Goal: Task Accomplishment & Management: Manage account settings

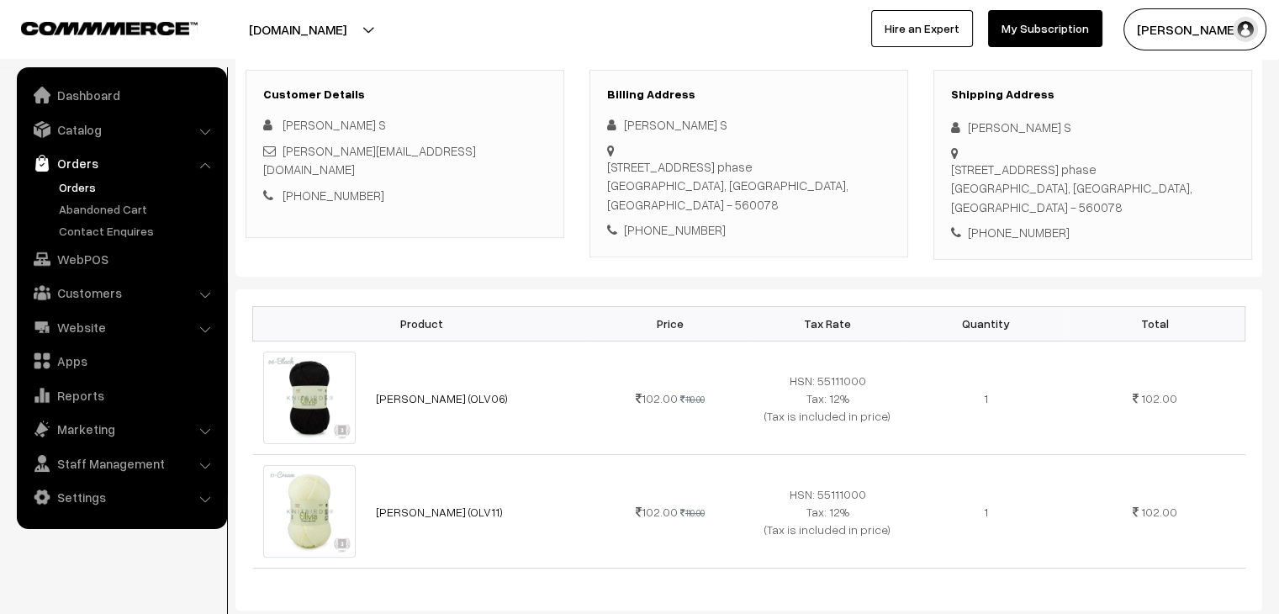
click at [86, 188] on link "Orders" at bounding box center [138, 187] width 167 height 18
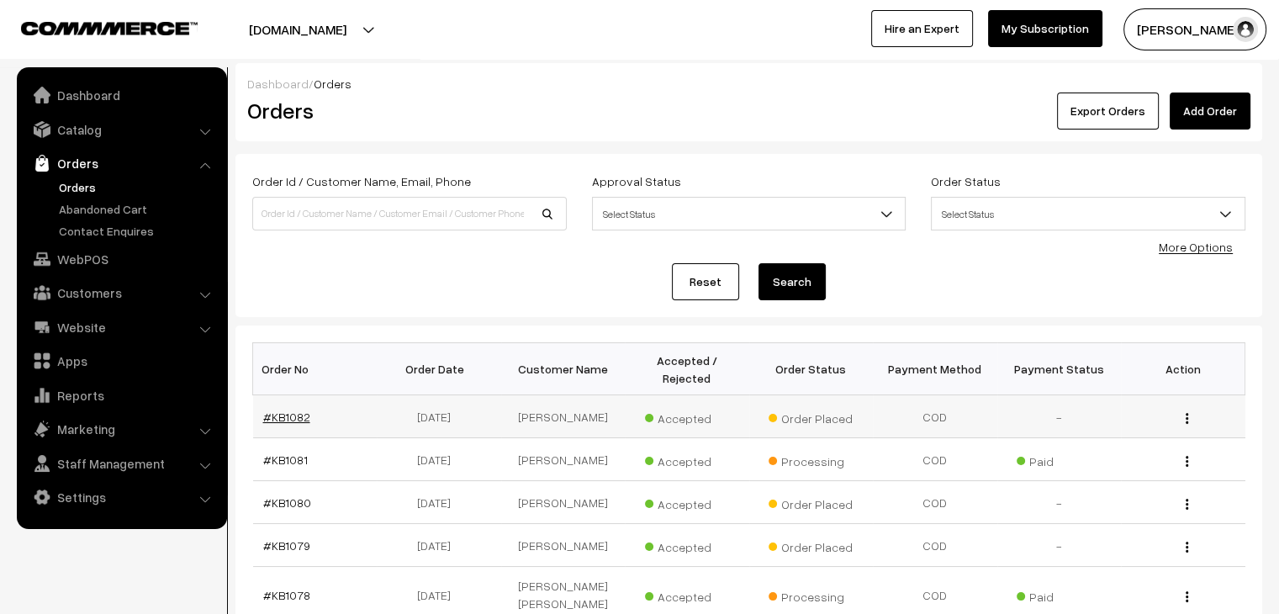
click at [292, 410] on link "#KB1082" at bounding box center [286, 417] width 47 height 14
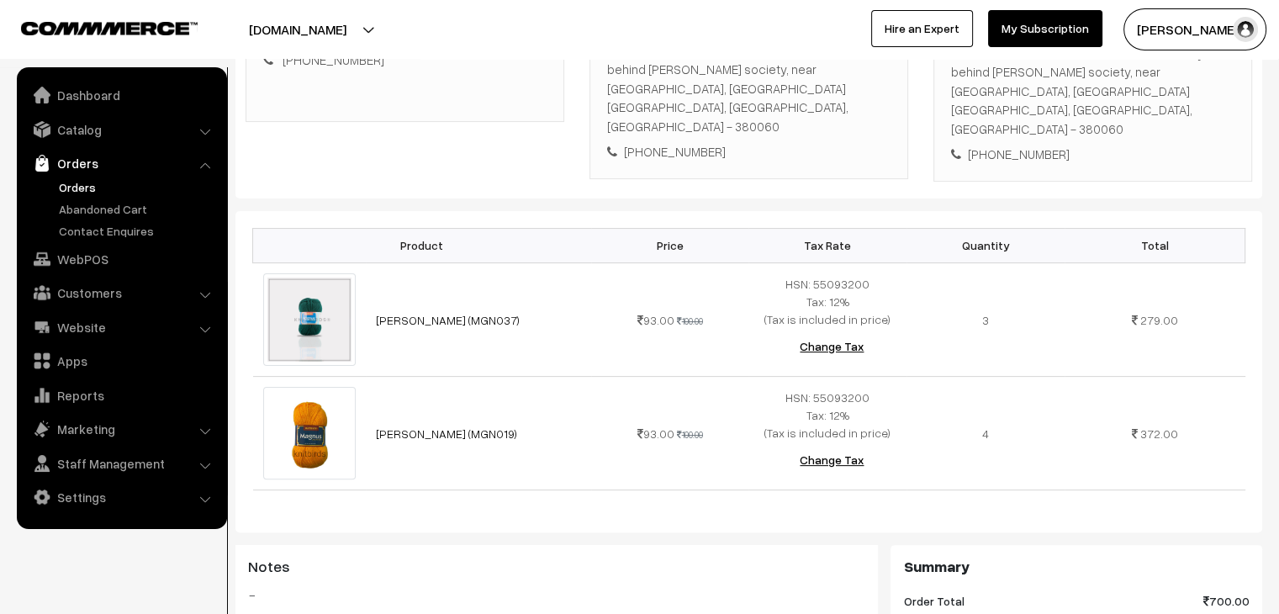
scroll to position [336, 0]
click at [107, 215] on link "Abandoned Cart" at bounding box center [138, 209] width 167 height 18
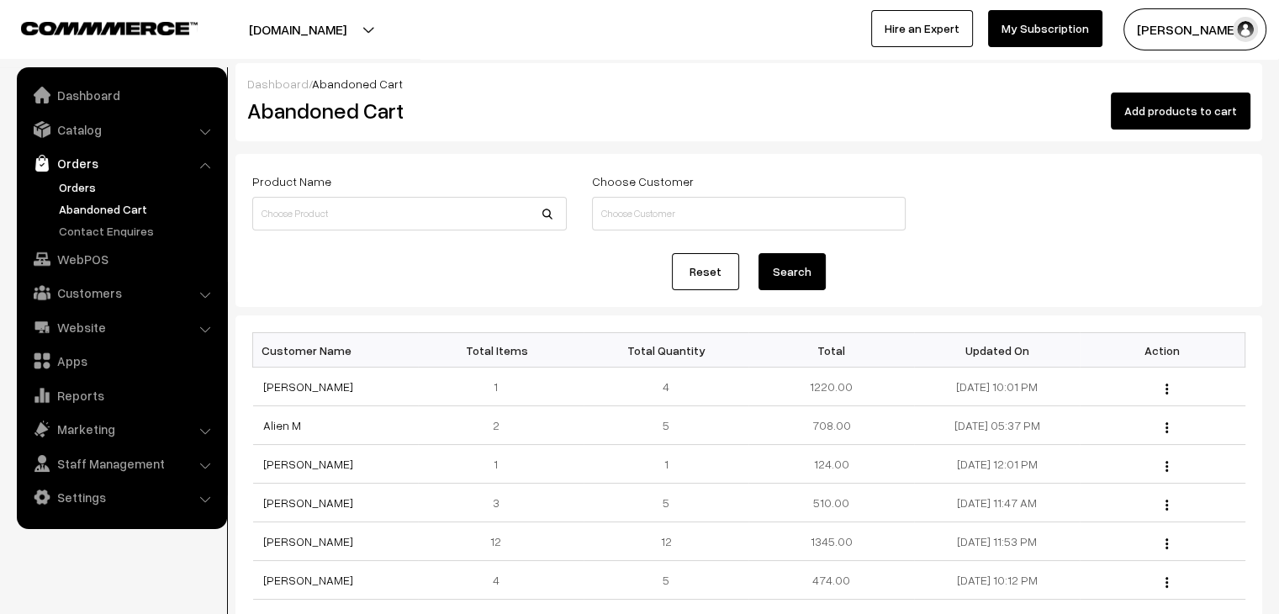
click at [91, 193] on link "Orders" at bounding box center [138, 187] width 167 height 18
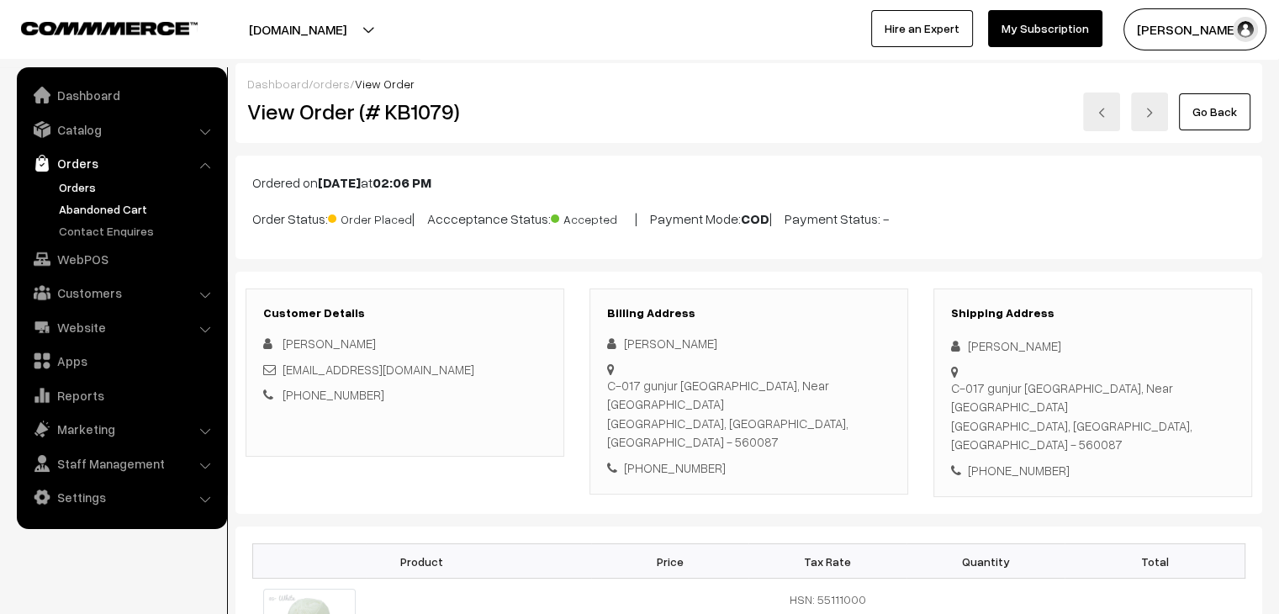
click at [111, 203] on link "Abandoned Cart" at bounding box center [138, 209] width 167 height 18
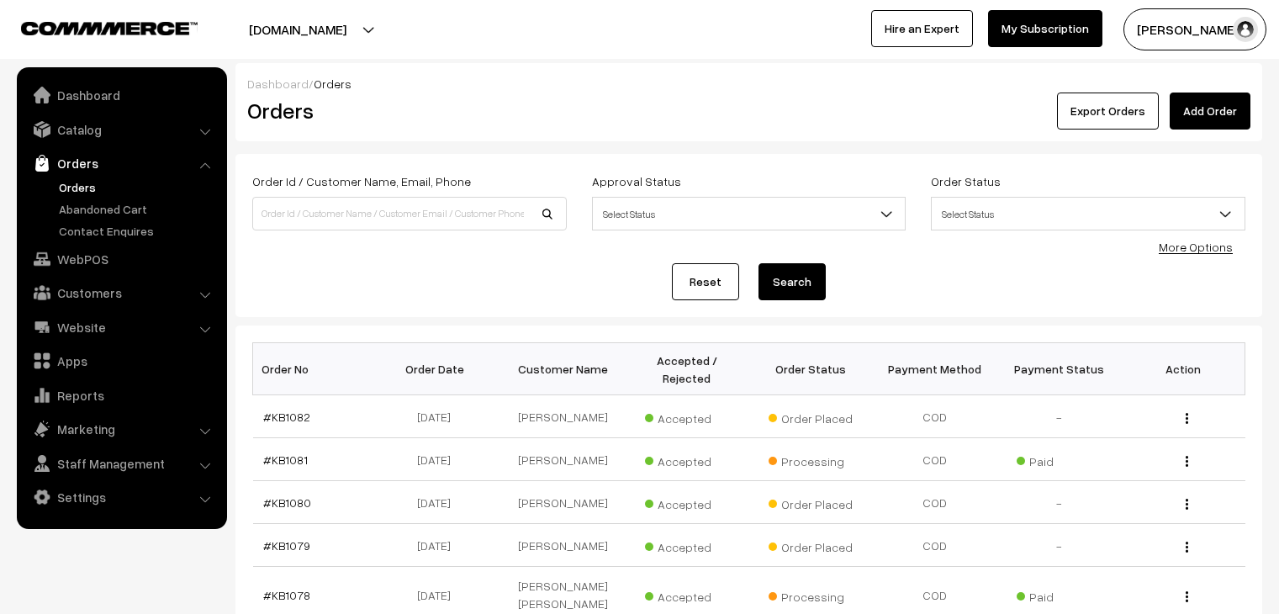
click at [274, 410] on link "#KB1082" at bounding box center [286, 417] width 47 height 14
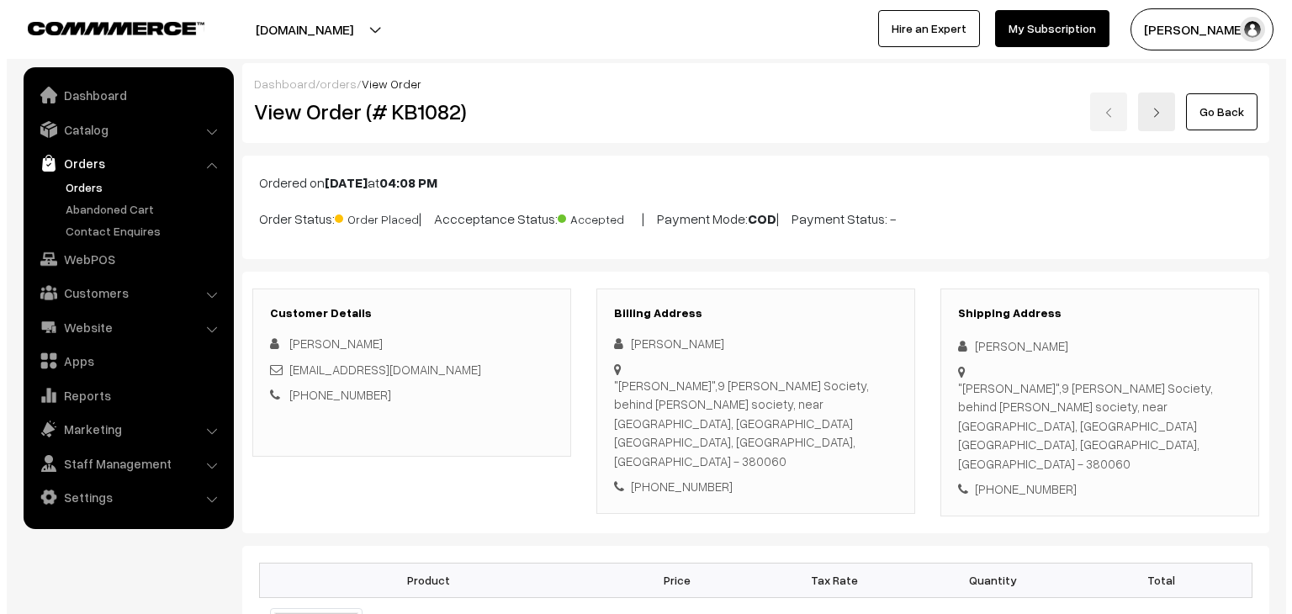
scroll to position [757, 0]
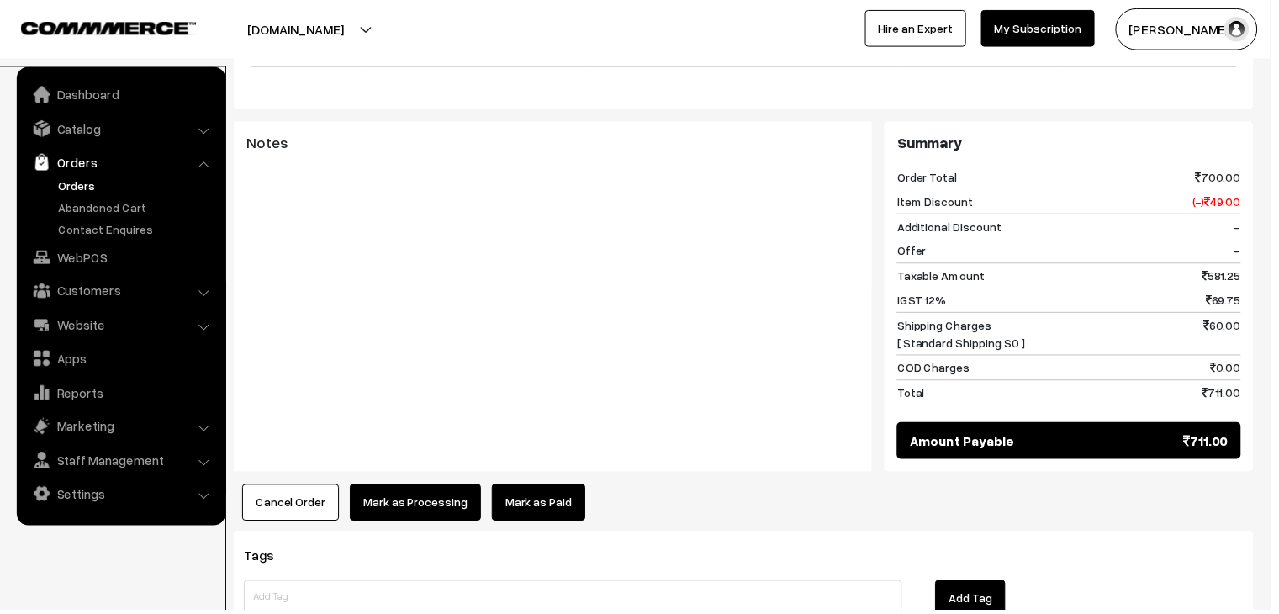
click at [510, 488] on link "Mark as Paid" at bounding box center [542, 506] width 94 height 37
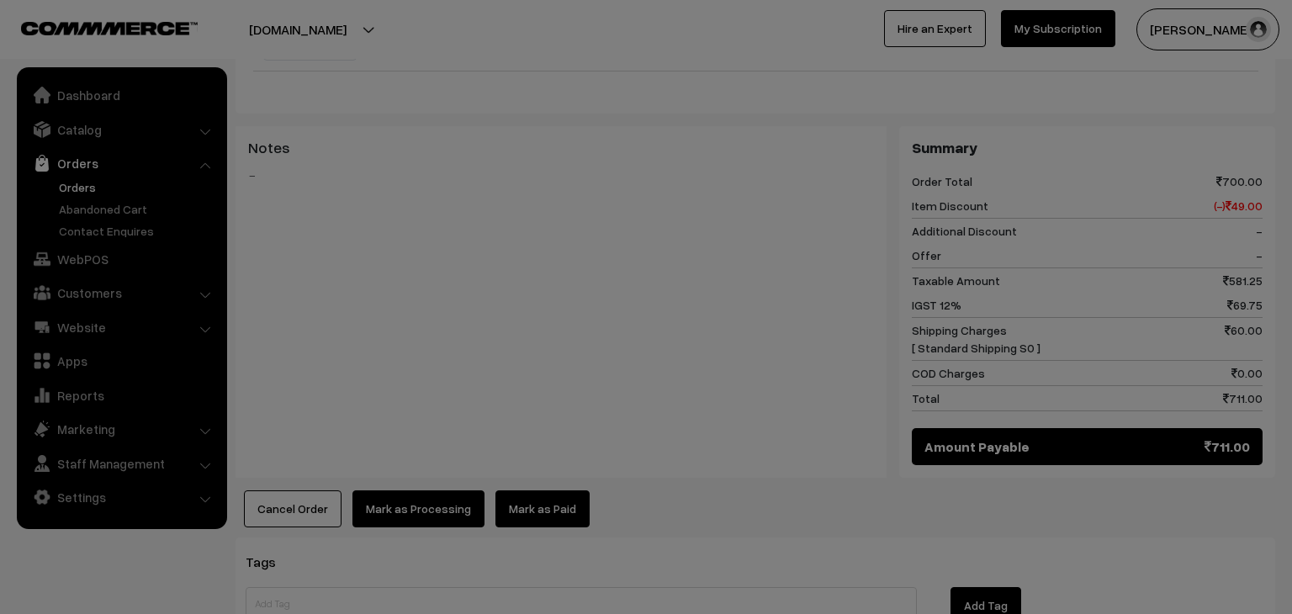
scroll to position [0, 0]
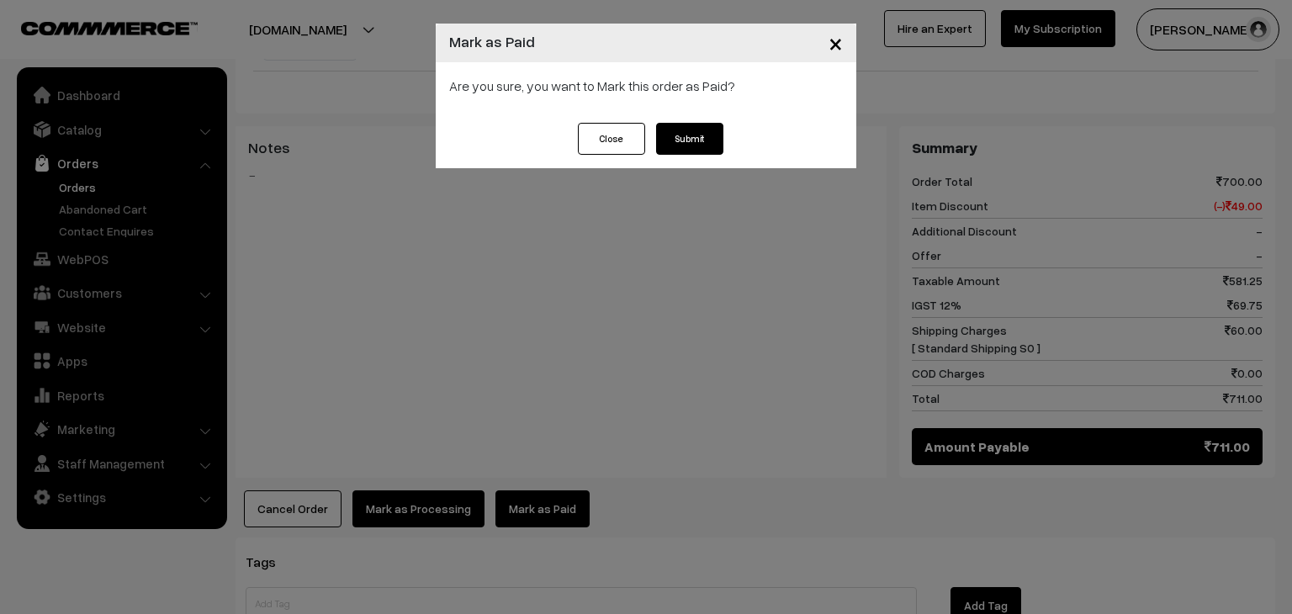
click at [669, 145] on button "Submit" at bounding box center [689, 139] width 67 height 32
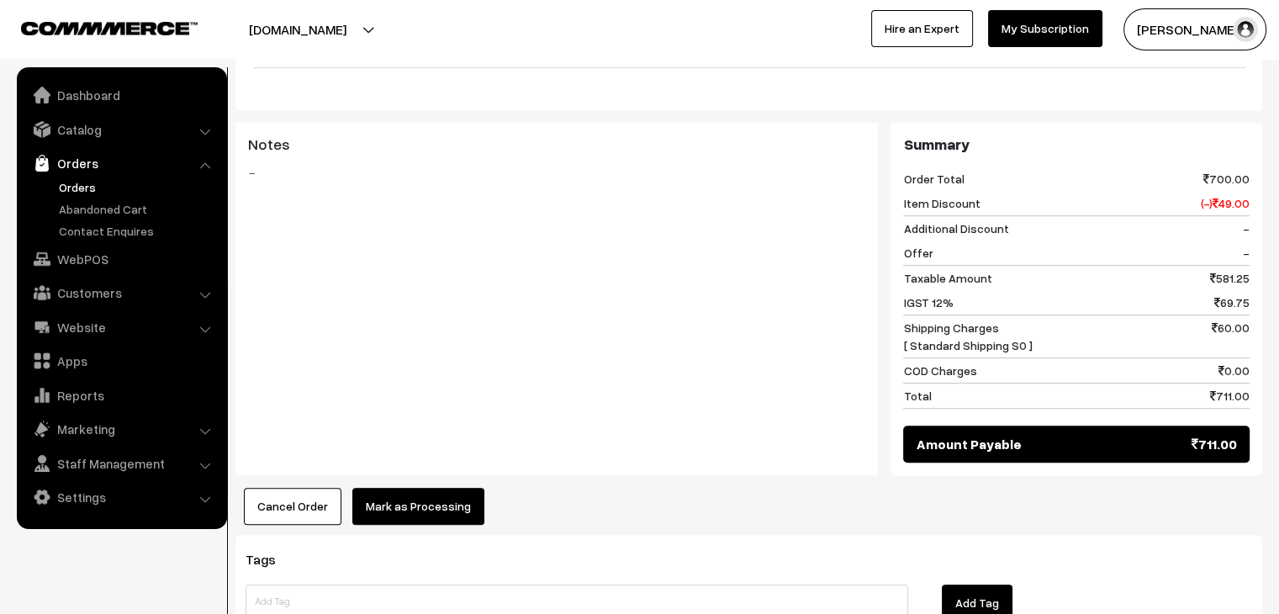
click at [401, 488] on button "Mark as Processing" at bounding box center [418, 506] width 132 height 37
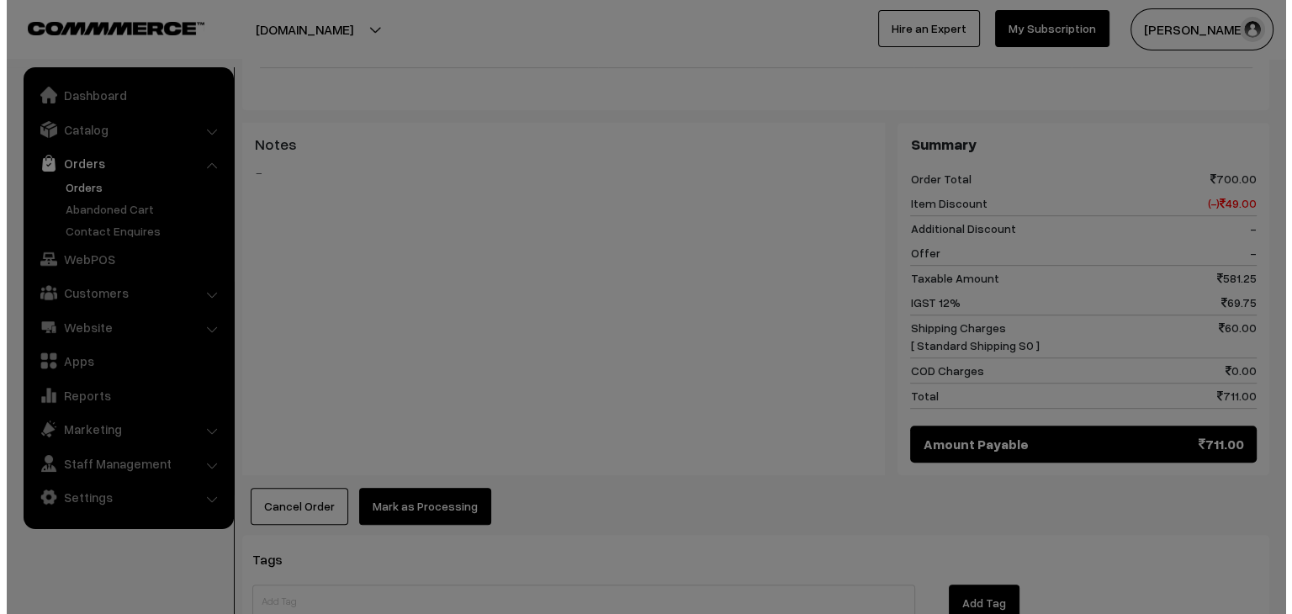
scroll to position [759, 0]
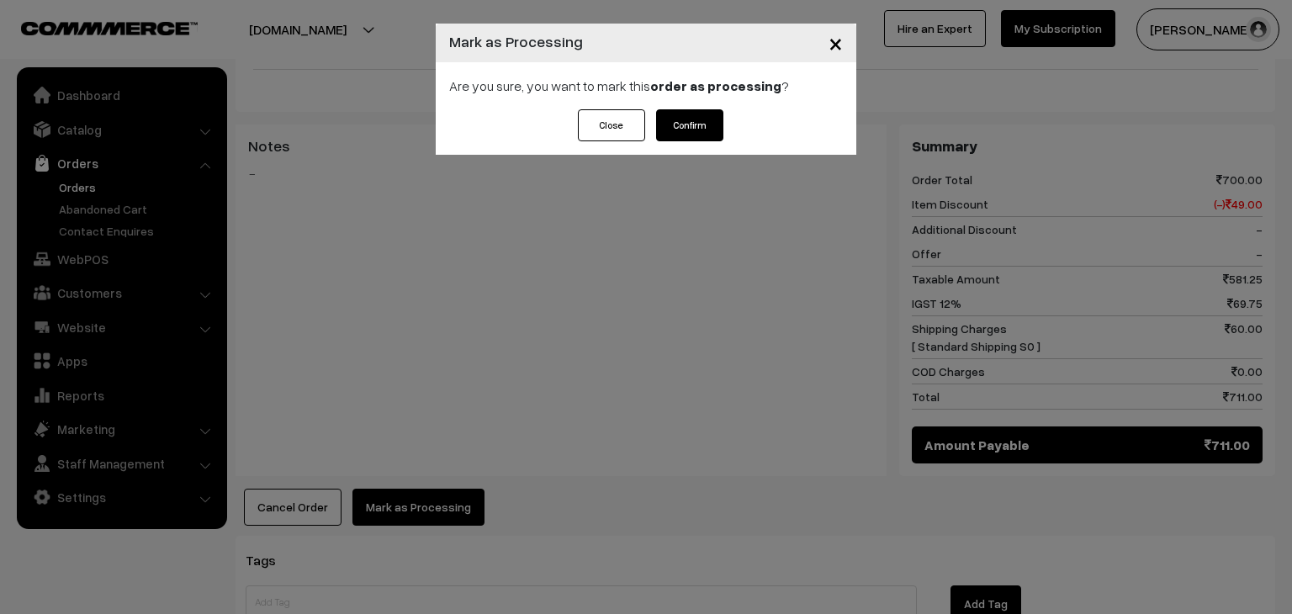
click at [697, 132] on button "Confirm" at bounding box center [689, 125] width 67 height 32
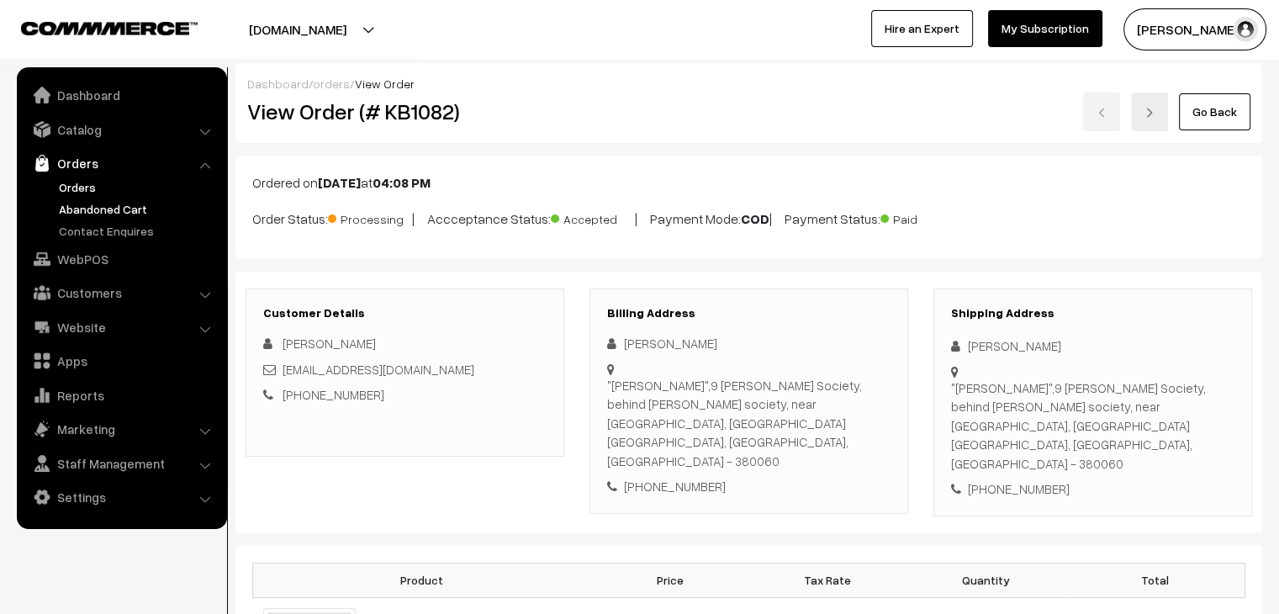
click at [81, 200] on link "Abandoned Cart" at bounding box center [138, 209] width 167 height 18
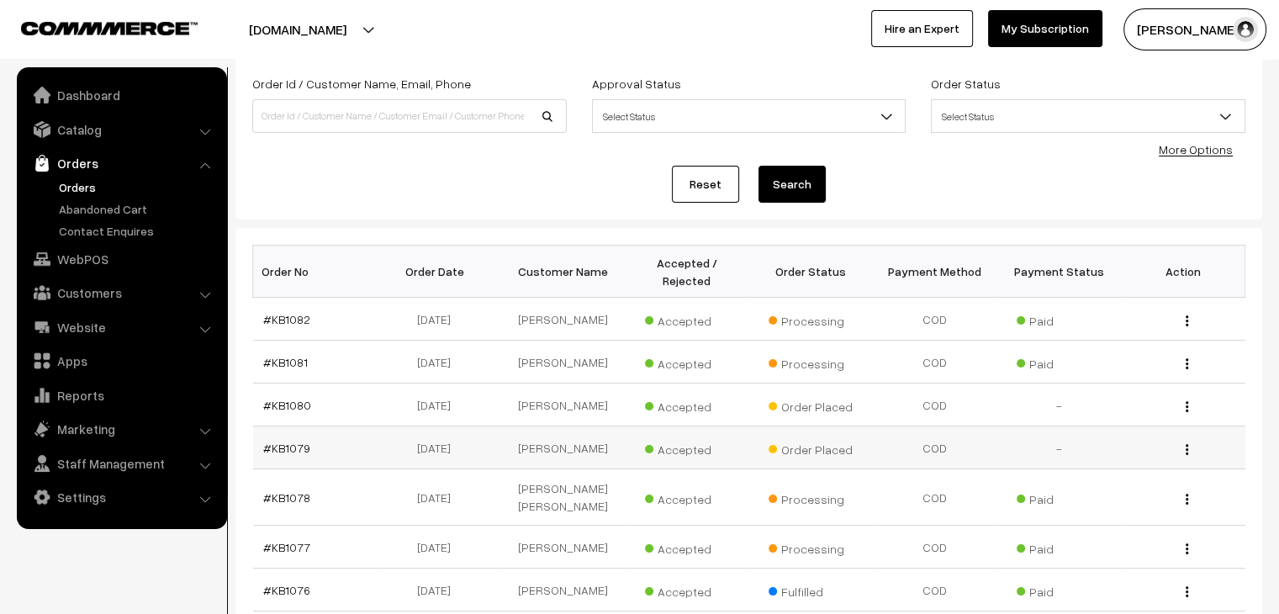
scroll to position [84, 0]
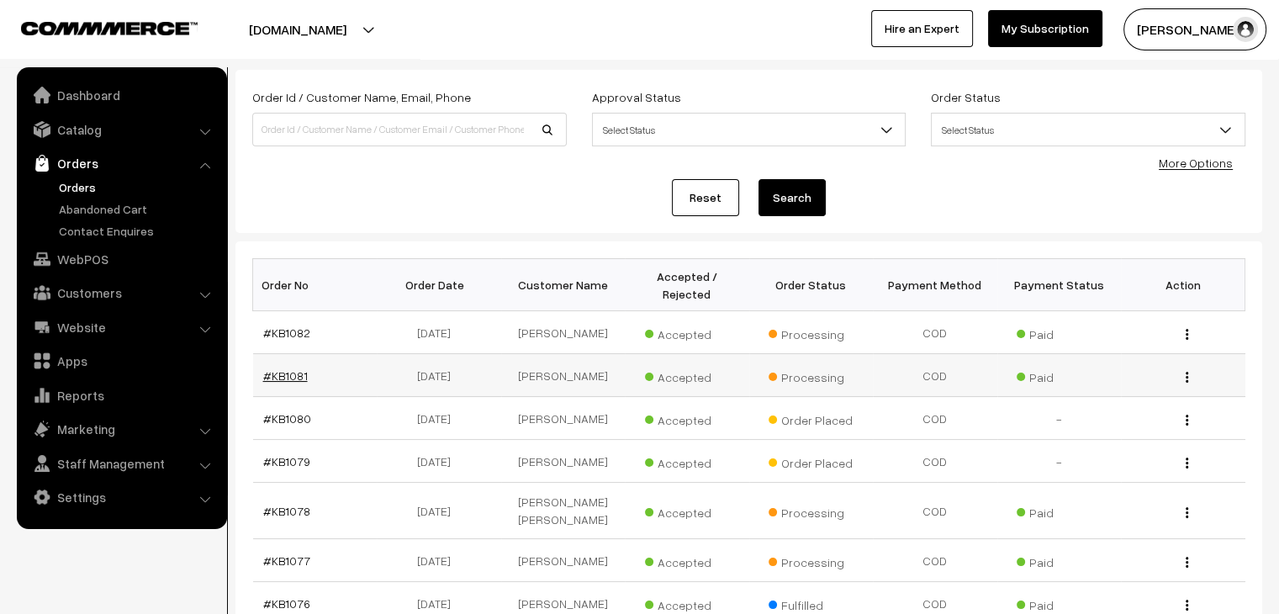
click at [289, 368] on link "#KB1081" at bounding box center [285, 375] width 45 height 14
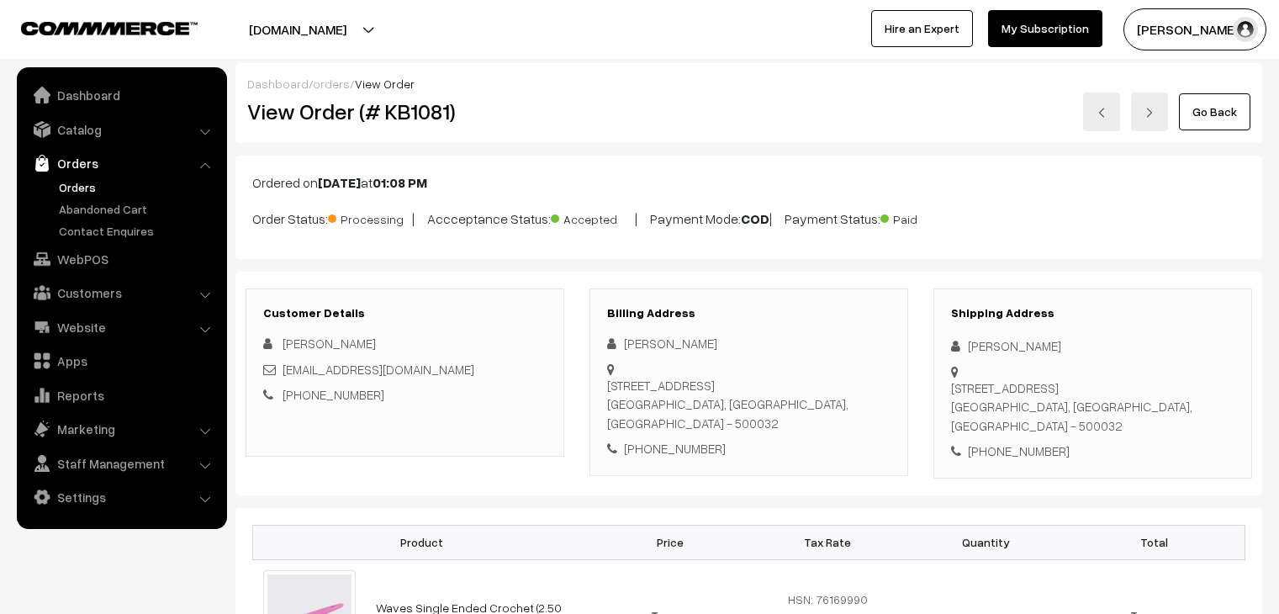
scroll to position [856, 0]
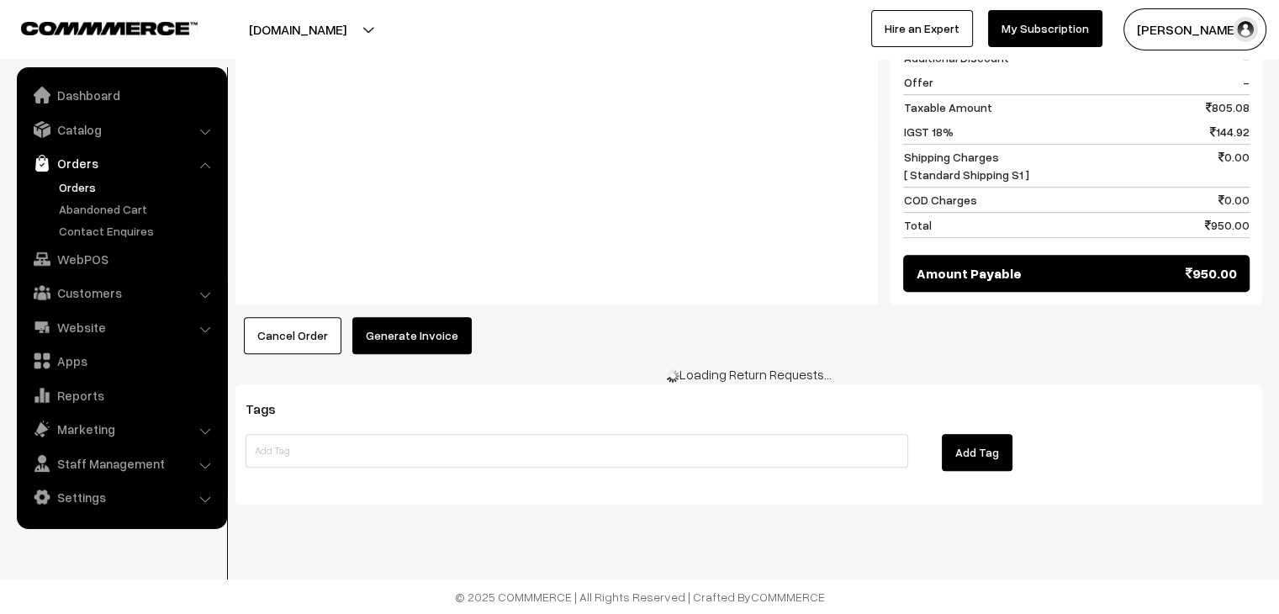
click at [407, 348] on div "Product Price Tax Rate Quantity Total Waves Single Ended Crochet (2.50 mm) 95.00" at bounding box center [749, 18] width 1027 height 671
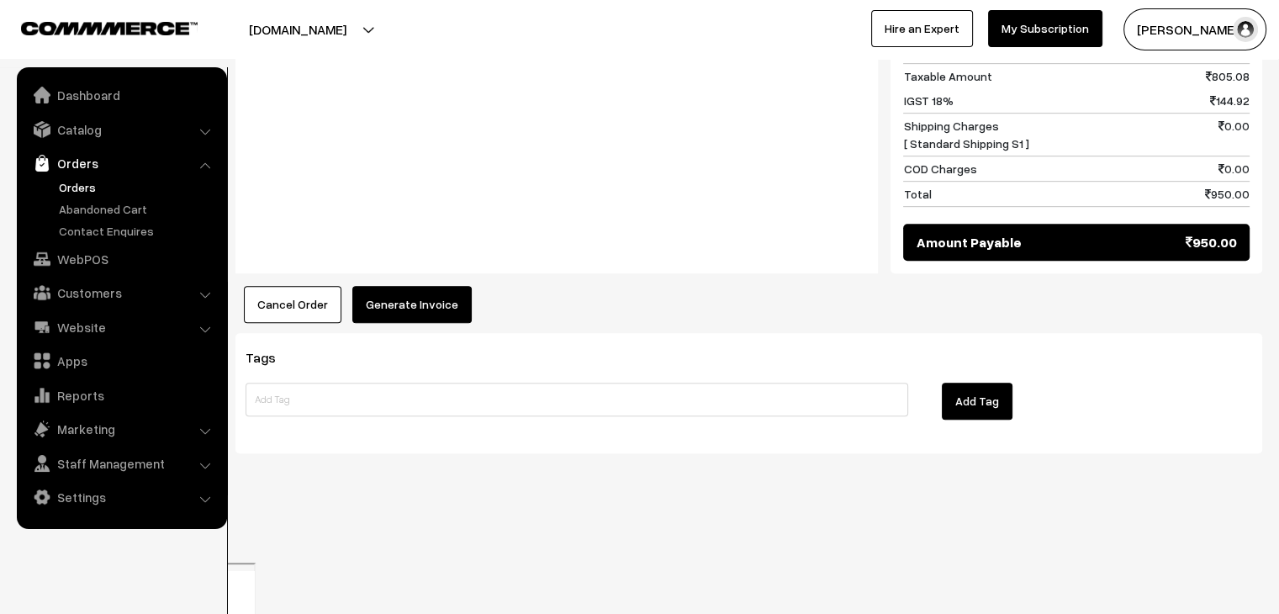
scroll to position [0, 0]
click at [421, 323] on button "Generate Invoice" at bounding box center [411, 304] width 119 height 37
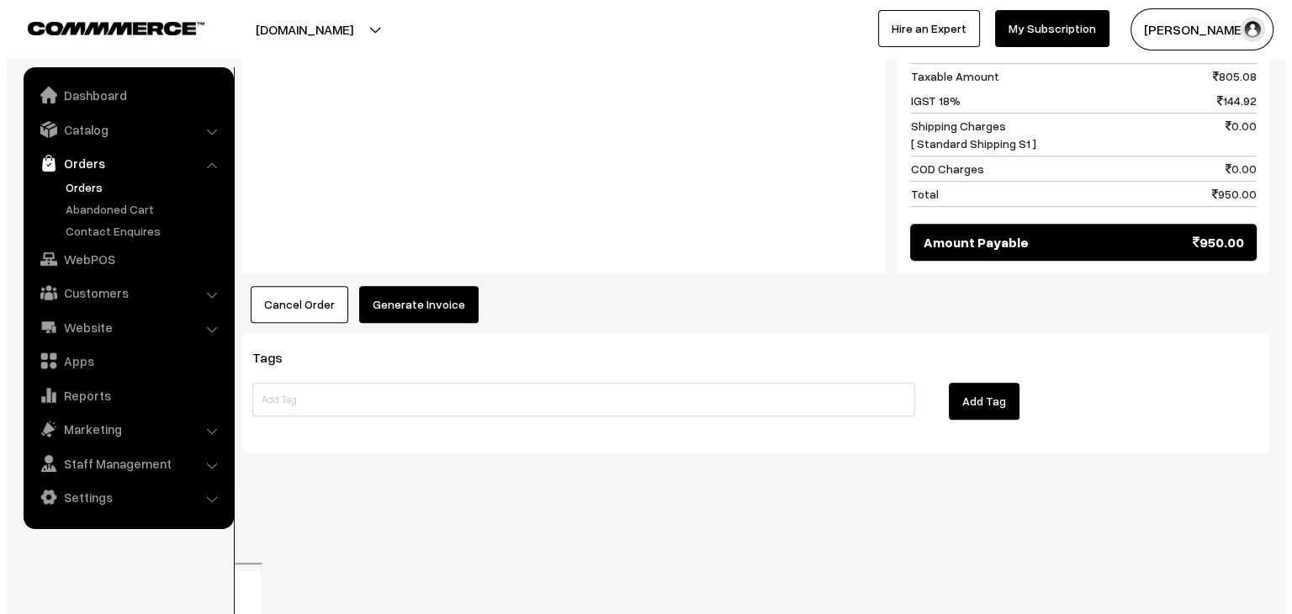
scroll to position [858, 0]
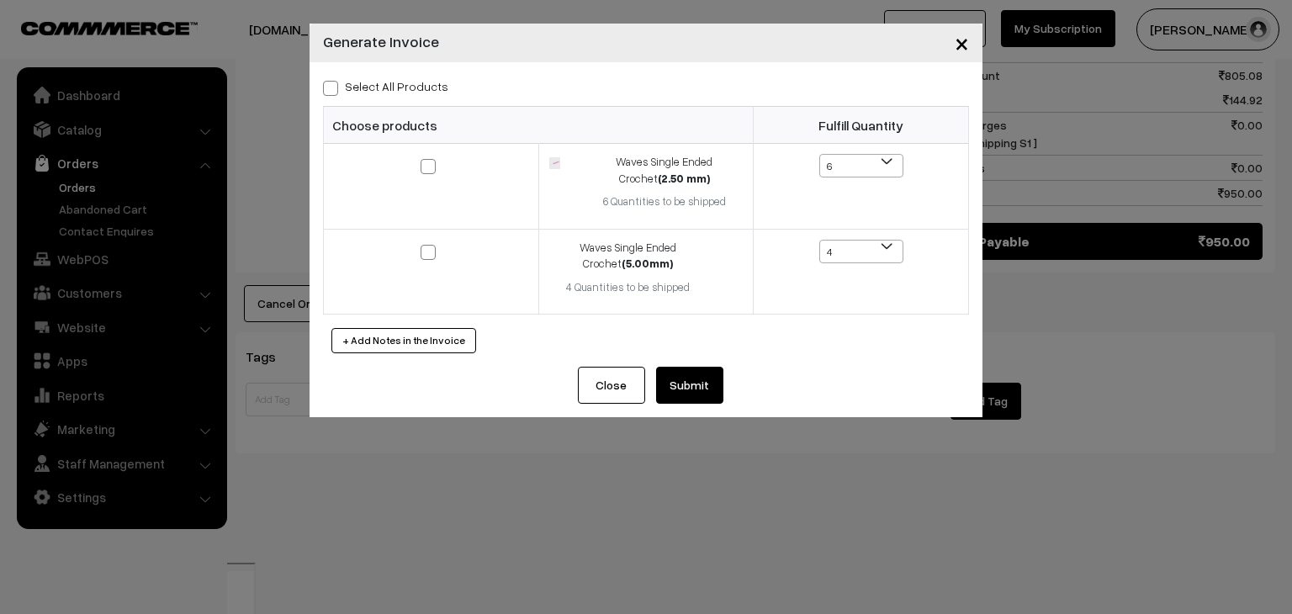
click at [361, 92] on label "Select All Products" at bounding box center [385, 86] width 125 height 18
click at [334, 91] on input "Select All Products" at bounding box center [328, 85] width 11 height 11
checkbox input "true"
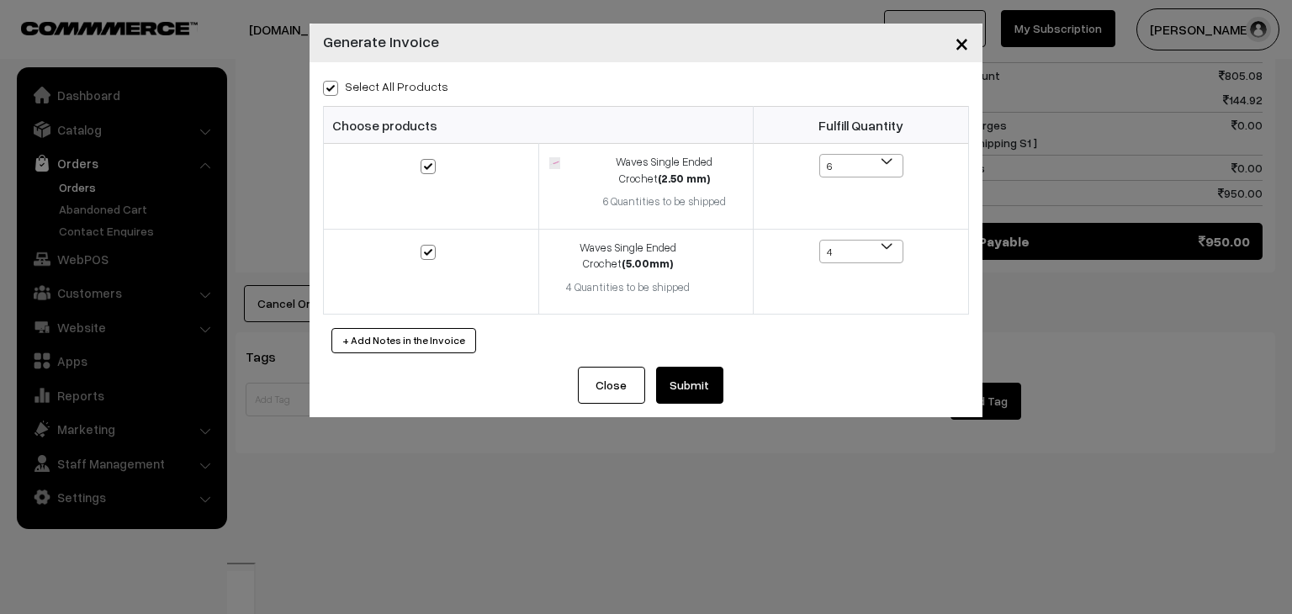
click at [693, 391] on button "Submit" at bounding box center [689, 385] width 67 height 37
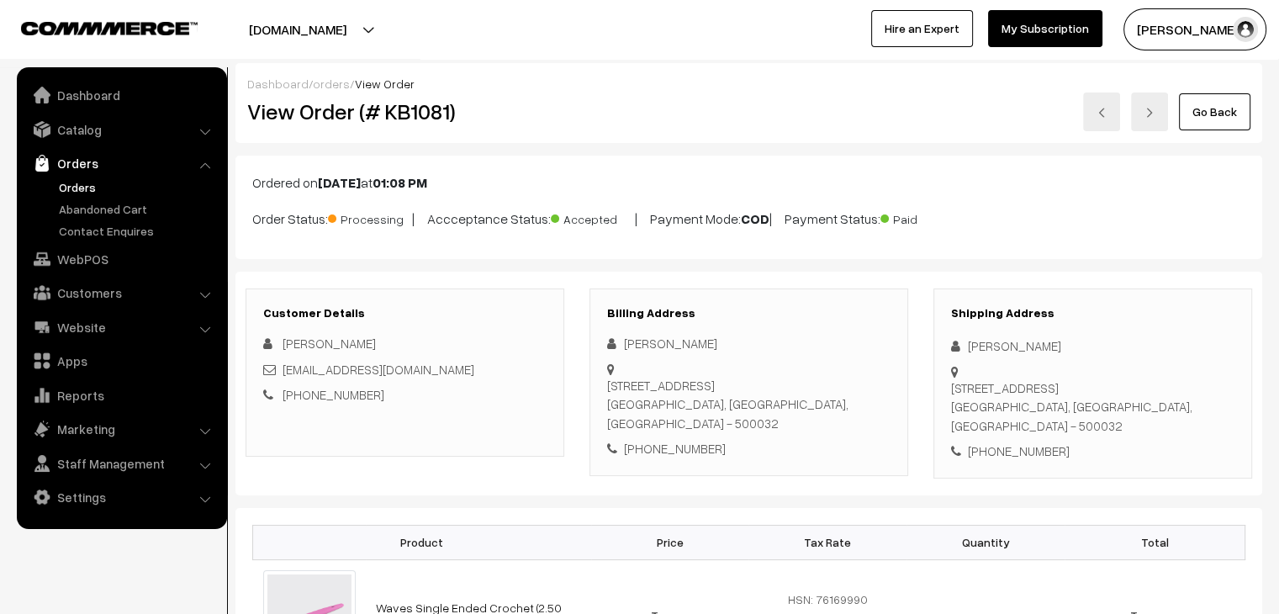
click at [84, 183] on link "Orders" at bounding box center [138, 187] width 167 height 18
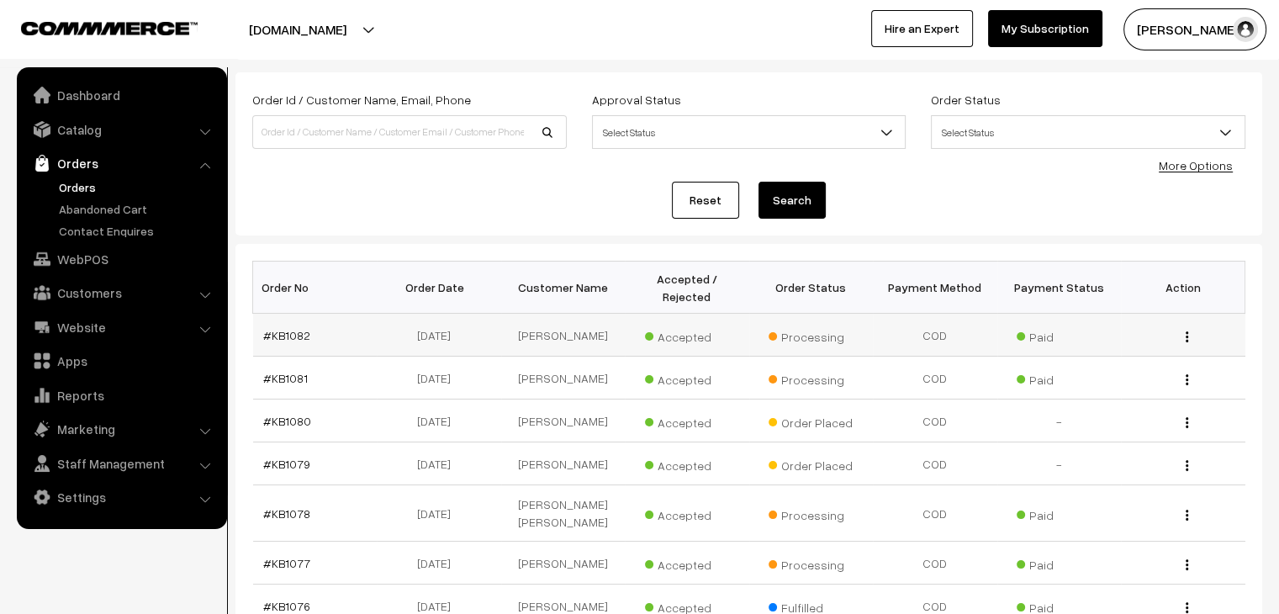
scroll to position [84, 0]
click at [289, 326] on link "#KB1082" at bounding box center [286, 333] width 47 height 14
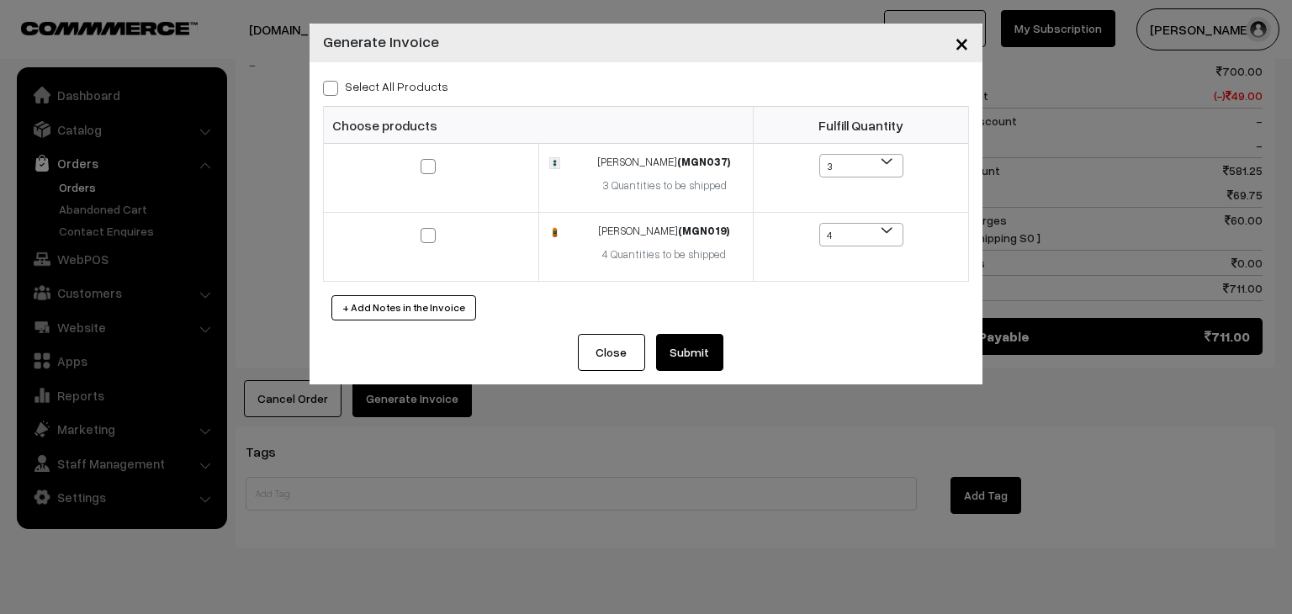
click at [358, 83] on label "Select All Products" at bounding box center [385, 86] width 125 height 18
click at [334, 83] on input "Select All Products" at bounding box center [328, 85] width 11 height 11
checkbox input "true"
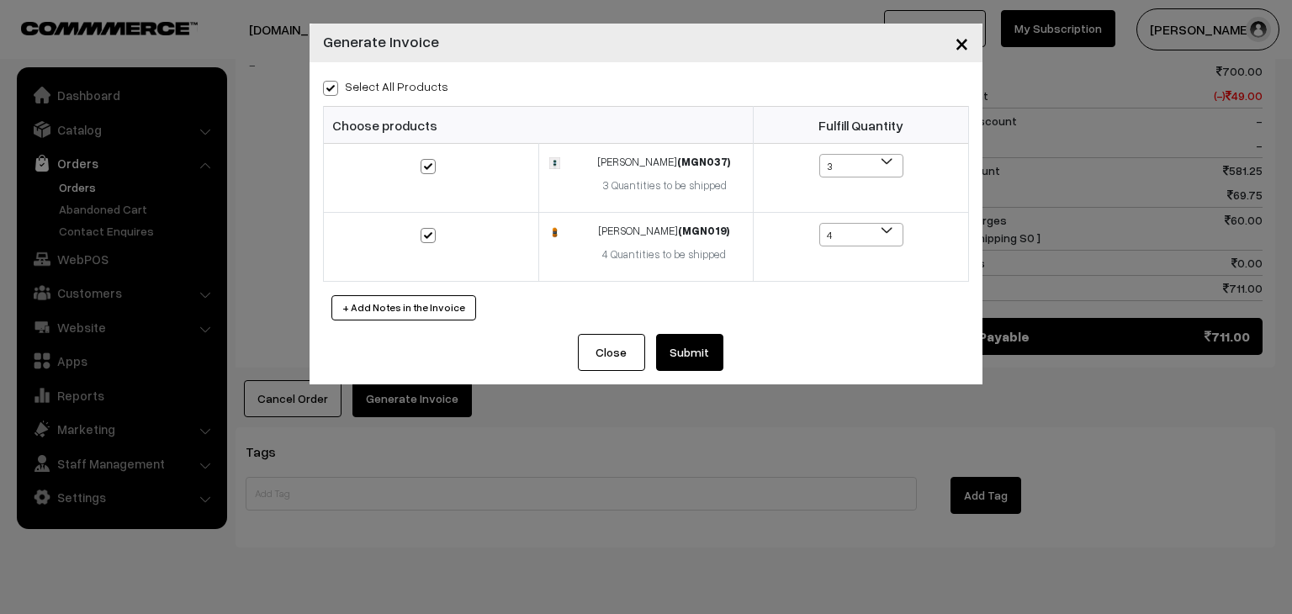
click at [678, 352] on button "Submit" at bounding box center [689, 352] width 67 height 37
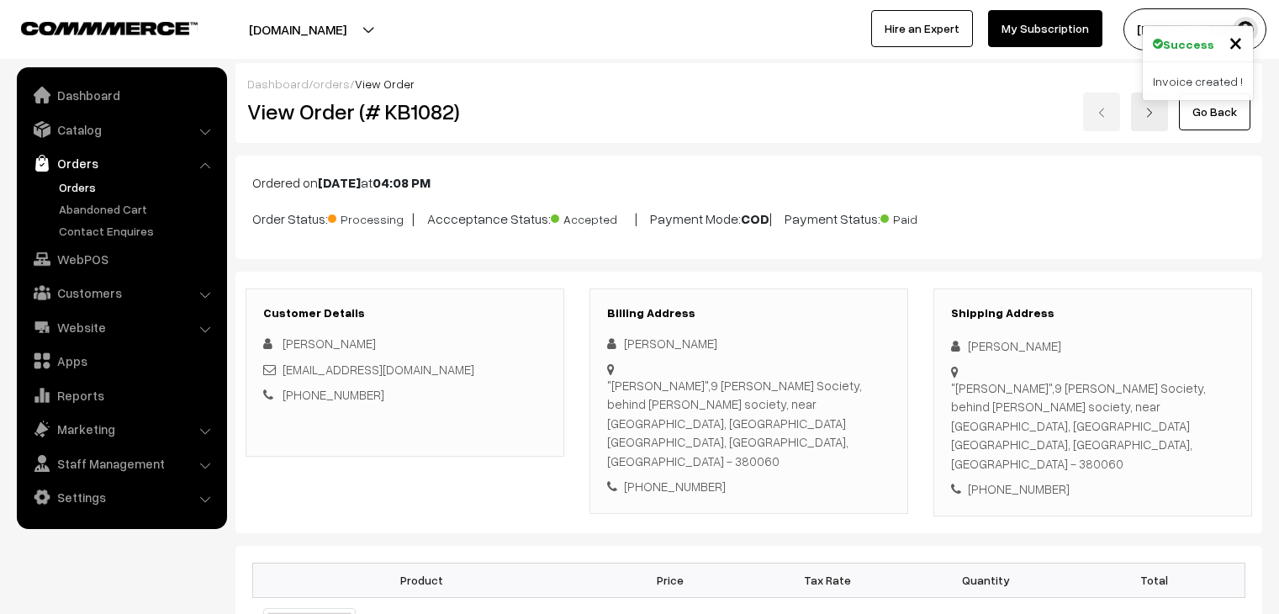
scroll to position [865, 0]
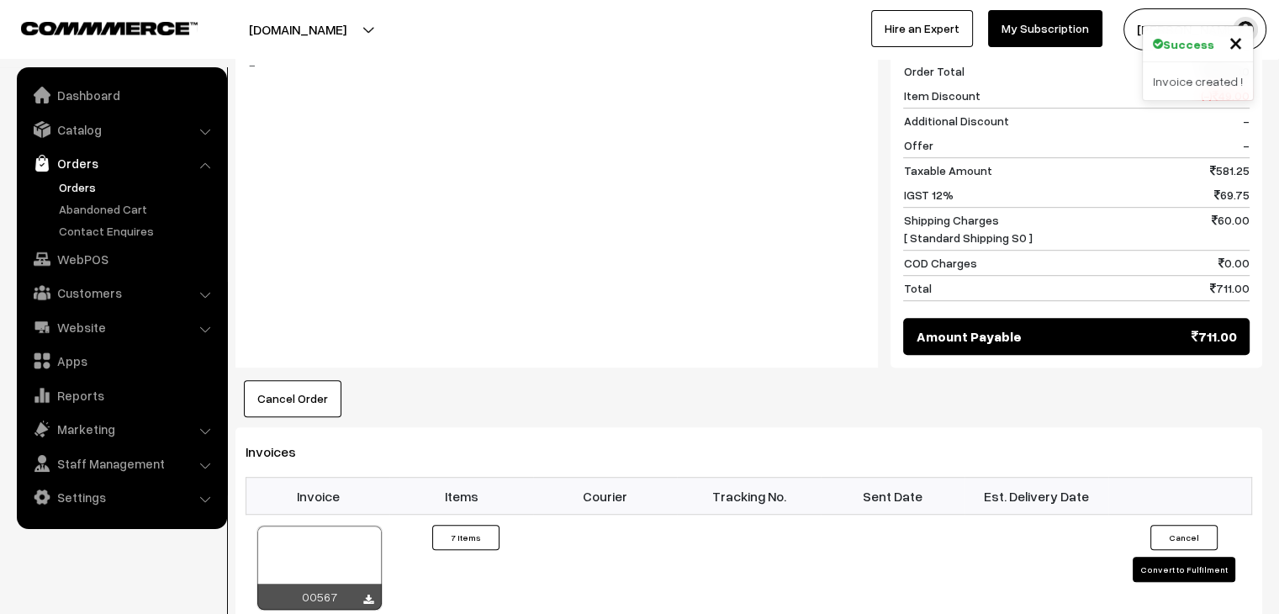
drag, startPoint x: 0, startPoint y: 0, endPoint x: 67, endPoint y: 182, distance: 193.8
click at [67, 182] on link "Orders" at bounding box center [138, 187] width 167 height 18
click at [77, 177] on link "Orders" at bounding box center [121, 163] width 200 height 30
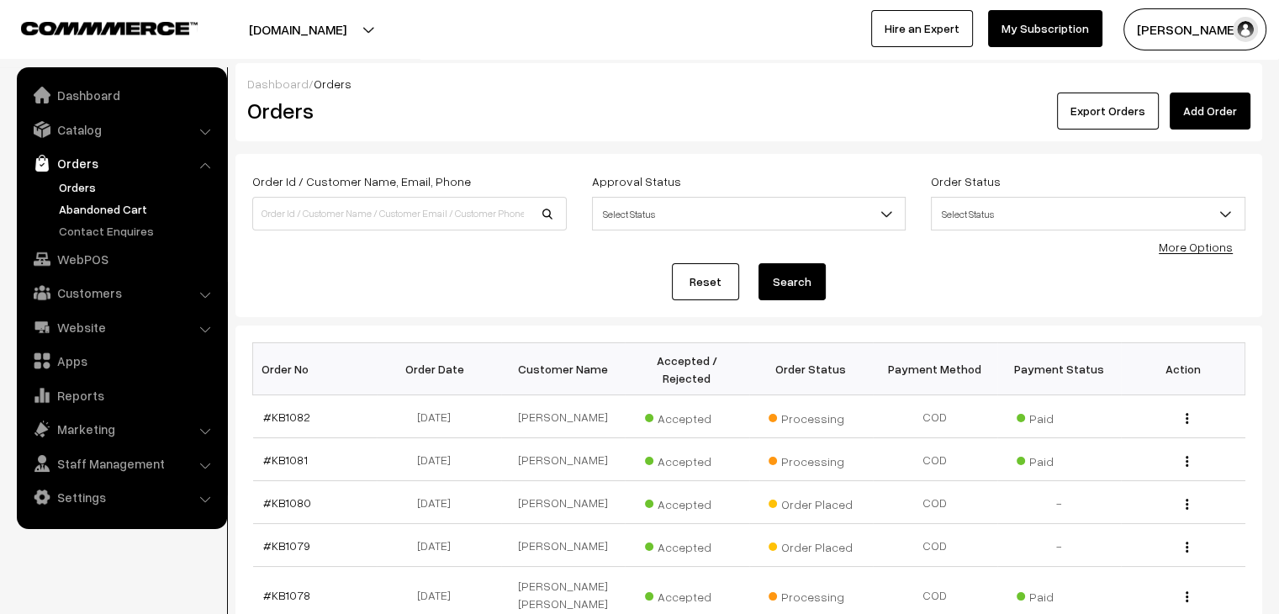
click at [121, 213] on link "Abandoned Cart" at bounding box center [138, 209] width 167 height 18
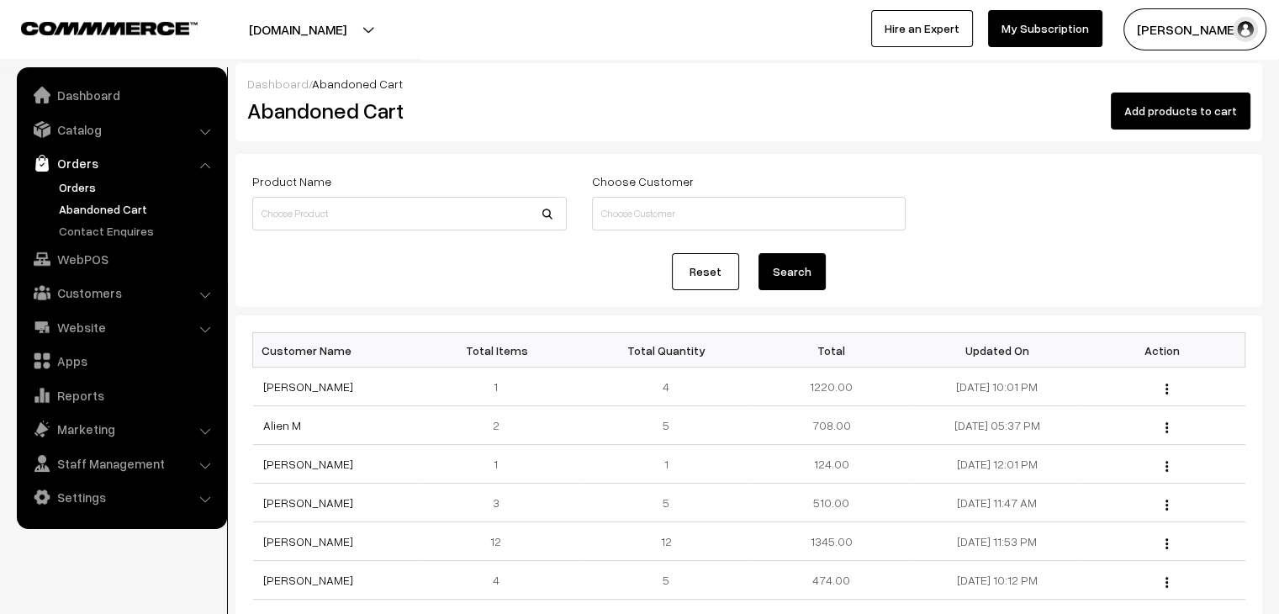
click at [89, 188] on link "Orders" at bounding box center [138, 187] width 167 height 18
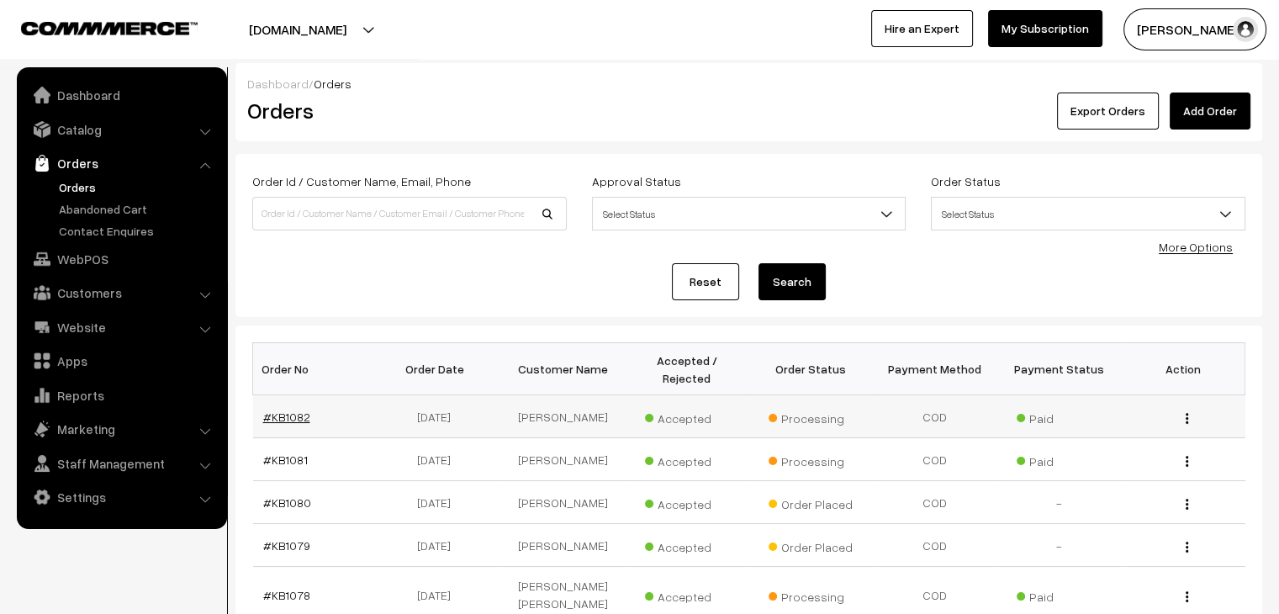
click at [274, 410] on link "#KB1082" at bounding box center [286, 417] width 47 height 14
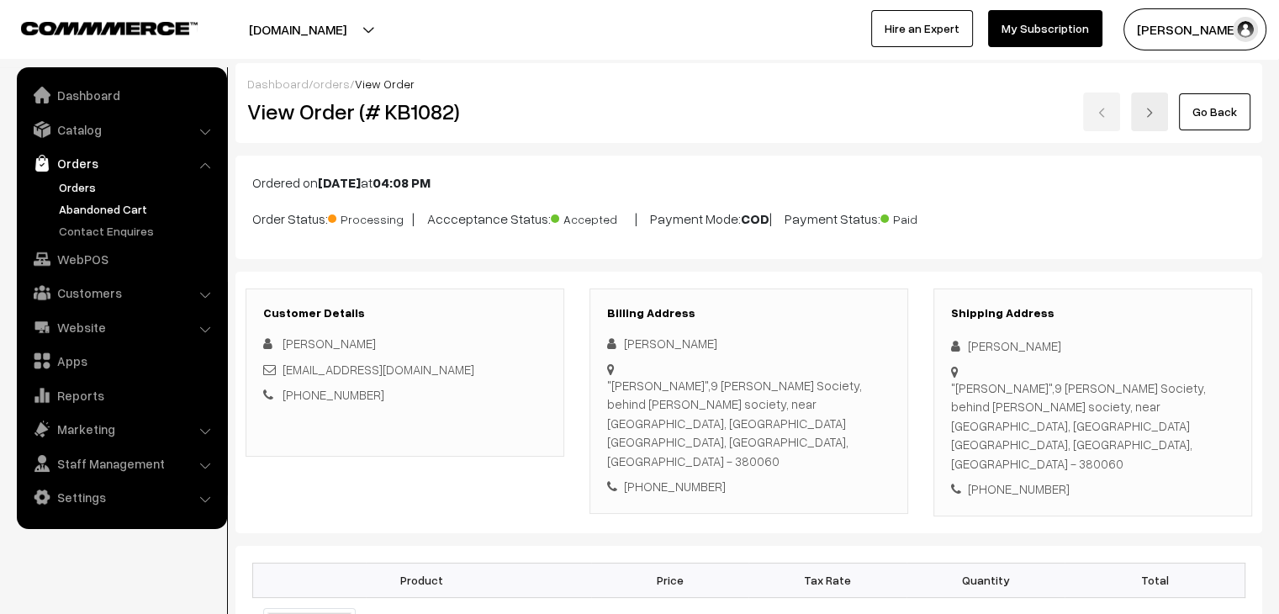
click at [76, 206] on link "Abandoned Cart" at bounding box center [138, 209] width 167 height 18
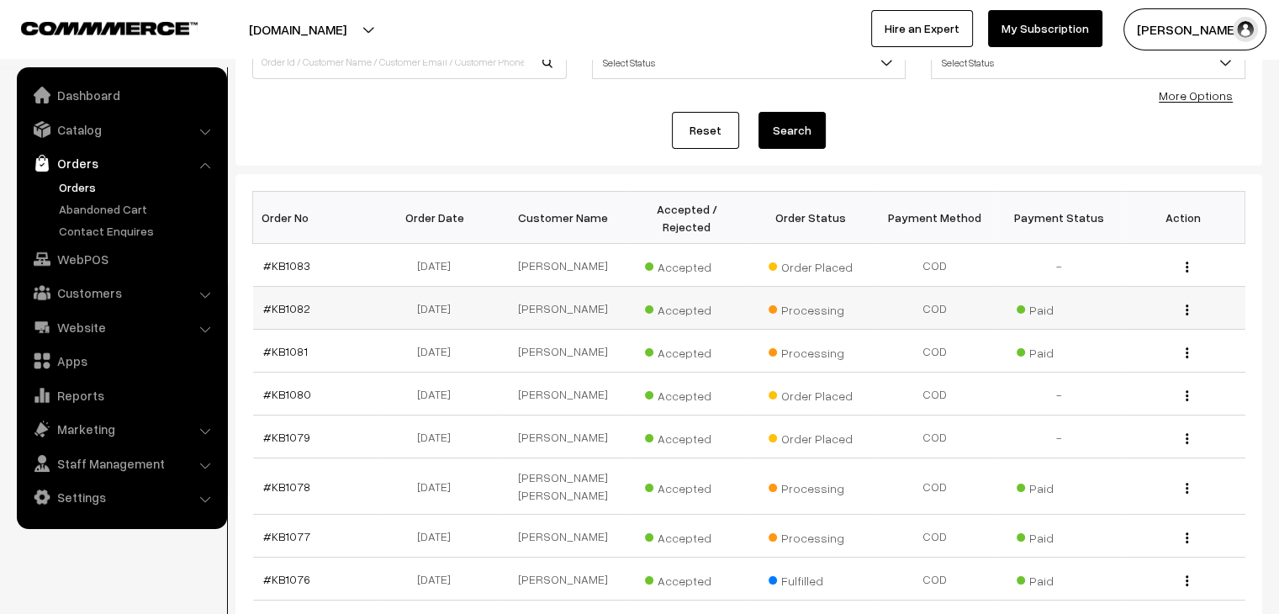
scroll to position [168, 0]
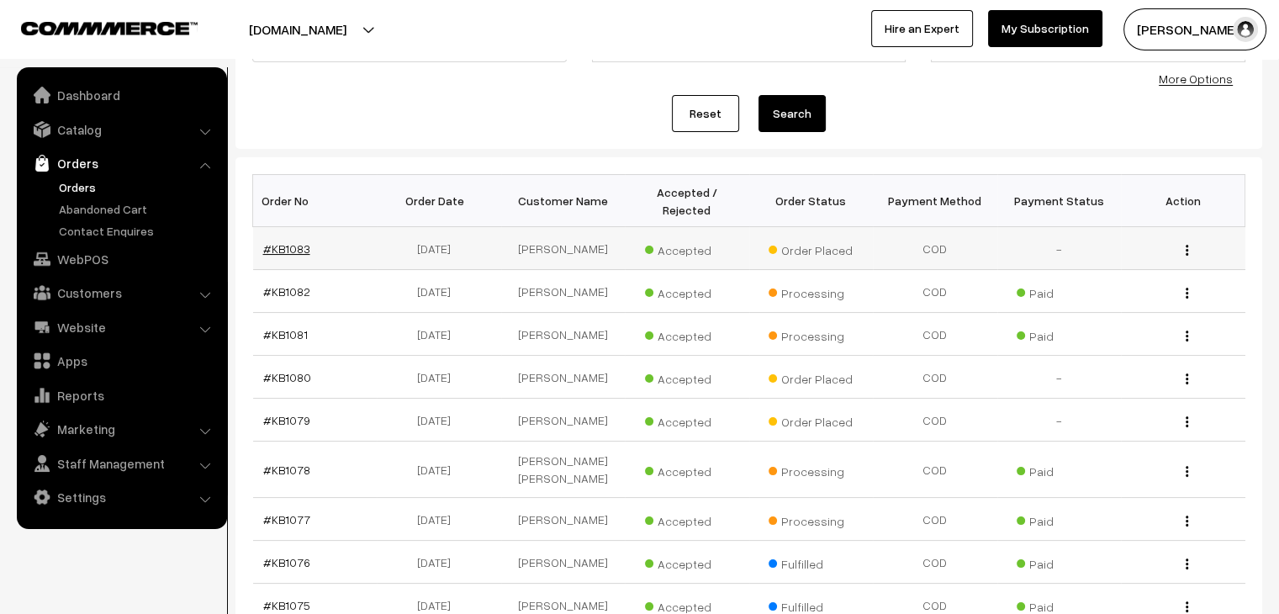
click at [271, 241] on link "#KB1083" at bounding box center [286, 248] width 47 height 14
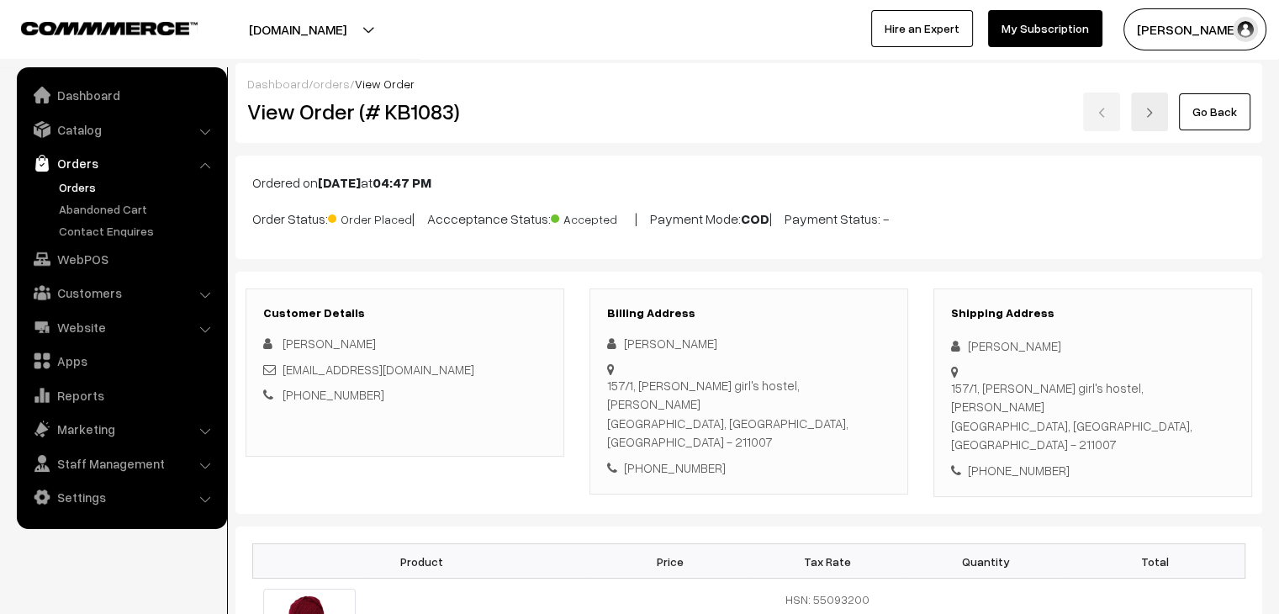
click at [74, 190] on link "Orders" at bounding box center [138, 187] width 167 height 18
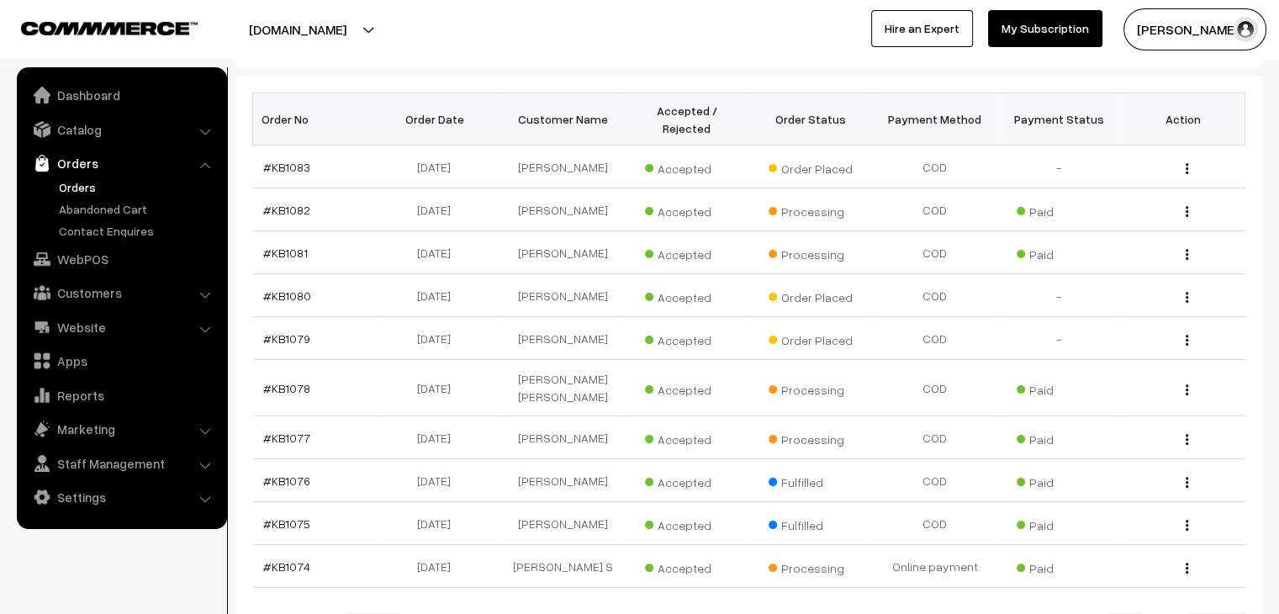
scroll to position [252, 0]
click at [125, 209] on link "Abandoned Cart" at bounding box center [138, 209] width 167 height 18
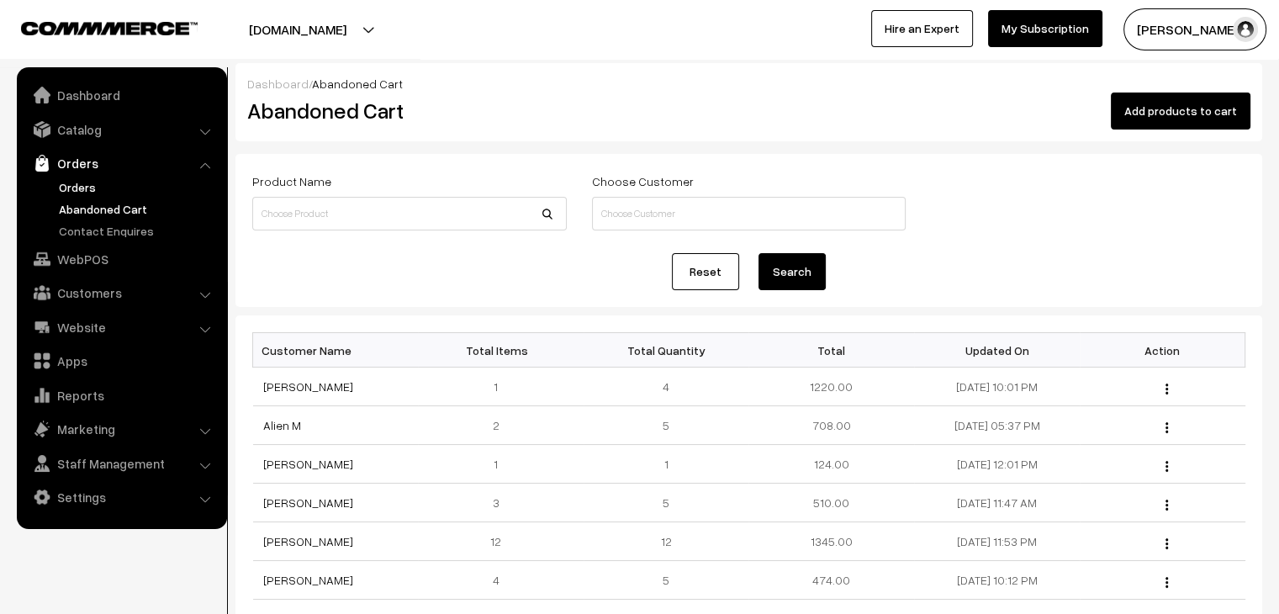
click at [99, 181] on link "Orders" at bounding box center [138, 187] width 167 height 18
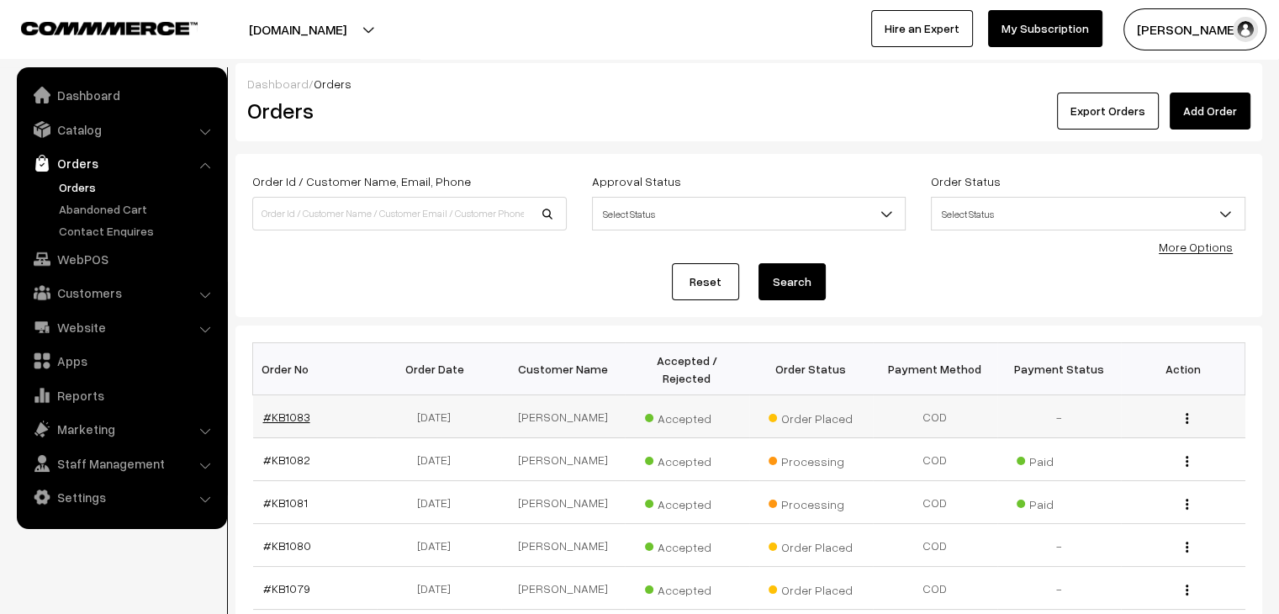
click at [299, 410] on link "#KB1083" at bounding box center [286, 417] width 47 height 14
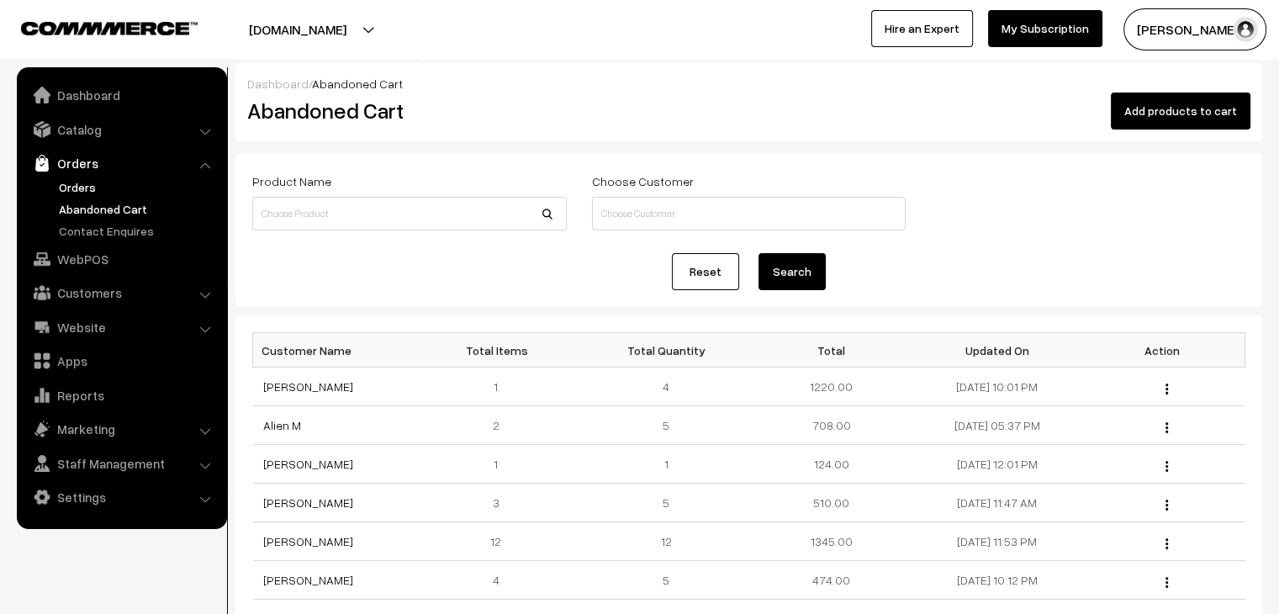
drag, startPoint x: 0, startPoint y: 0, endPoint x: 83, endPoint y: 189, distance: 206.8
click at [83, 189] on link "Orders" at bounding box center [138, 187] width 167 height 18
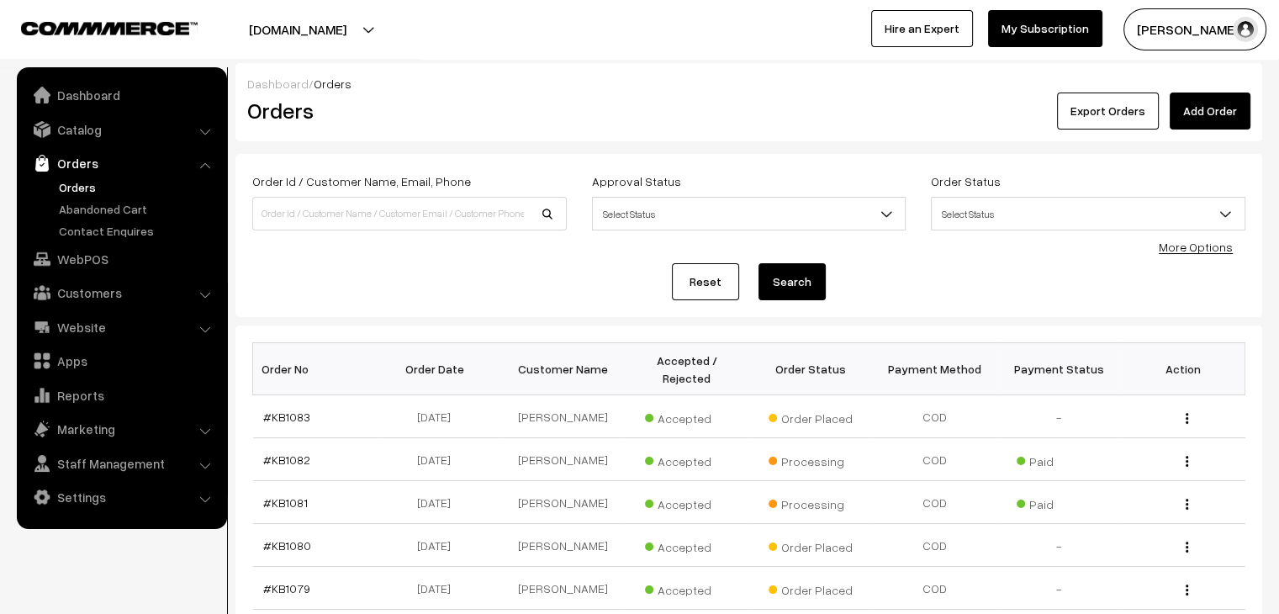
click at [287, 410] on link "#KB1083" at bounding box center [286, 417] width 47 height 14
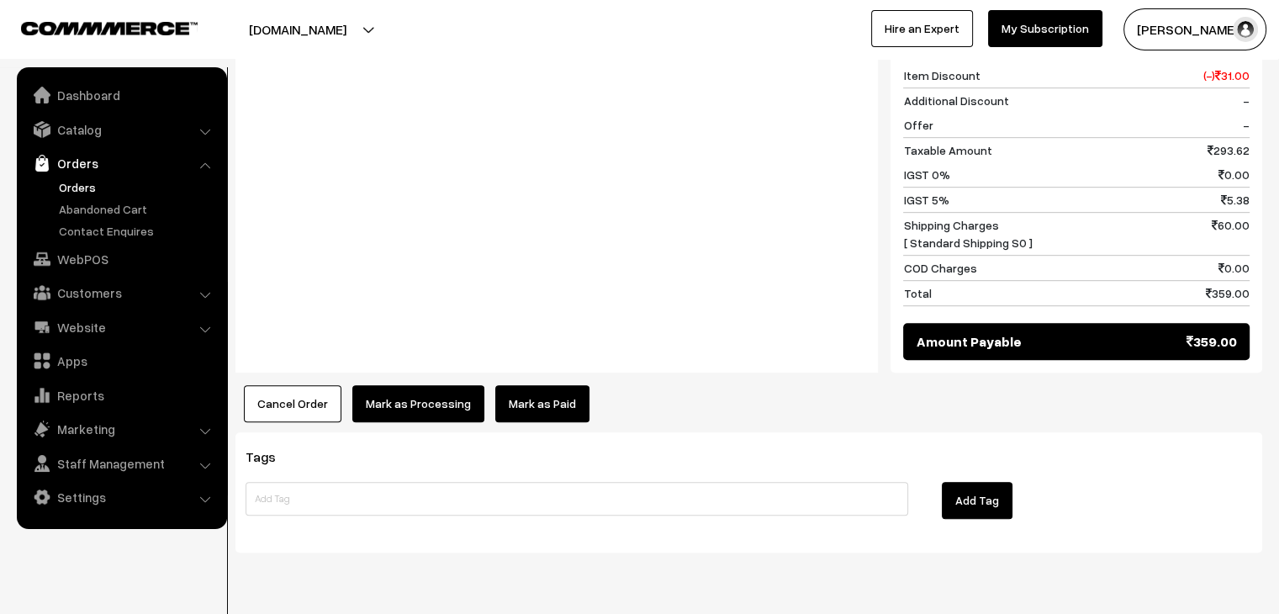
scroll to position [871, 0]
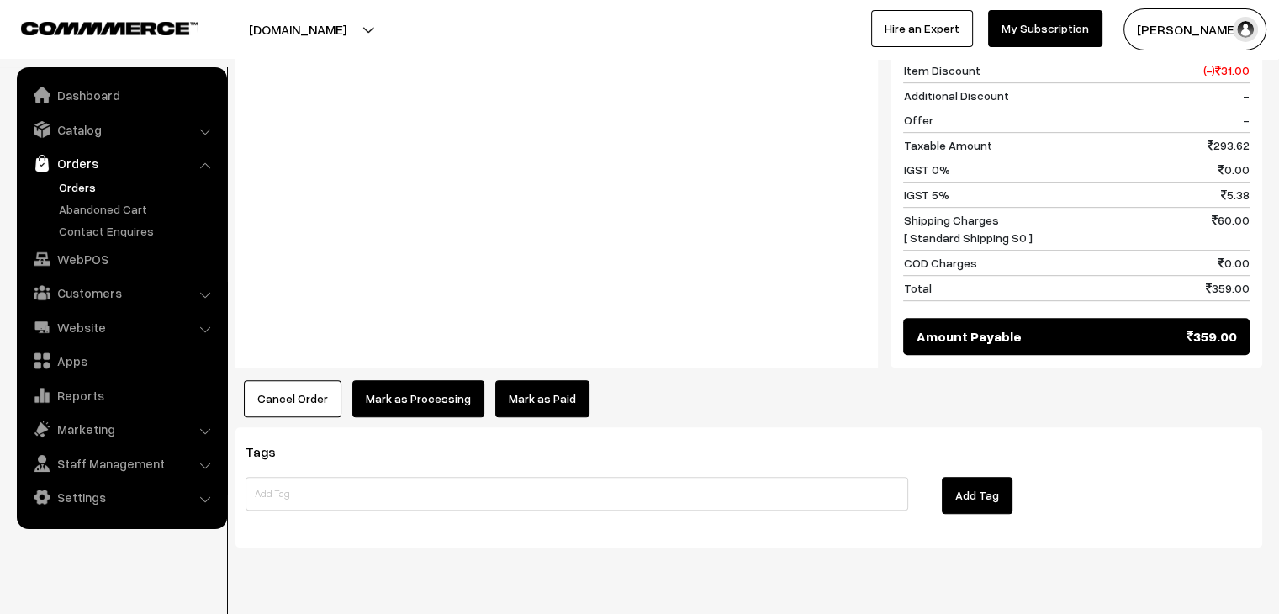
click at [84, 193] on link "Orders" at bounding box center [138, 187] width 167 height 18
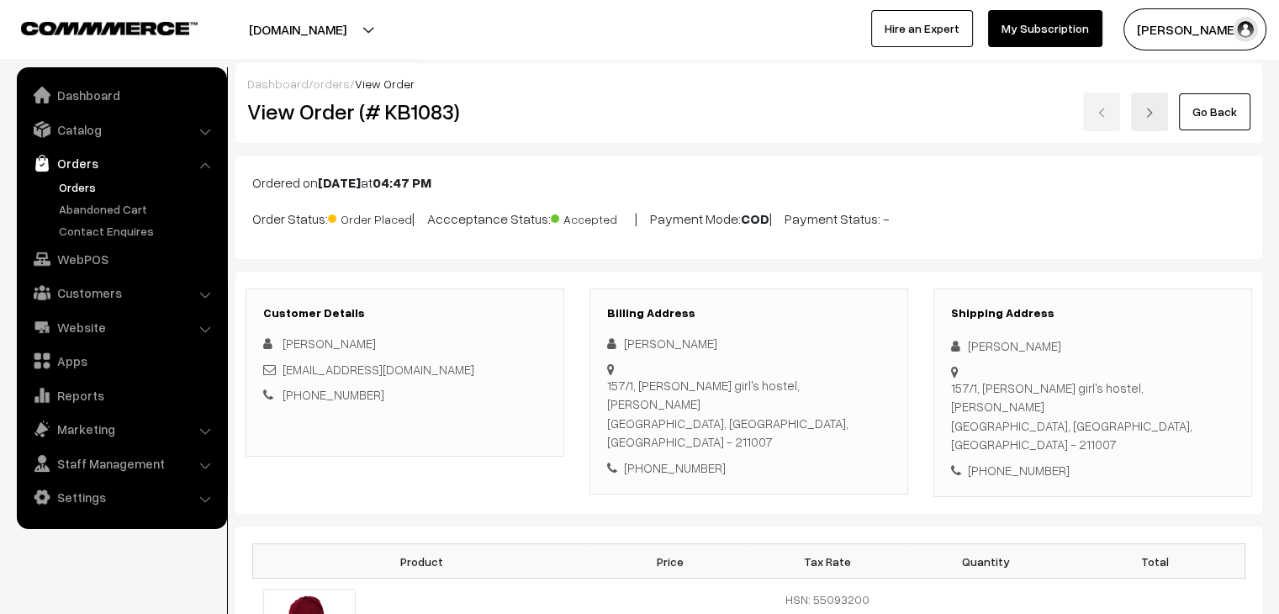
click at [330, 81] on link "orders" at bounding box center [331, 84] width 37 height 14
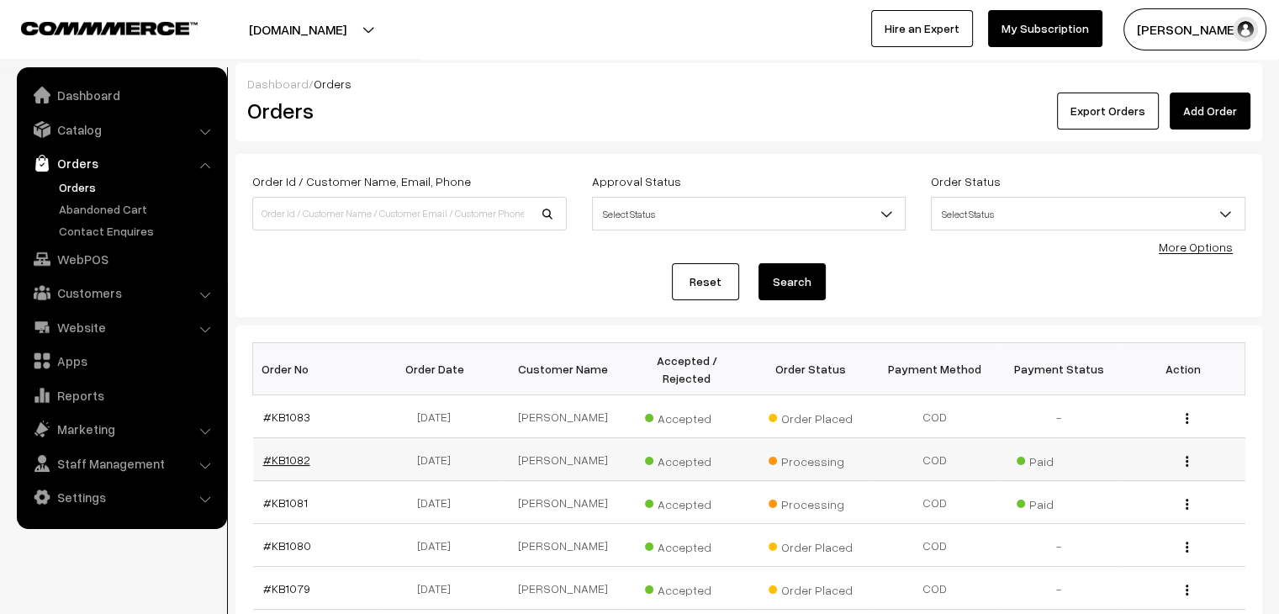
click at [296, 453] on link "#KB1082" at bounding box center [286, 460] width 47 height 14
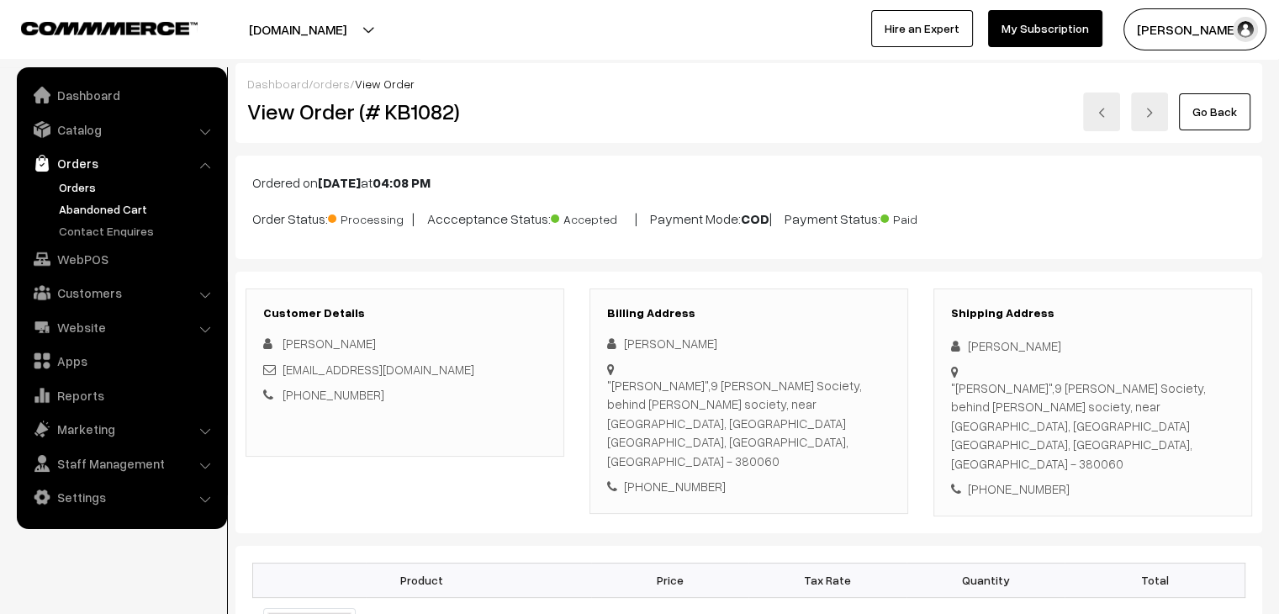
click at [93, 210] on link "Abandoned Cart" at bounding box center [138, 209] width 167 height 18
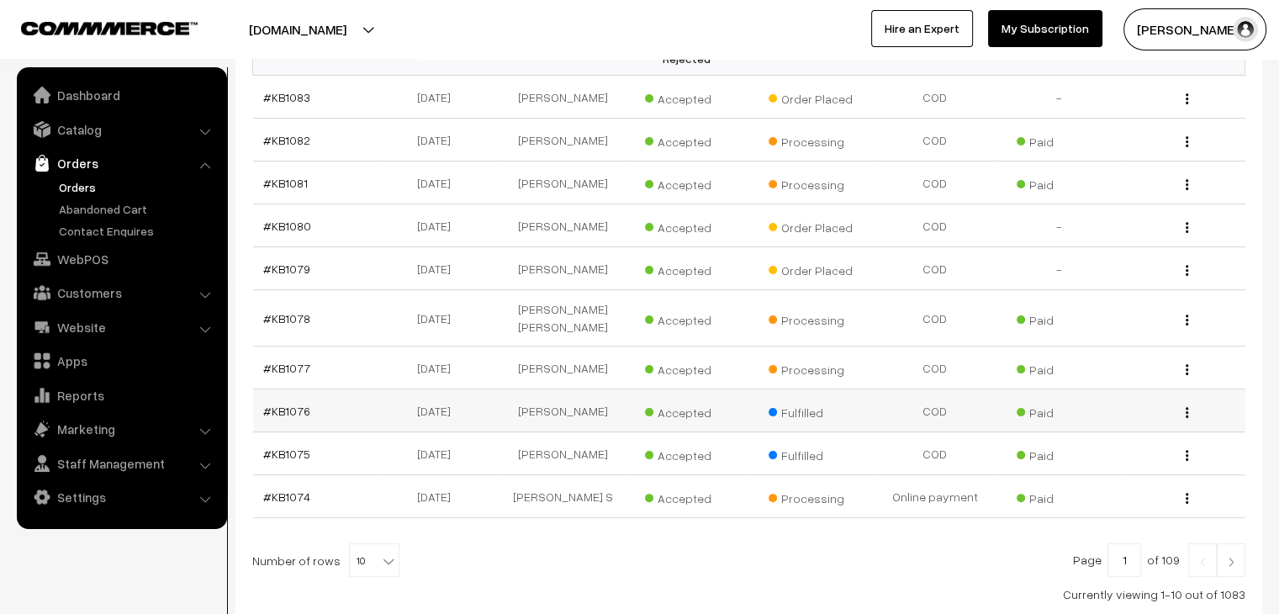
scroll to position [317, 0]
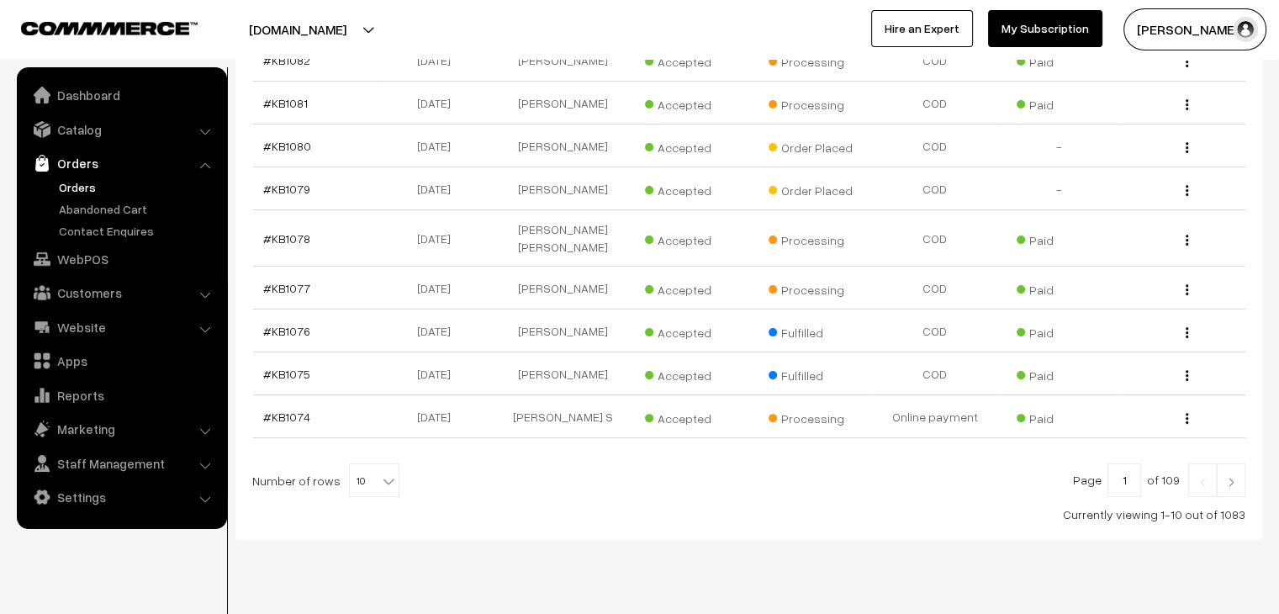
scroll to position [401, 0]
click at [380, 471] on b at bounding box center [388, 479] width 17 height 17
select select "100"
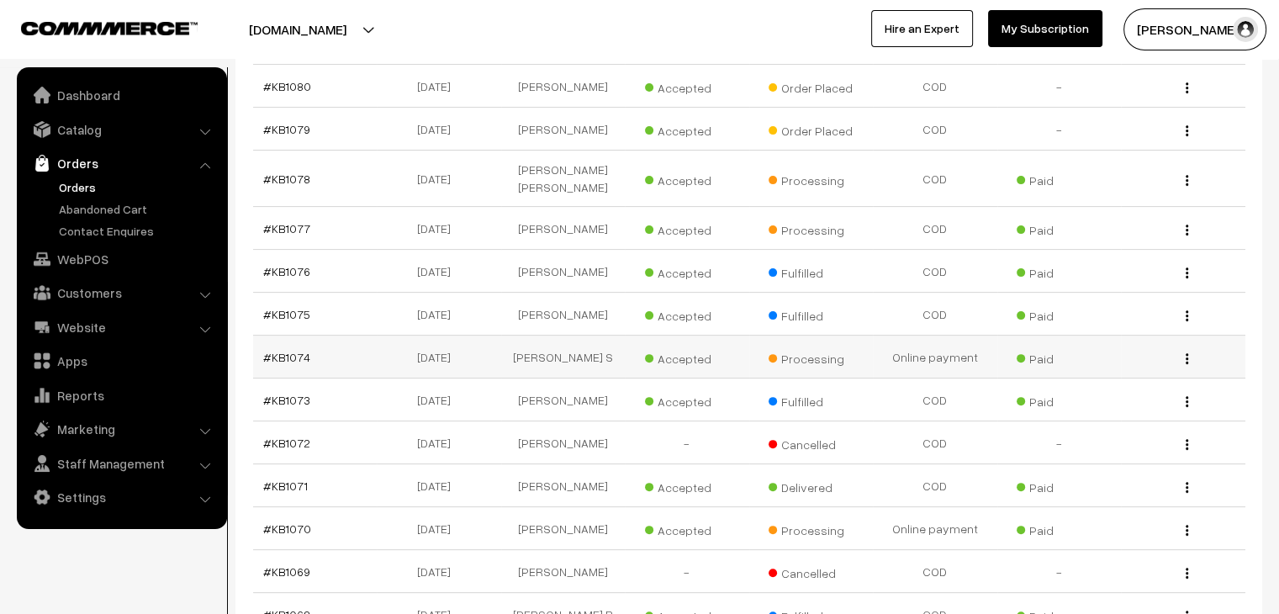
scroll to position [421, 0]
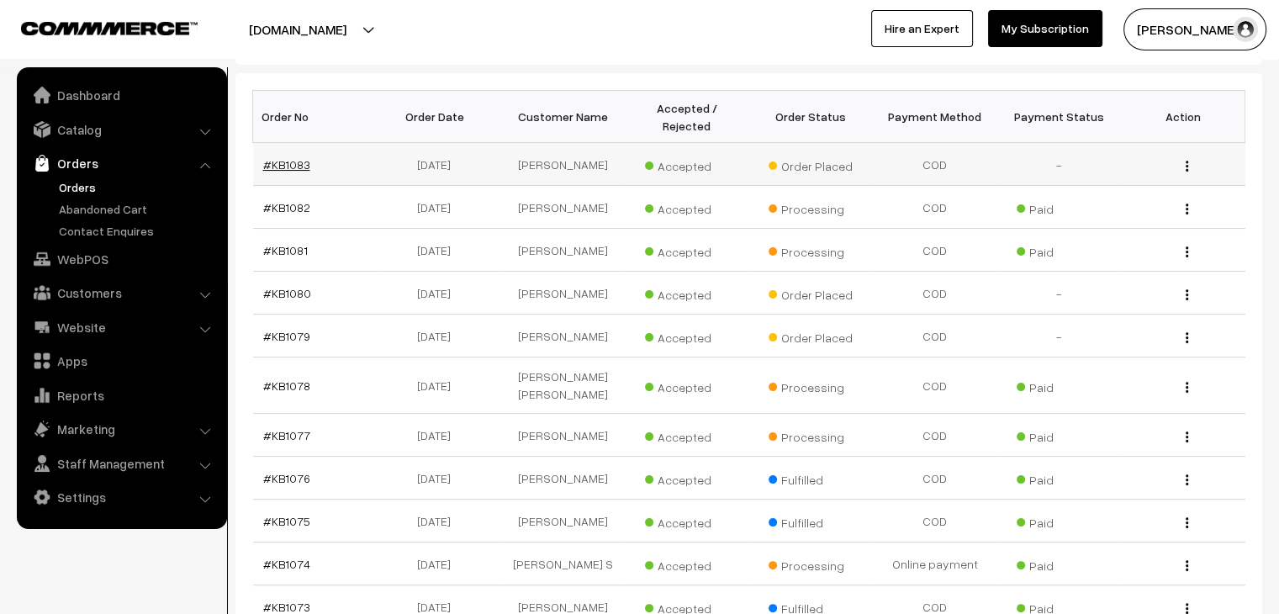
click at [293, 157] on link "#KB1083" at bounding box center [286, 164] width 47 height 14
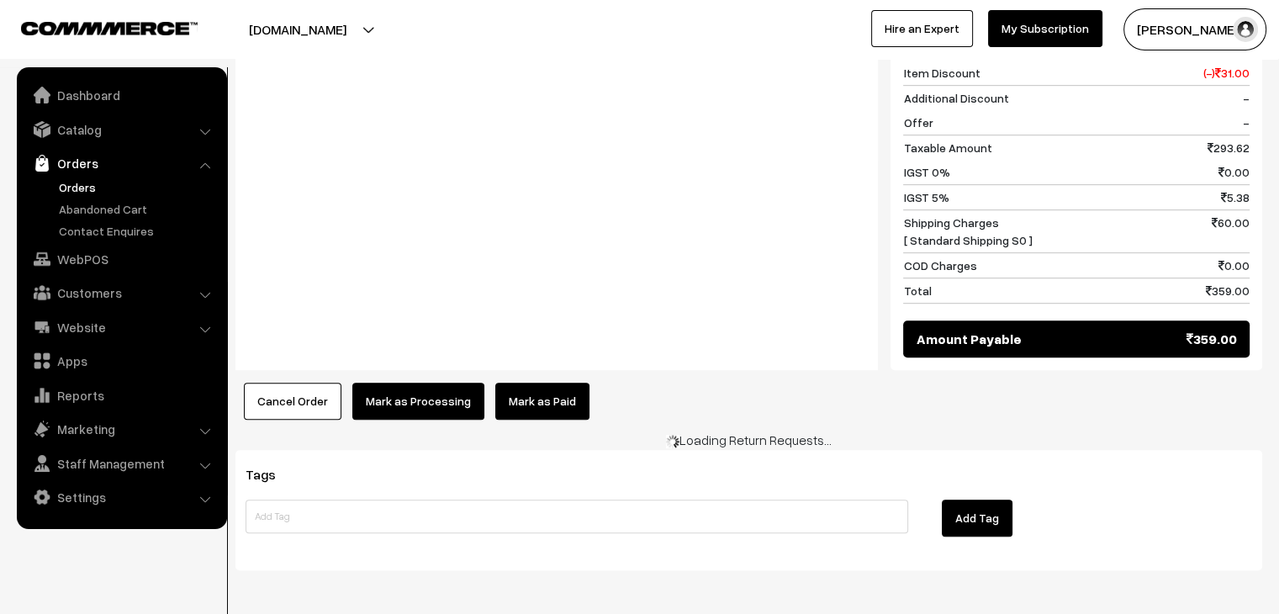
click at [551, 383] on link "Mark as Paid" at bounding box center [542, 401] width 94 height 37
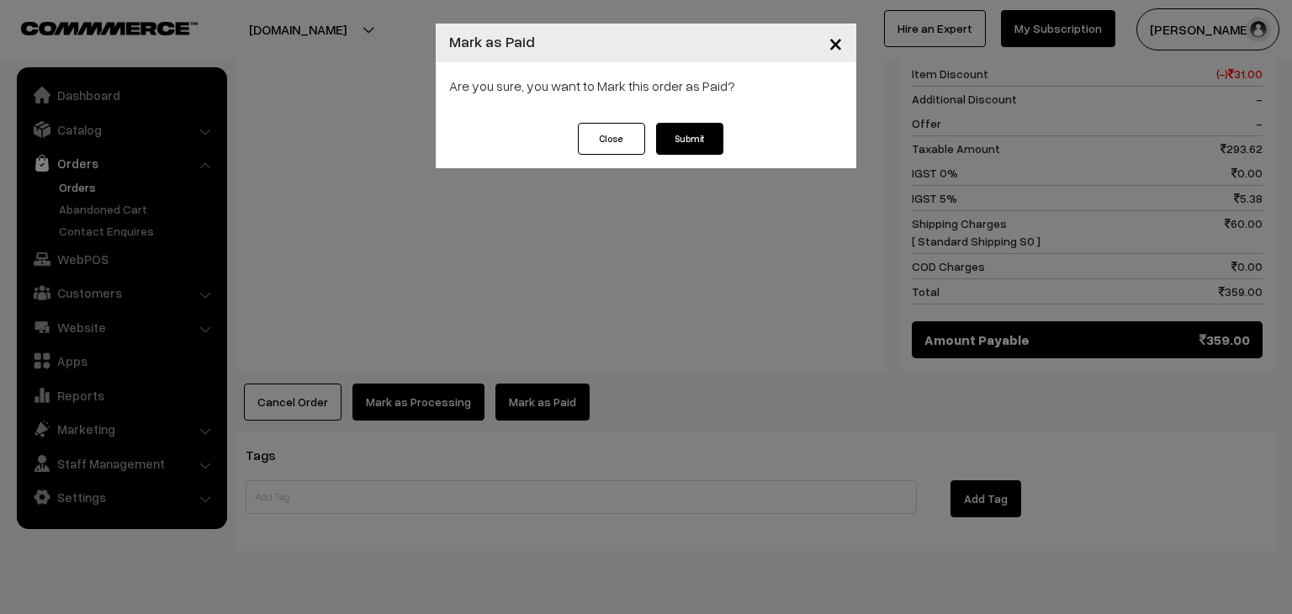
click at [683, 138] on button "Submit" at bounding box center [689, 139] width 67 height 32
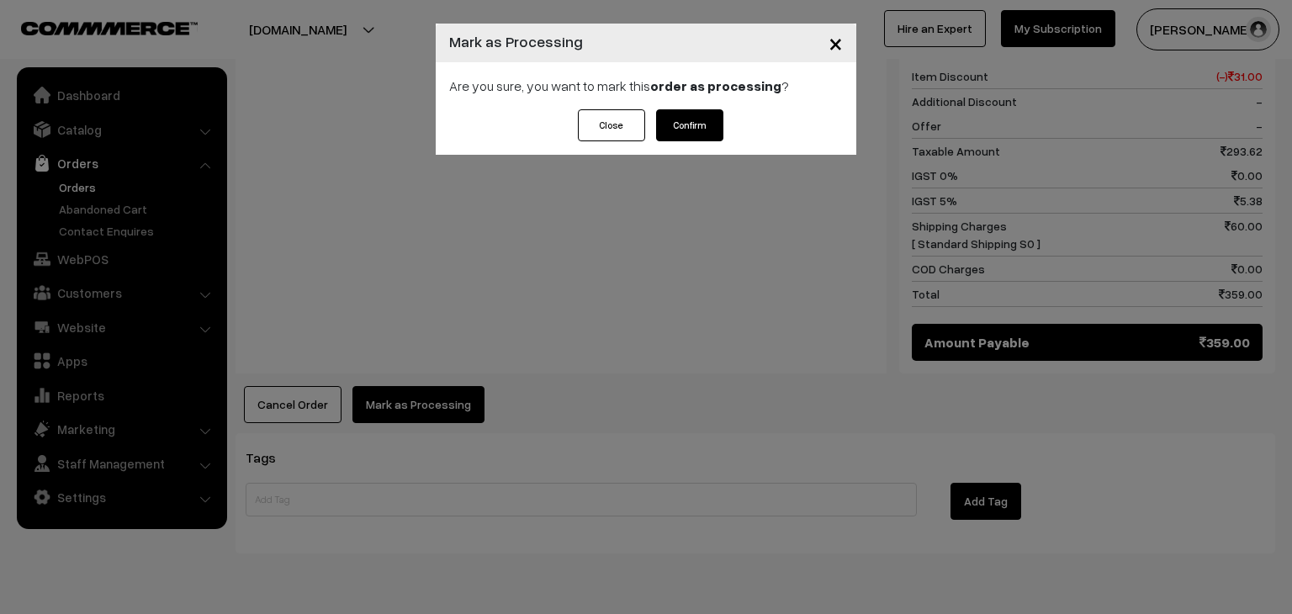
click at [697, 130] on button "Confirm" at bounding box center [689, 125] width 67 height 32
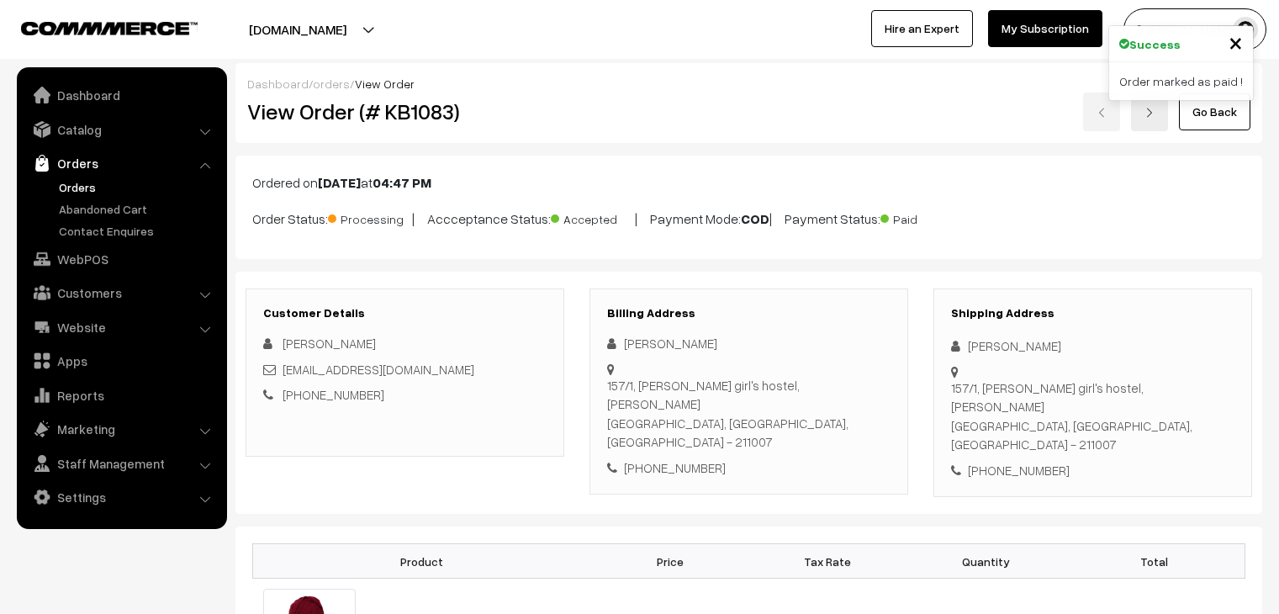
click at [122, 213] on link "Abandoned Cart" at bounding box center [138, 209] width 167 height 18
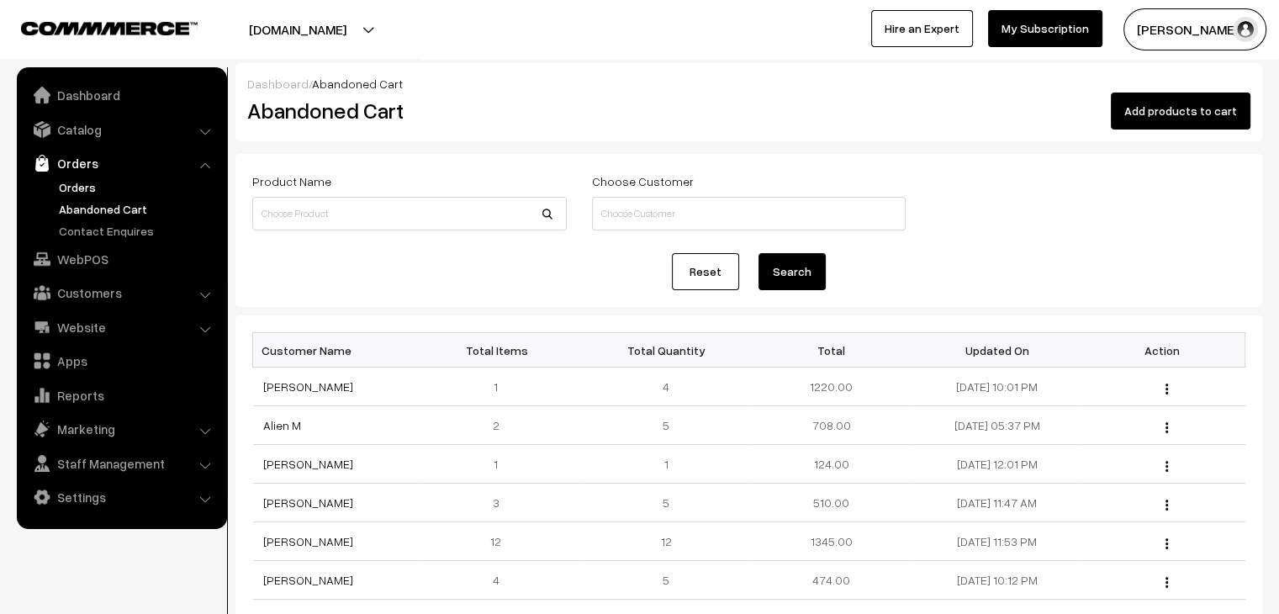
click at [91, 183] on link "Orders" at bounding box center [138, 187] width 167 height 18
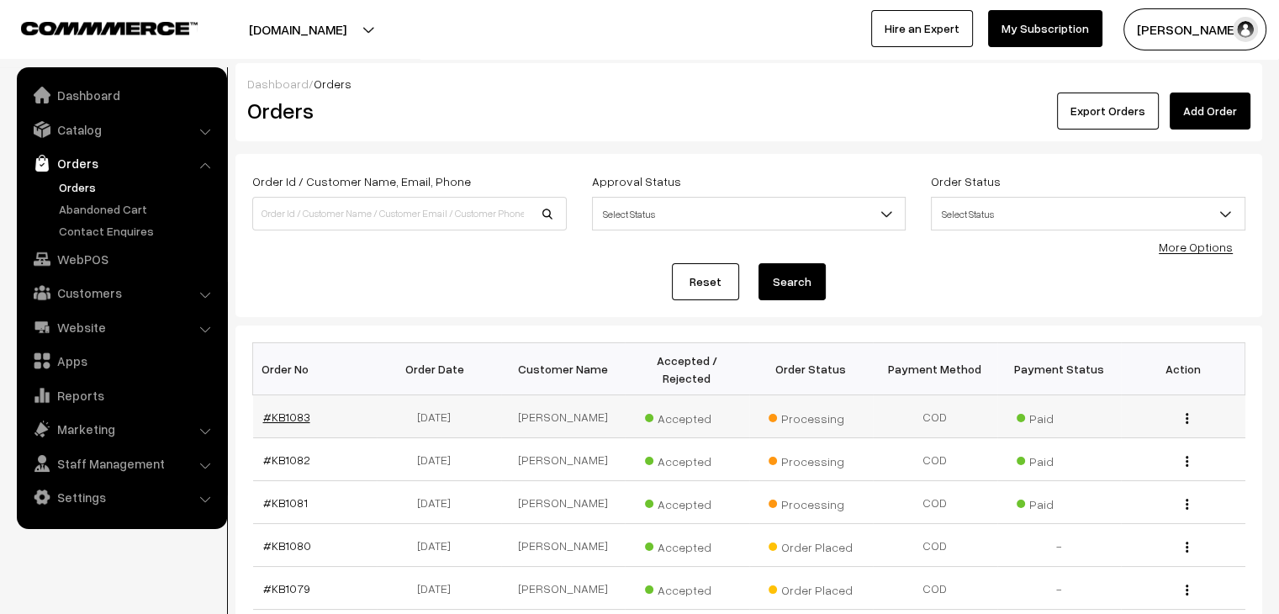
click at [293, 410] on link "#KB1083" at bounding box center [286, 417] width 47 height 14
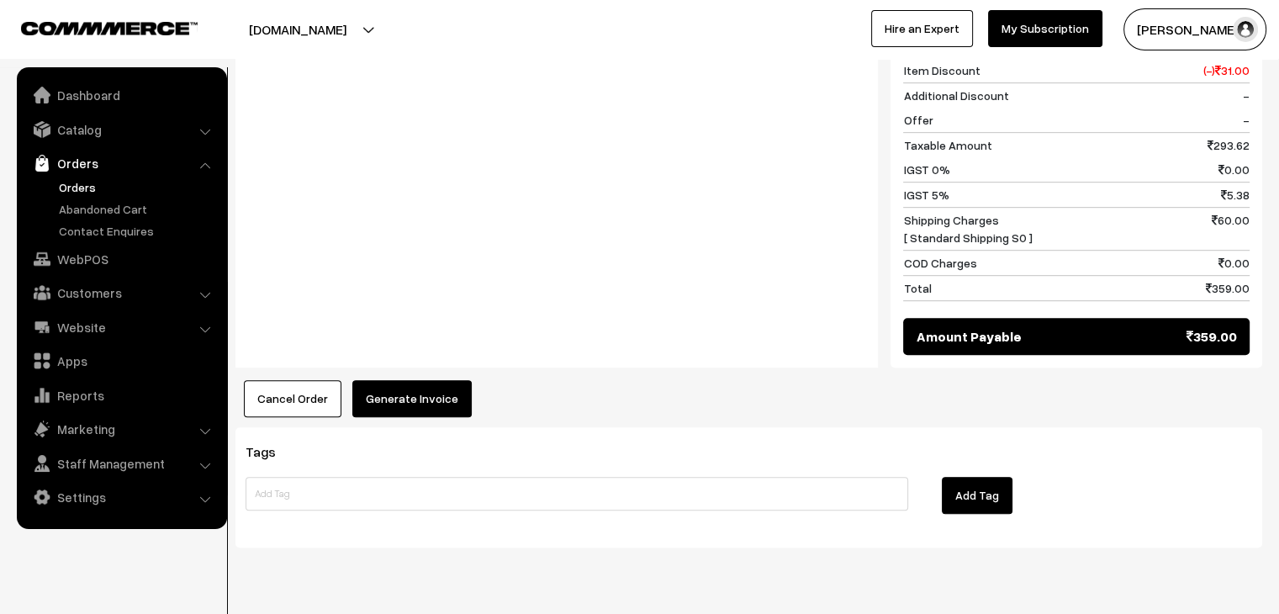
click at [414, 330] on div "Product Price Tax Rate Quantity Total Vardhman Magnus (MGN021) 93.00 100.00" at bounding box center [749, 36] width 1027 height 761
click at [421, 380] on button "Generate Invoice" at bounding box center [411, 398] width 119 height 37
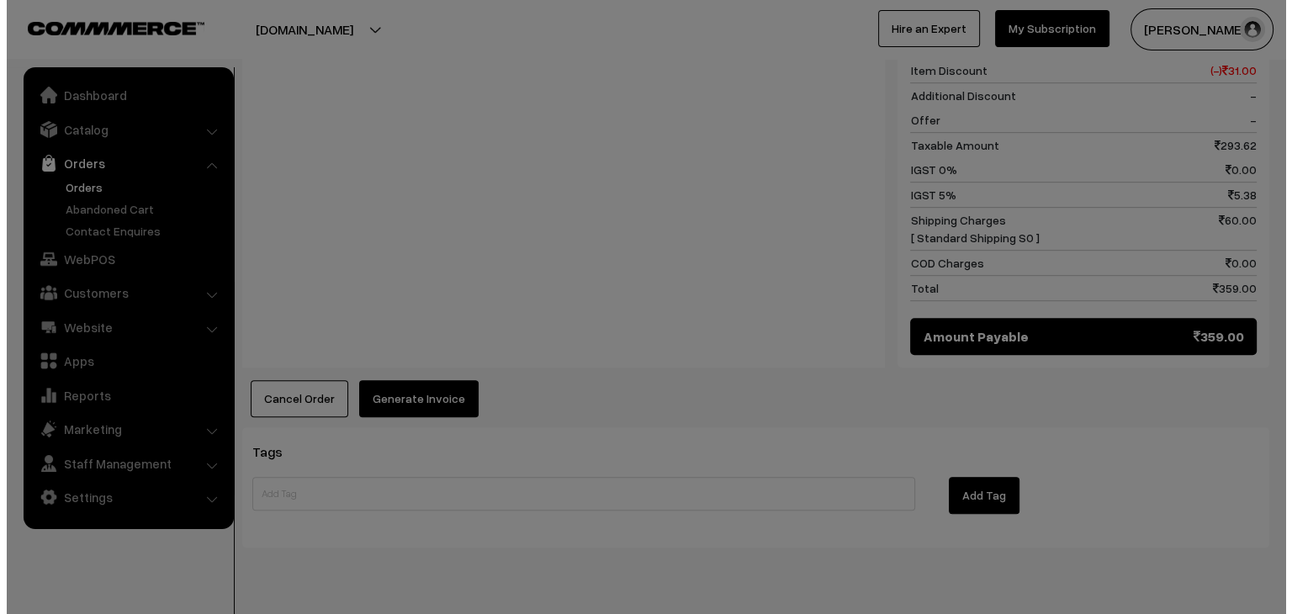
scroll to position [873, 0]
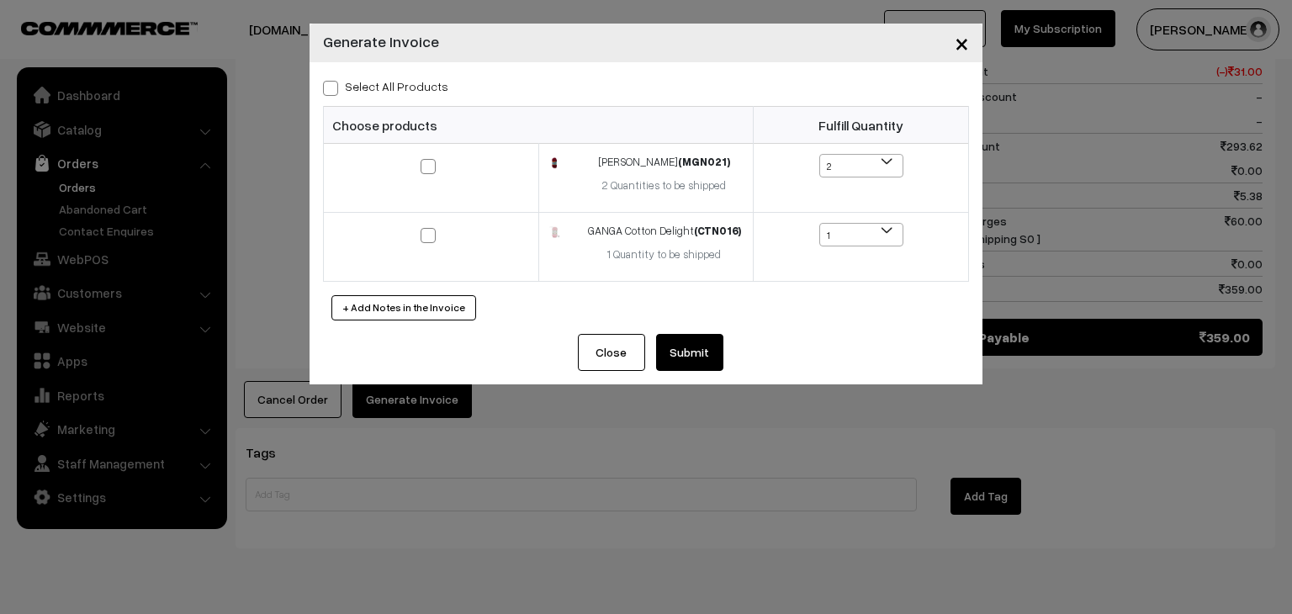
drag, startPoint x: 397, startPoint y: 82, endPoint x: 427, endPoint y: 109, distance: 40.5
click at [397, 82] on label "Select All Products" at bounding box center [385, 86] width 125 height 18
click at [334, 82] on input "Select All Products" at bounding box center [328, 85] width 11 height 11
checkbox input "true"
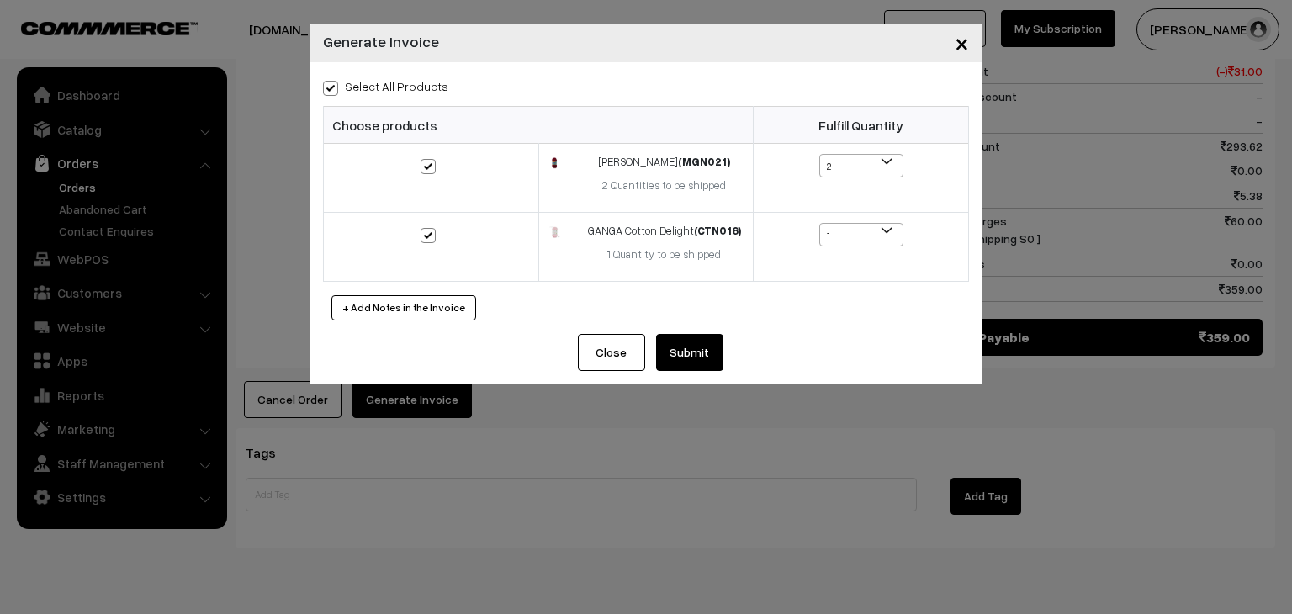
checkbox input "true"
click at [687, 350] on button "Submit" at bounding box center [689, 352] width 67 height 37
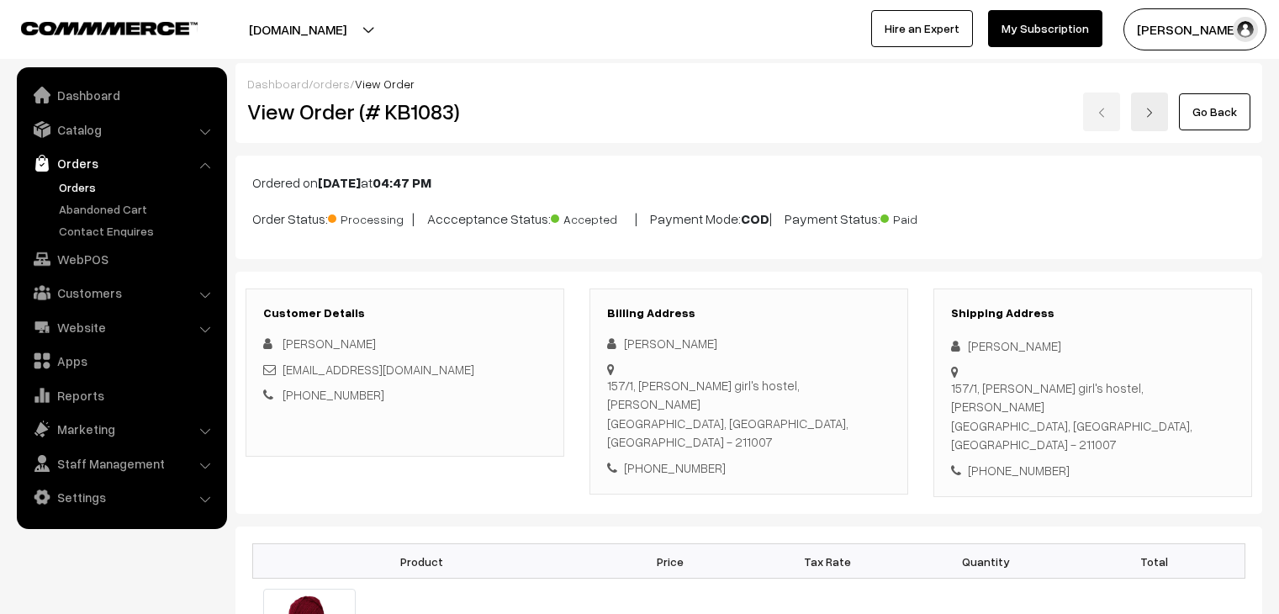
scroll to position [868, 0]
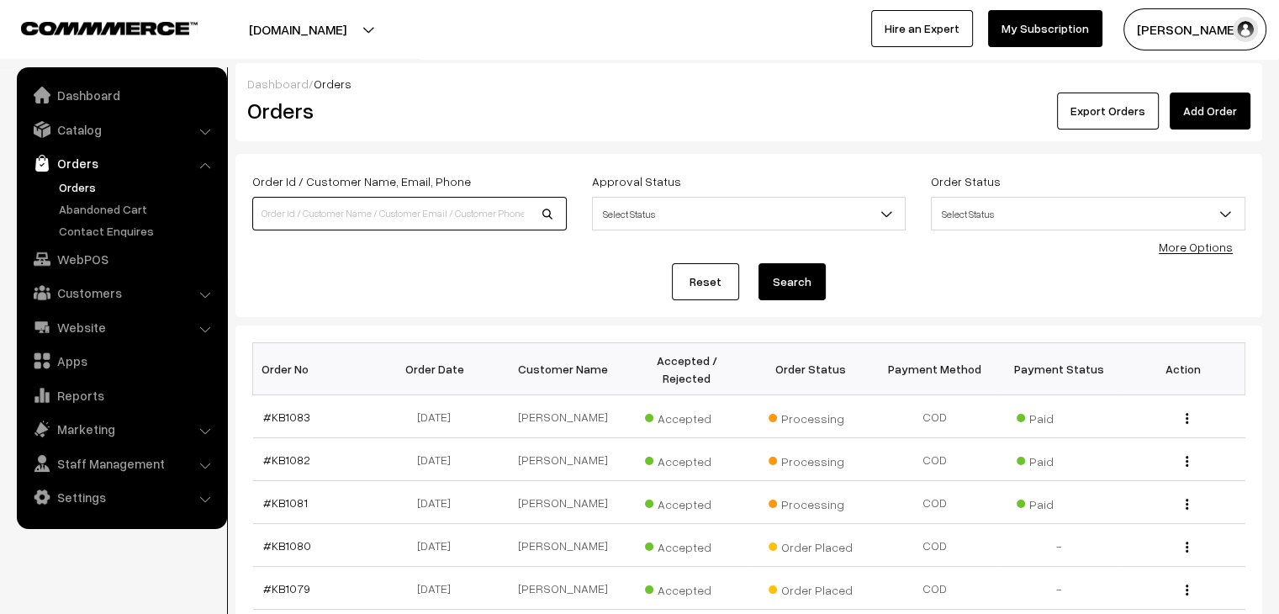
click at [328, 223] on input at bounding box center [409, 214] width 315 height 34
type input "tam"
click at [759, 263] on button "Search" at bounding box center [792, 281] width 67 height 37
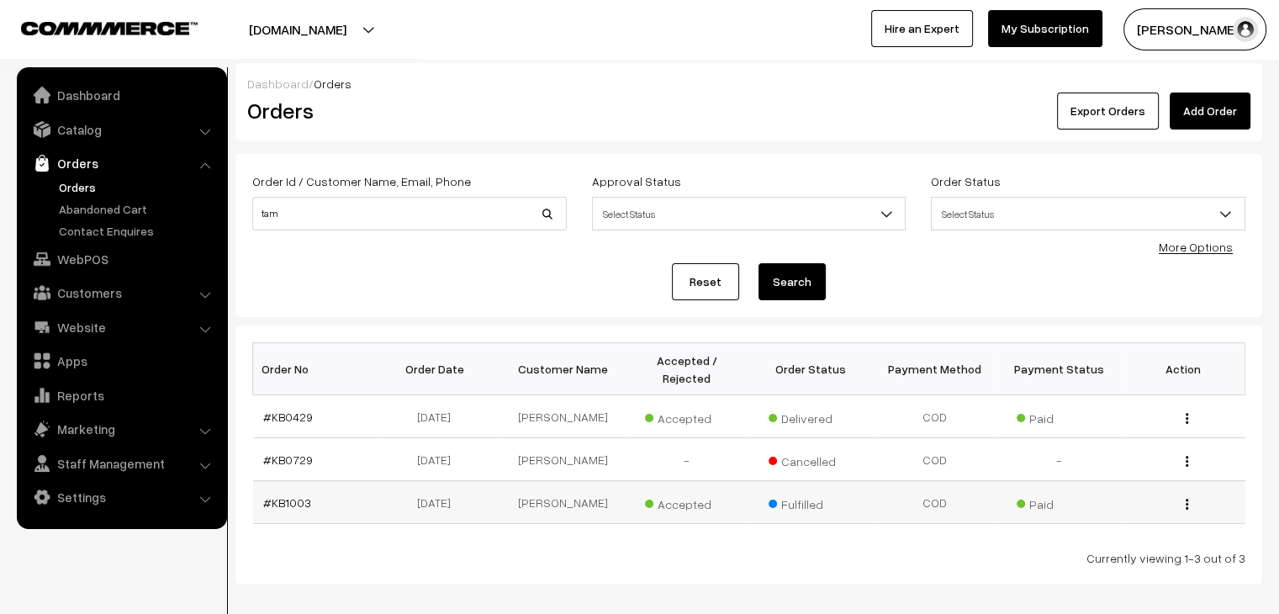
click at [1187, 499] on img "button" at bounding box center [1187, 504] width 3 height 11
click at [1115, 492] on link "View" at bounding box center [1112, 502] width 143 height 37
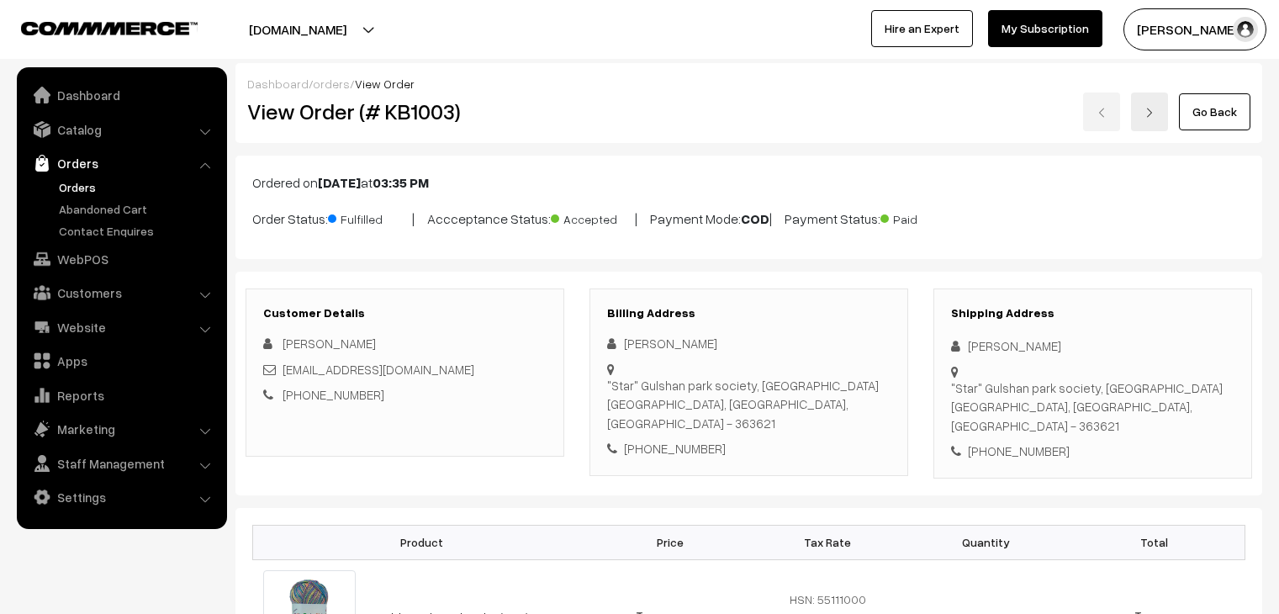
scroll to position [1006, 0]
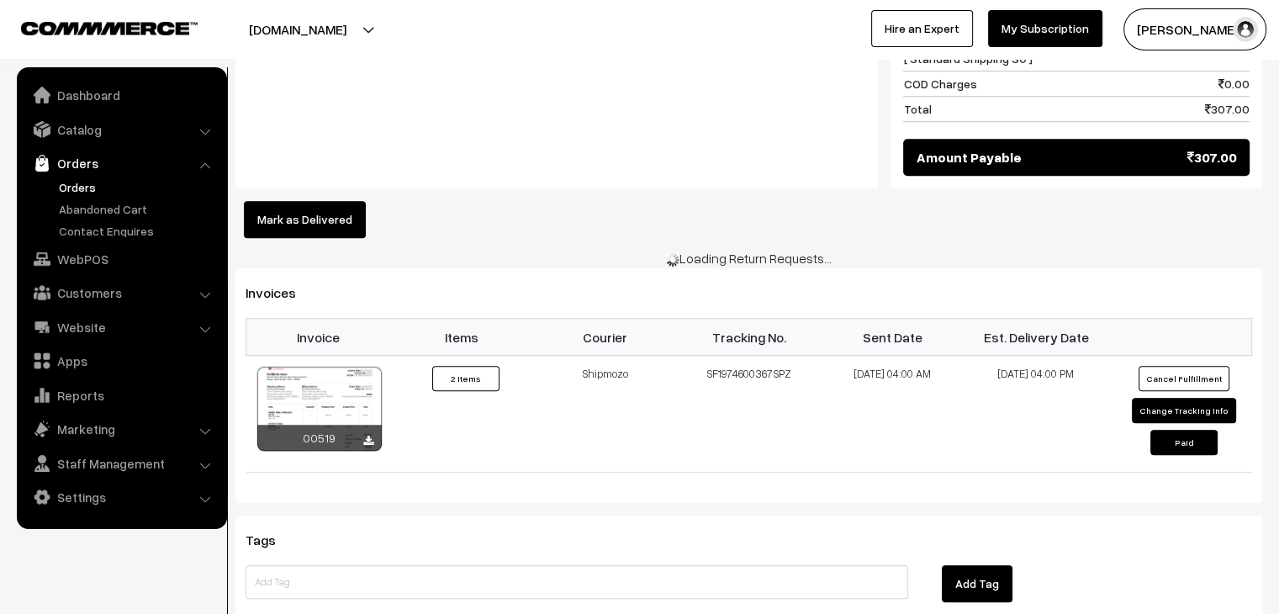
click at [326, 219] on button "Mark as Delivered" at bounding box center [305, 219] width 122 height 37
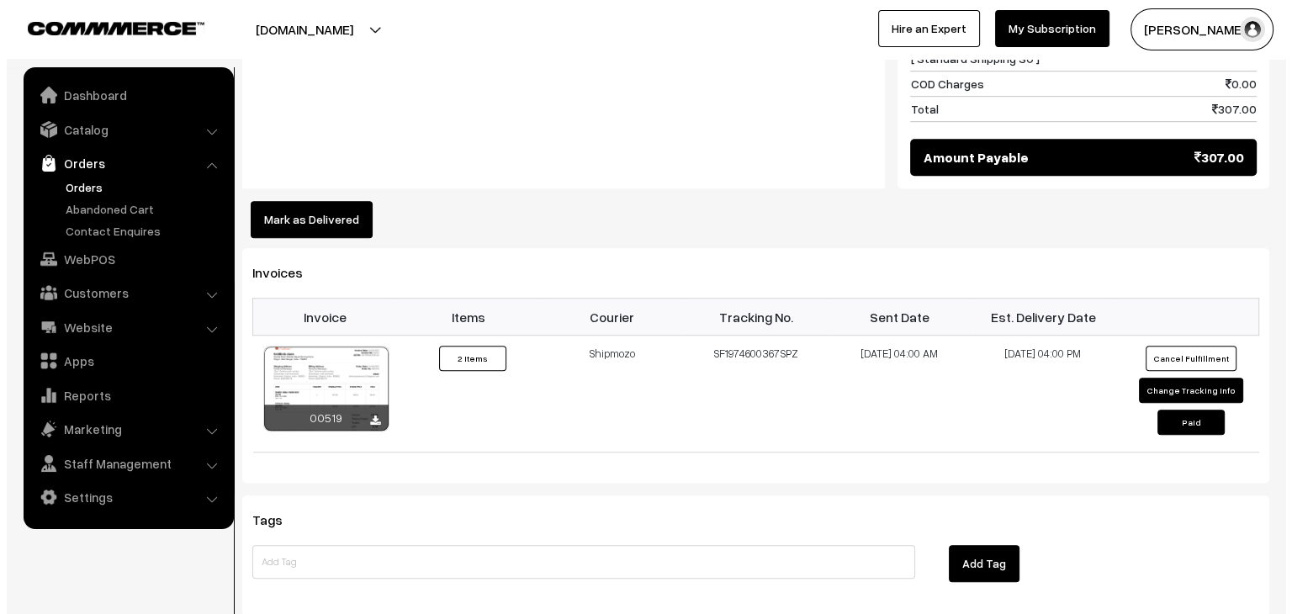
scroll to position [1009, 0]
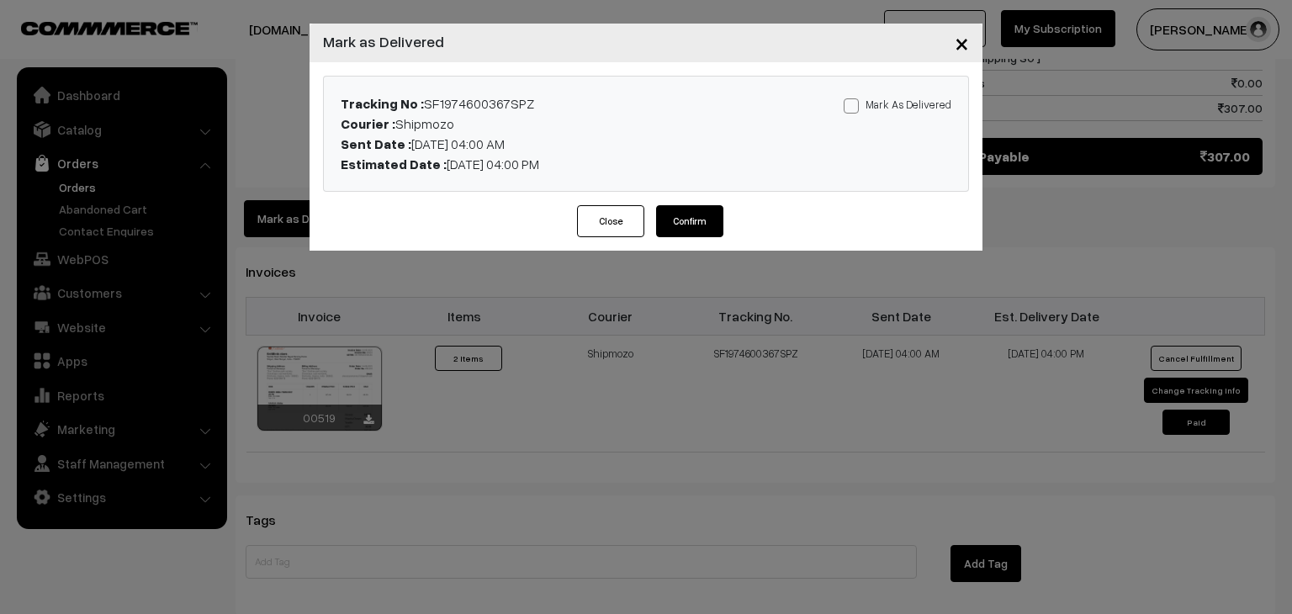
click at [849, 112] on span at bounding box center [851, 105] width 15 height 15
click at [849, 109] on input "Mark As Delivered" at bounding box center [849, 103] width 11 height 11
checkbox input "true"
click at [696, 208] on button "Confirm" at bounding box center [689, 221] width 67 height 32
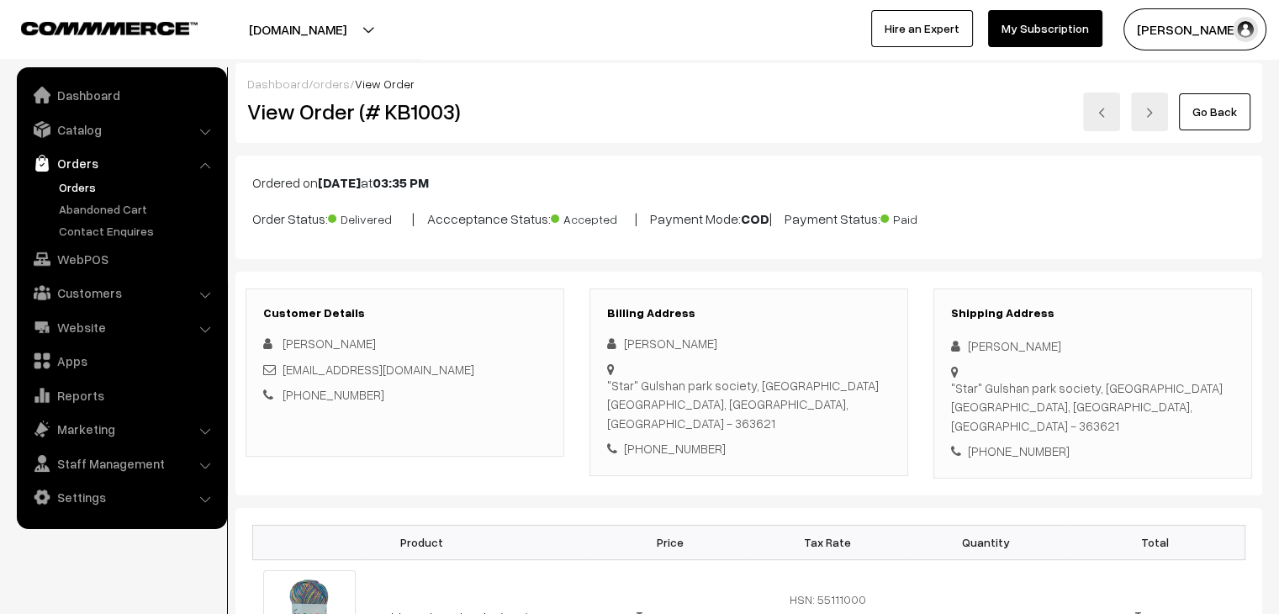
click at [73, 189] on link "Orders" at bounding box center [138, 187] width 167 height 18
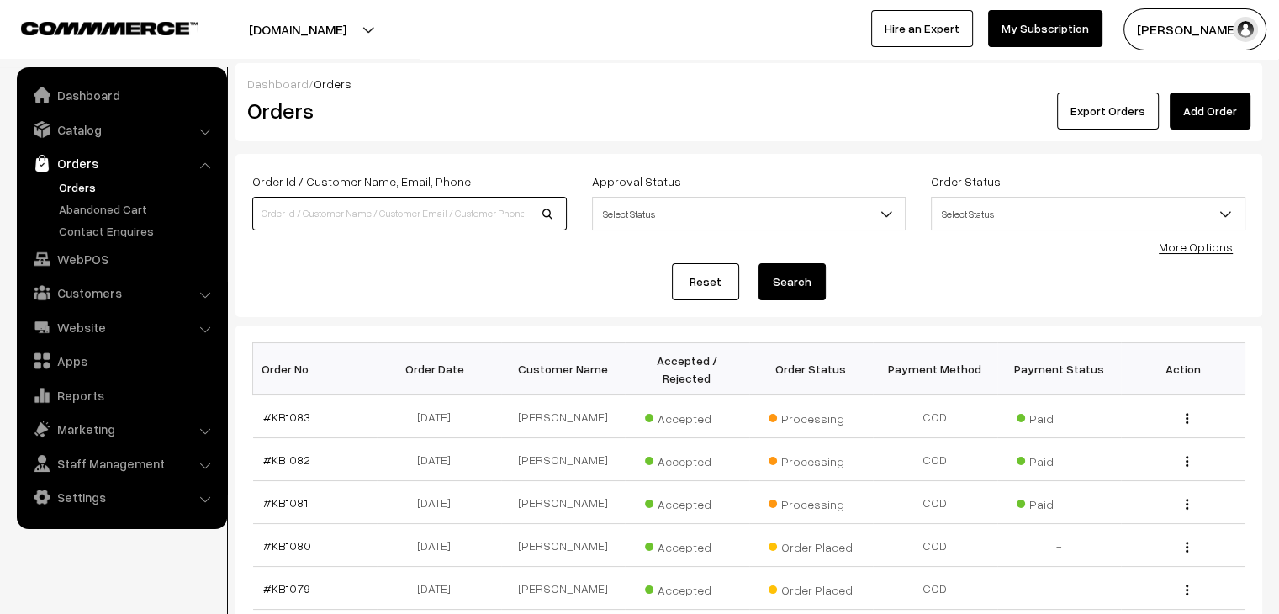
click at [363, 216] on input at bounding box center [409, 214] width 315 height 34
type input "siraj"
click at [759, 263] on button "Search" at bounding box center [792, 281] width 67 height 37
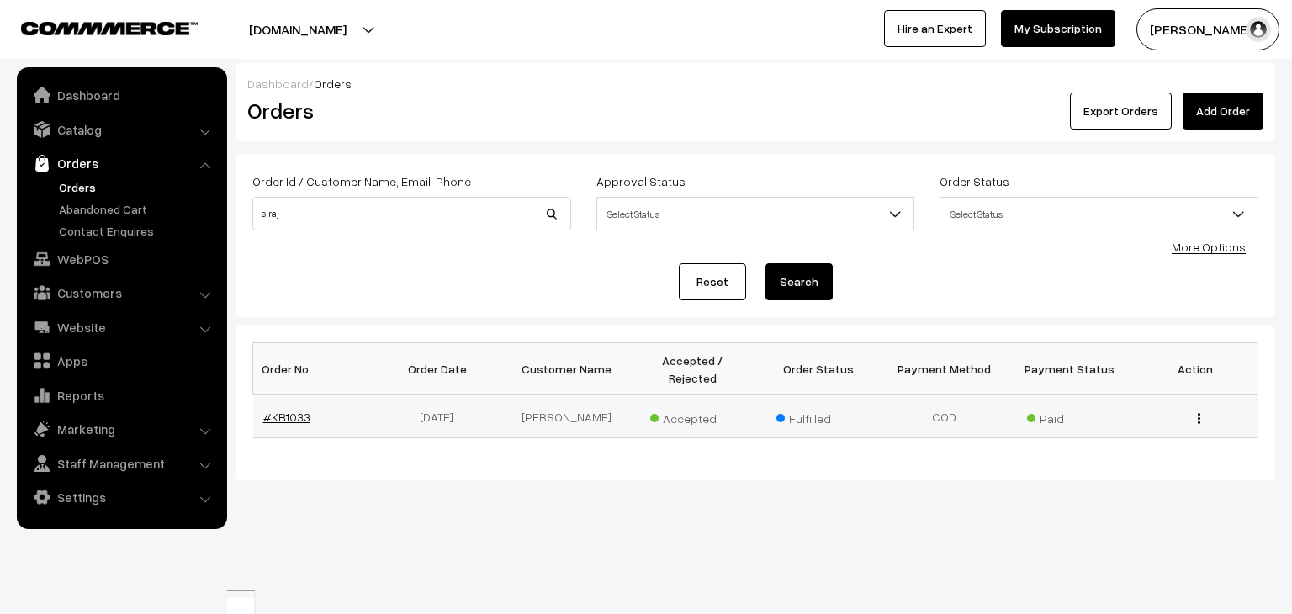
click at [293, 410] on link "#KB1033" at bounding box center [286, 417] width 47 height 14
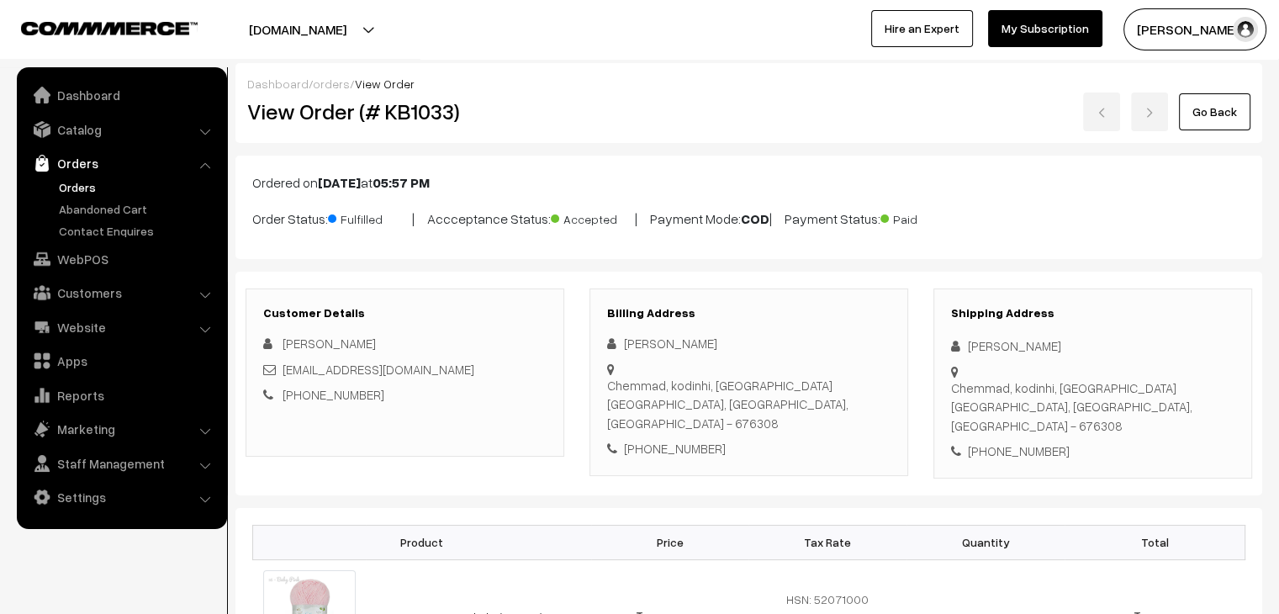
click at [85, 192] on link "Orders" at bounding box center [138, 187] width 167 height 18
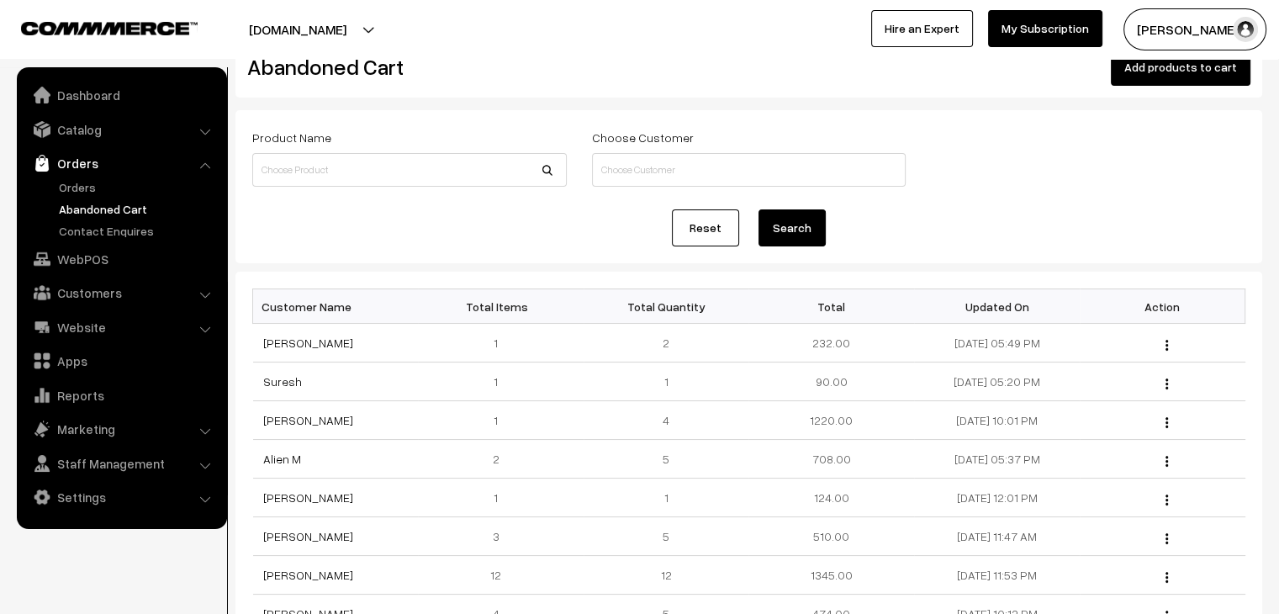
scroll to position [84, 0]
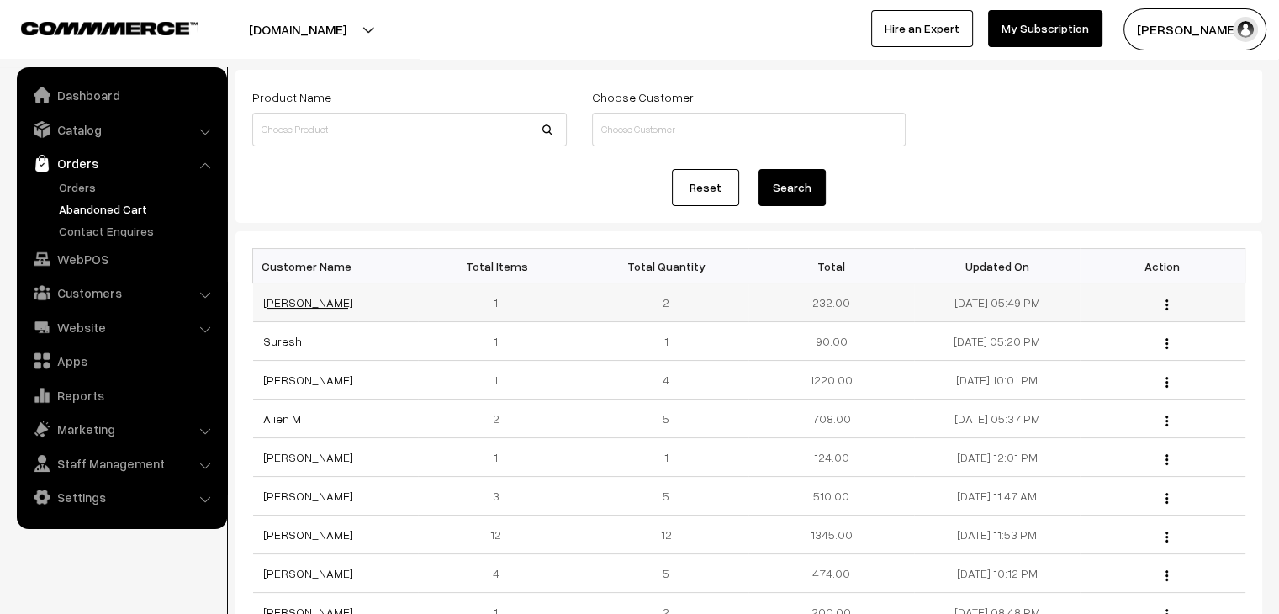
click at [294, 303] on link "[PERSON_NAME]" at bounding box center [308, 302] width 90 height 14
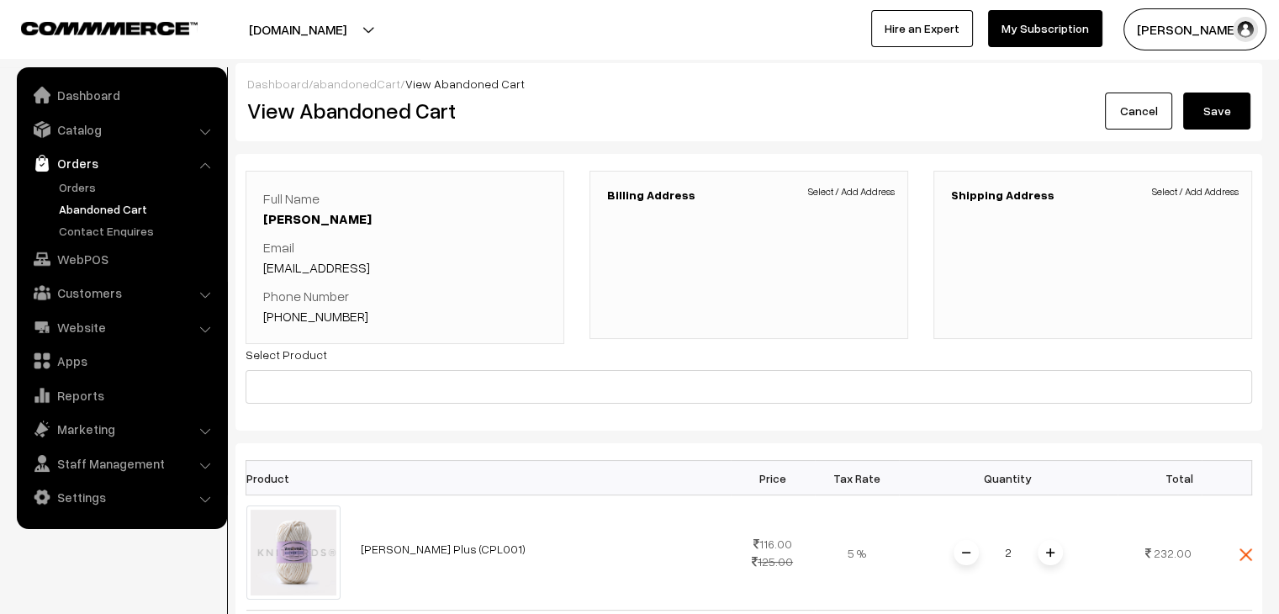
click at [338, 87] on link "abandonedCart" at bounding box center [356, 84] width 87 height 14
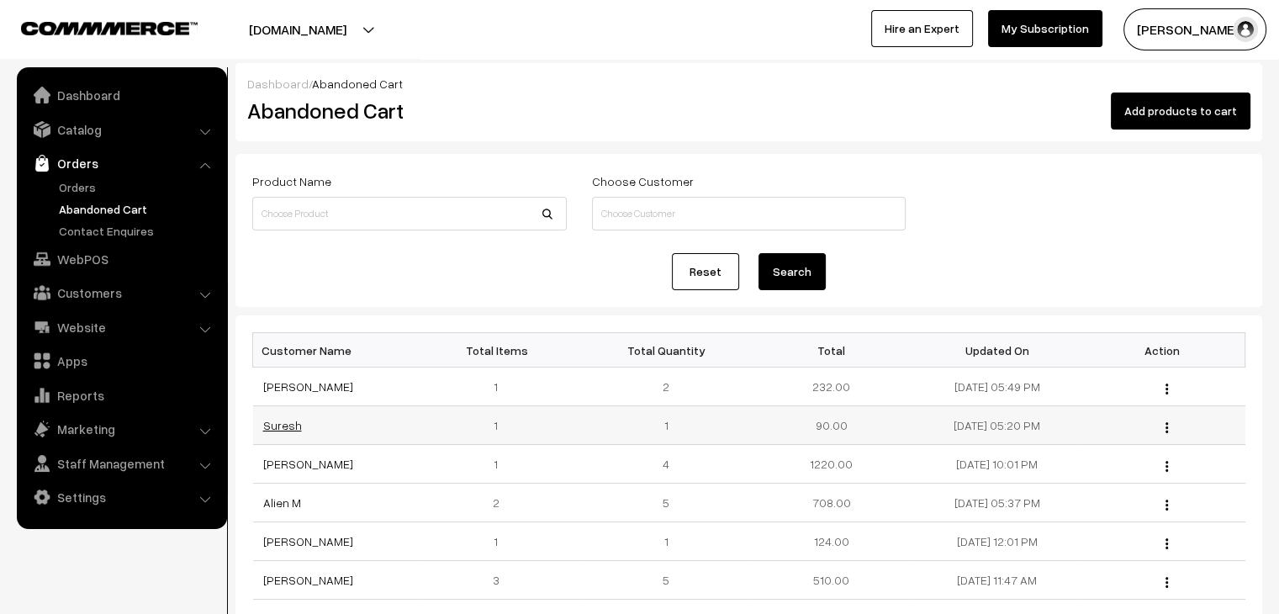
click at [285, 422] on link "Suresh" at bounding box center [282, 425] width 39 height 14
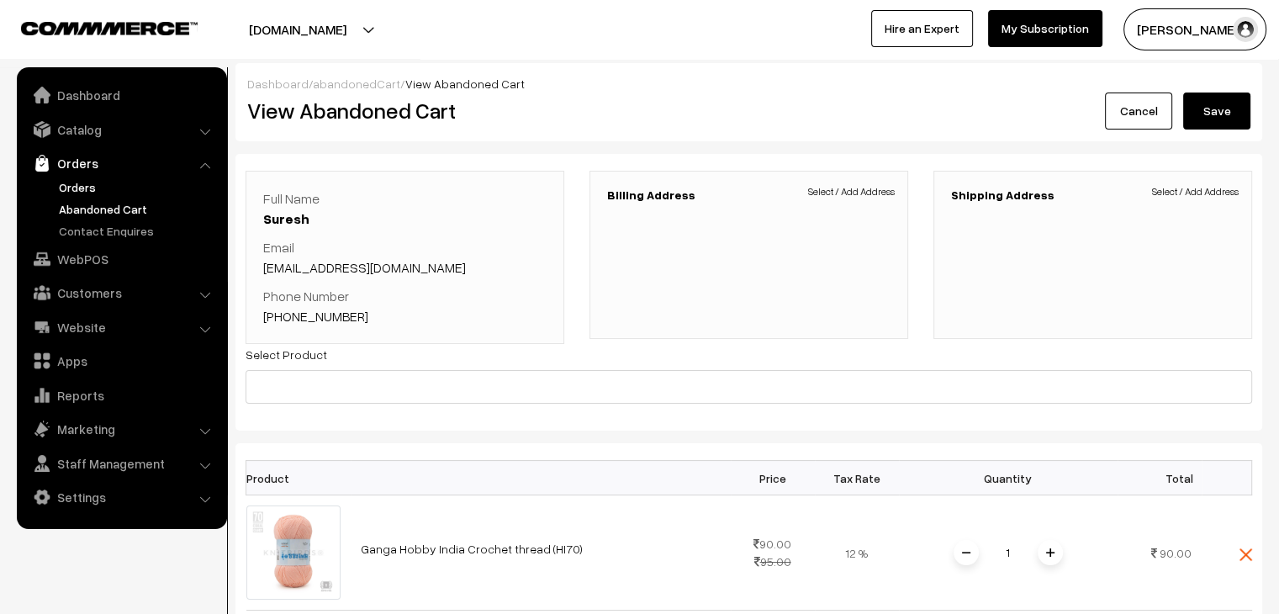
click at [76, 183] on link "Orders" at bounding box center [138, 187] width 167 height 18
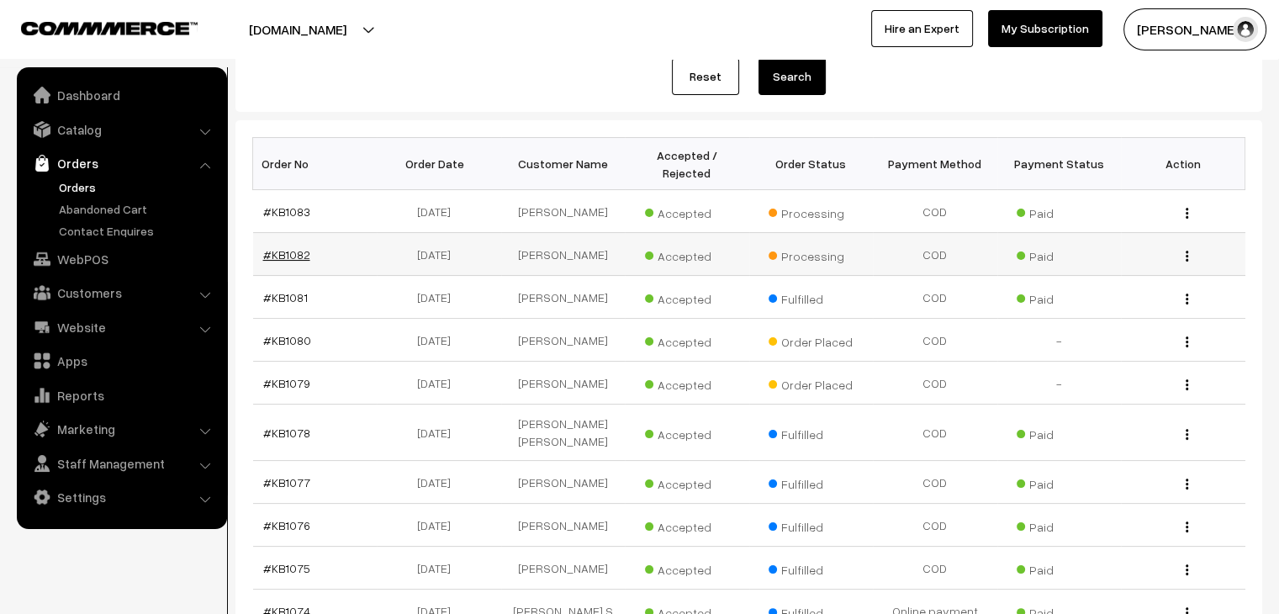
scroll to position [252, 0]
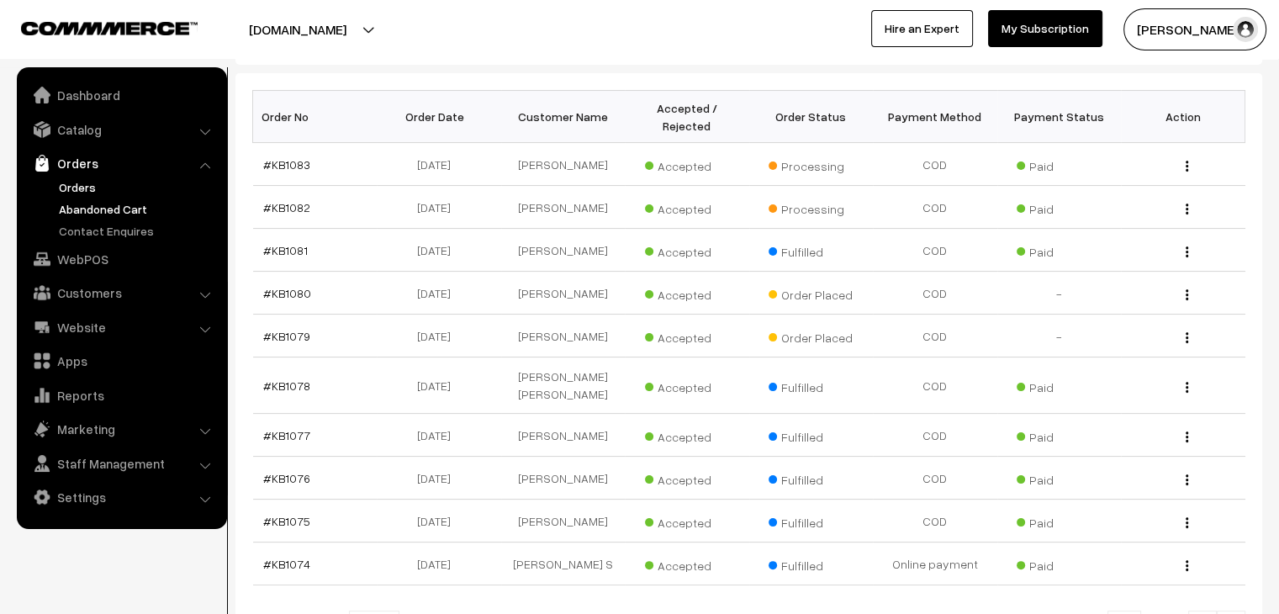
click at [108, 208] on link "Abandoned Cart" at bounding box center [138, 209] width 167 height 18
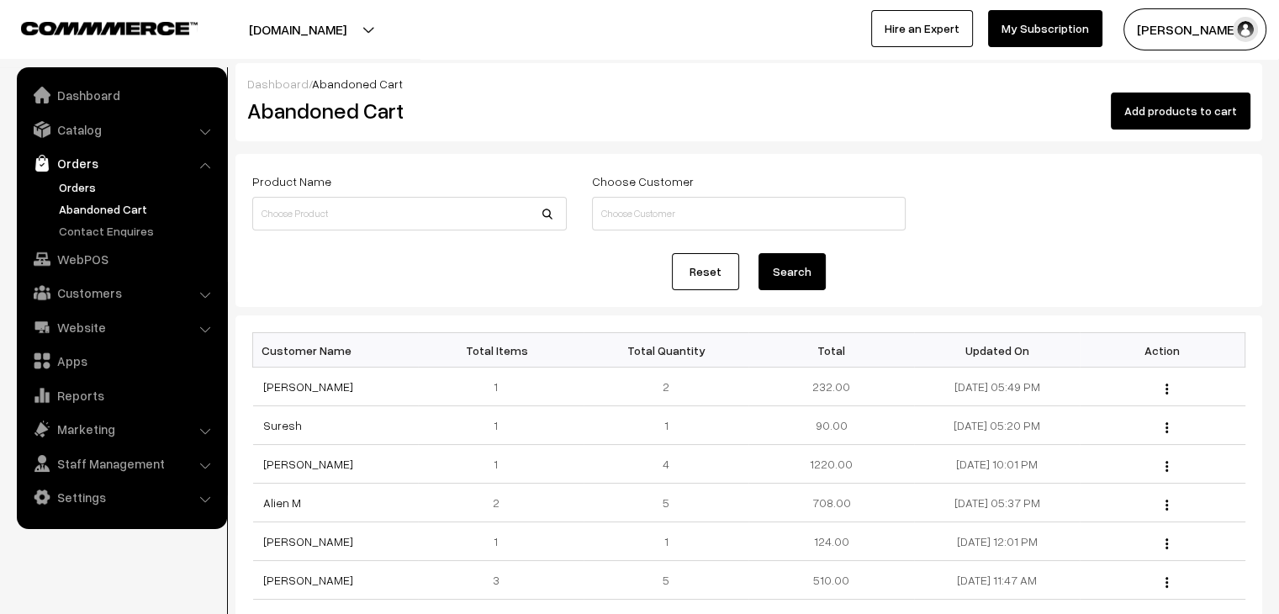
click at [61, 180] on link "Orders" at bounding box center [138, 187] width 167 height 18
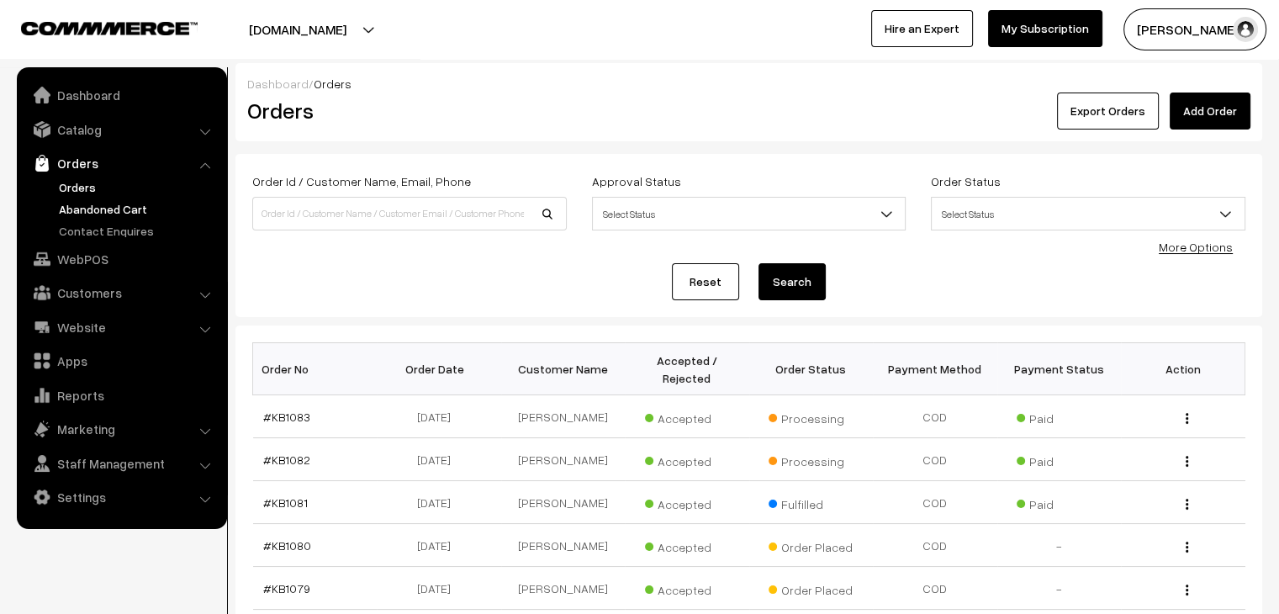
click at [101, 206] on link "Abandoned Cart" at bounding box center [138, 209] width 167 height 18
click at [379, 209] on input at bounding box center [409, 214] width 315 height 34
type input "rajana"
click at [759, 263] on button "Search" at bounding box center [792, 281] width 67 height 37
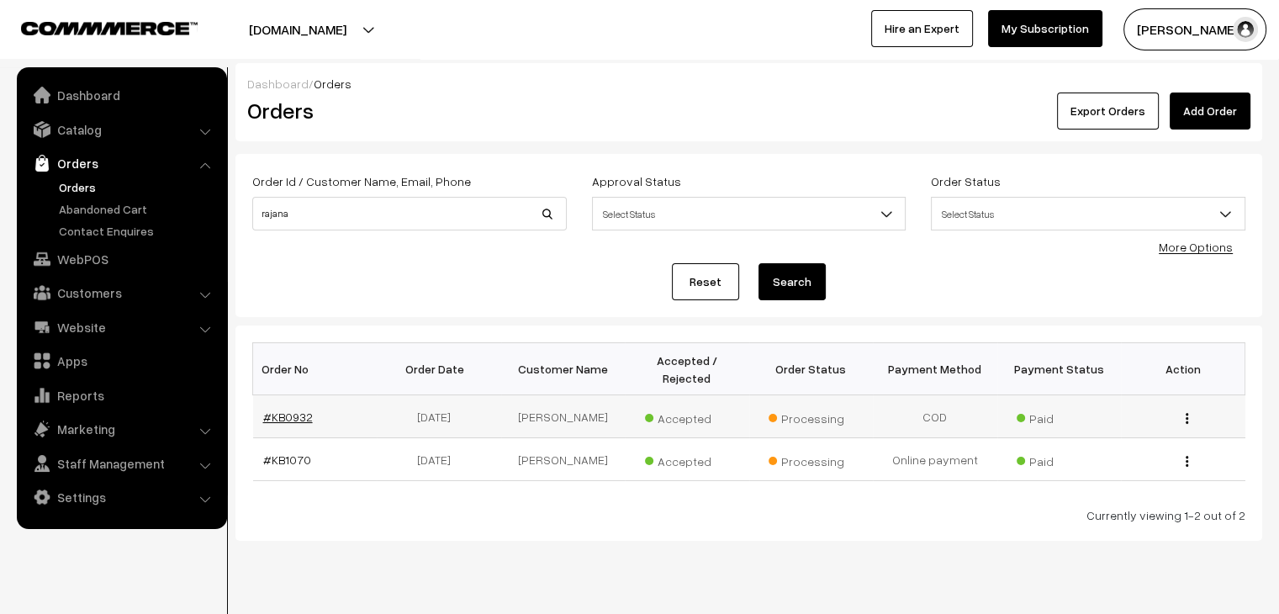
click at [304, 410] on link "#KB0932" at bounding box center [288, 417] width 50 height 14
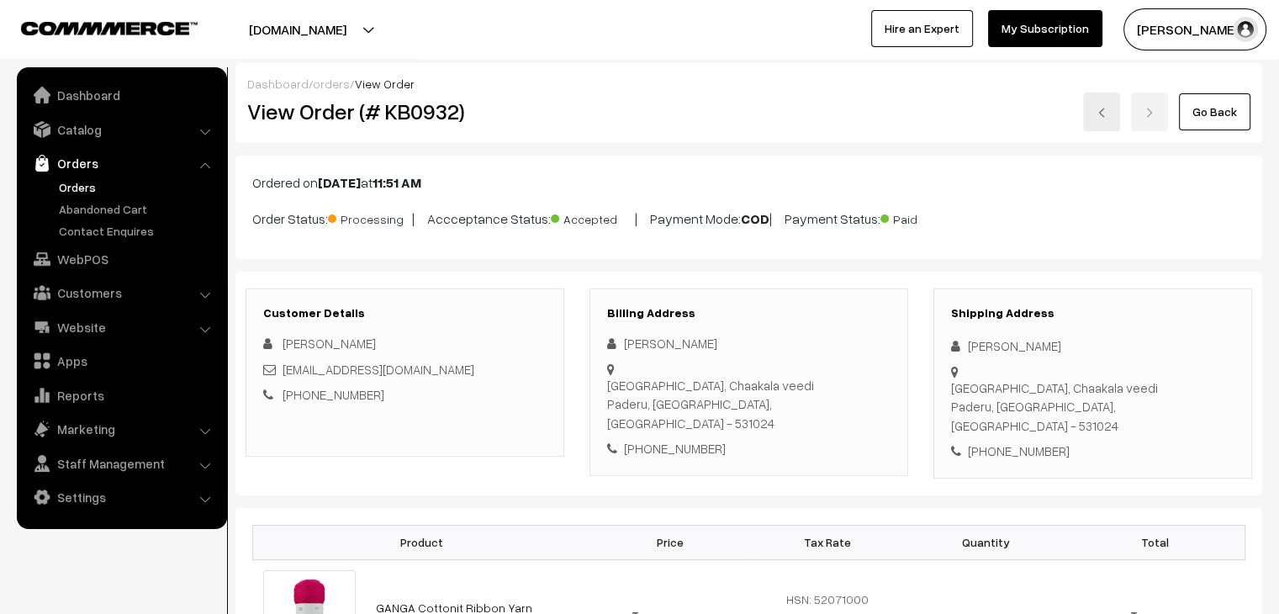
click at [72, 189] on link "Orders" at bounding box center [138, 187] width 167 height 18
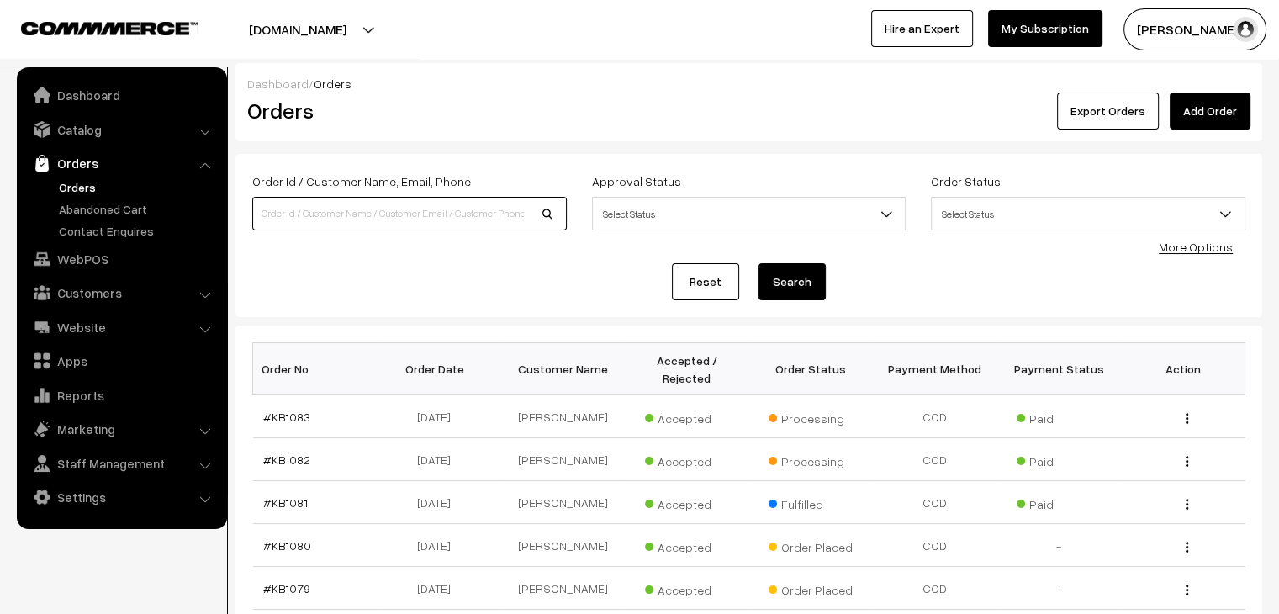
click at [321, 221] on input at bounding box center [409, 214] width 315 height 34
type input "rajana"
click at [759, 263] on button "Search" at bounding box center [792, 281] width 67 height 37
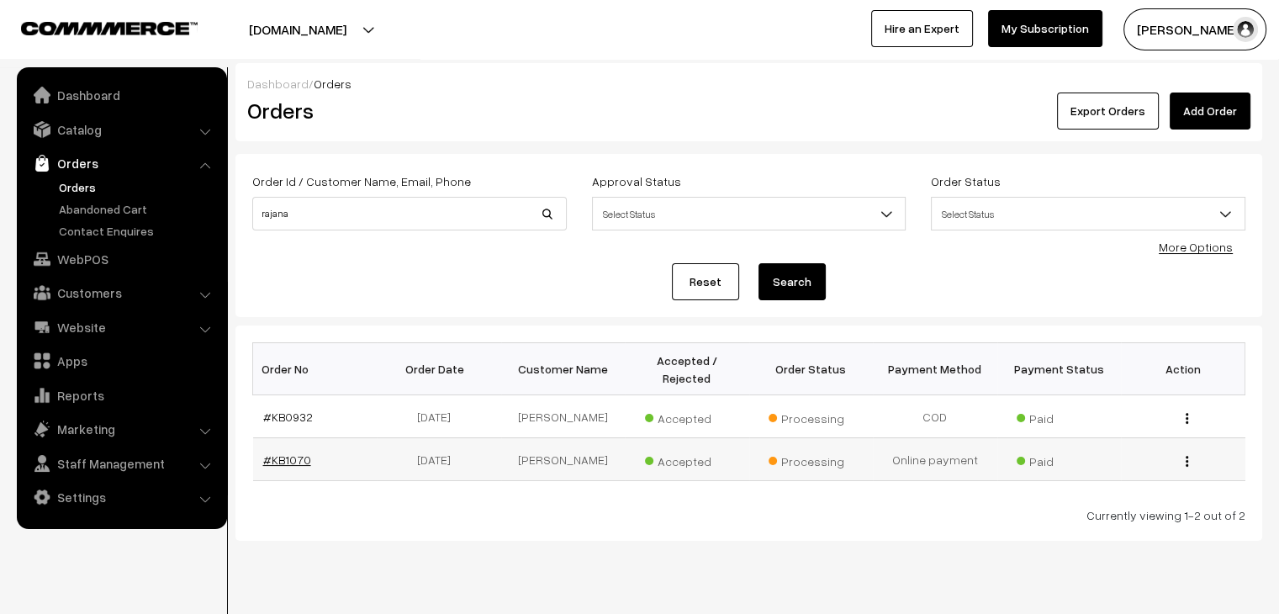
click at [299, 453] on link "#KB1070" at bounding box center [287, 460] width 48 height 14
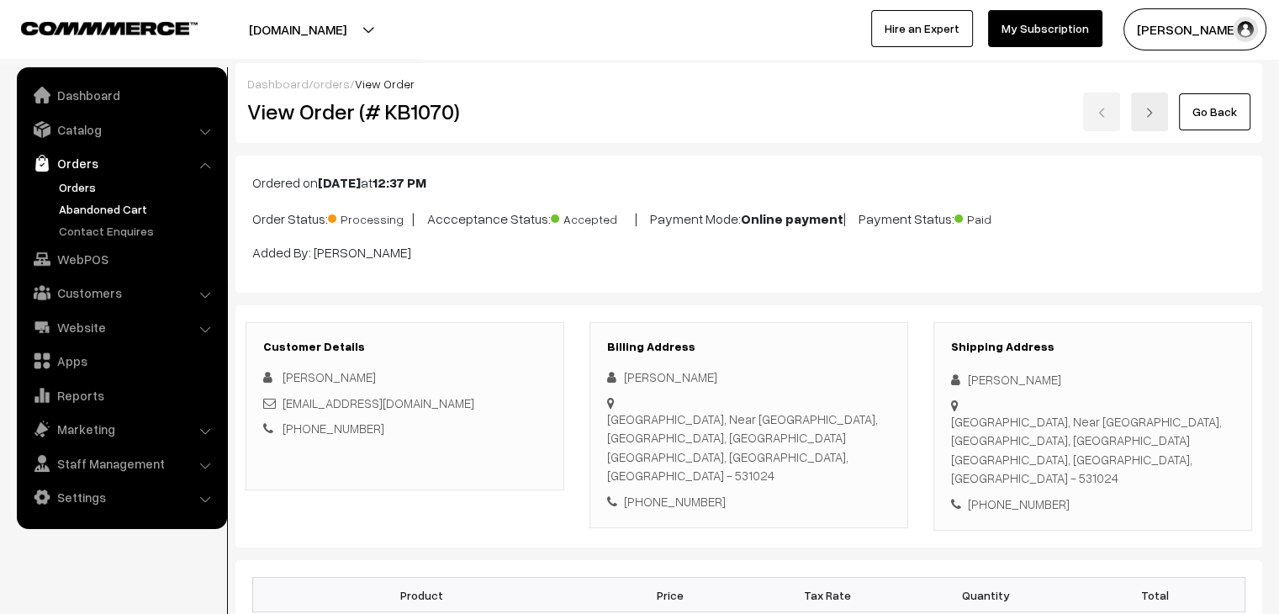
click at [111, 204] on link "Abandoned Cart" at bounding box center [138, 209] width 167 height 18
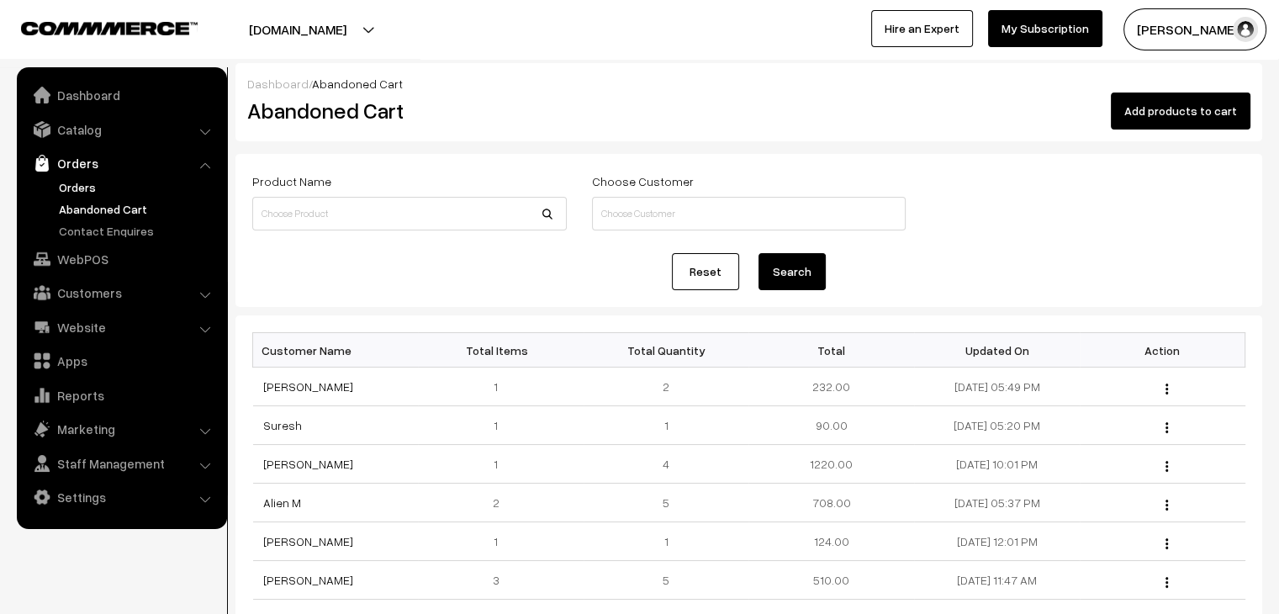
click at [72, 183] on link "Orders" at bounding box center [138, 187] width 167 height 18
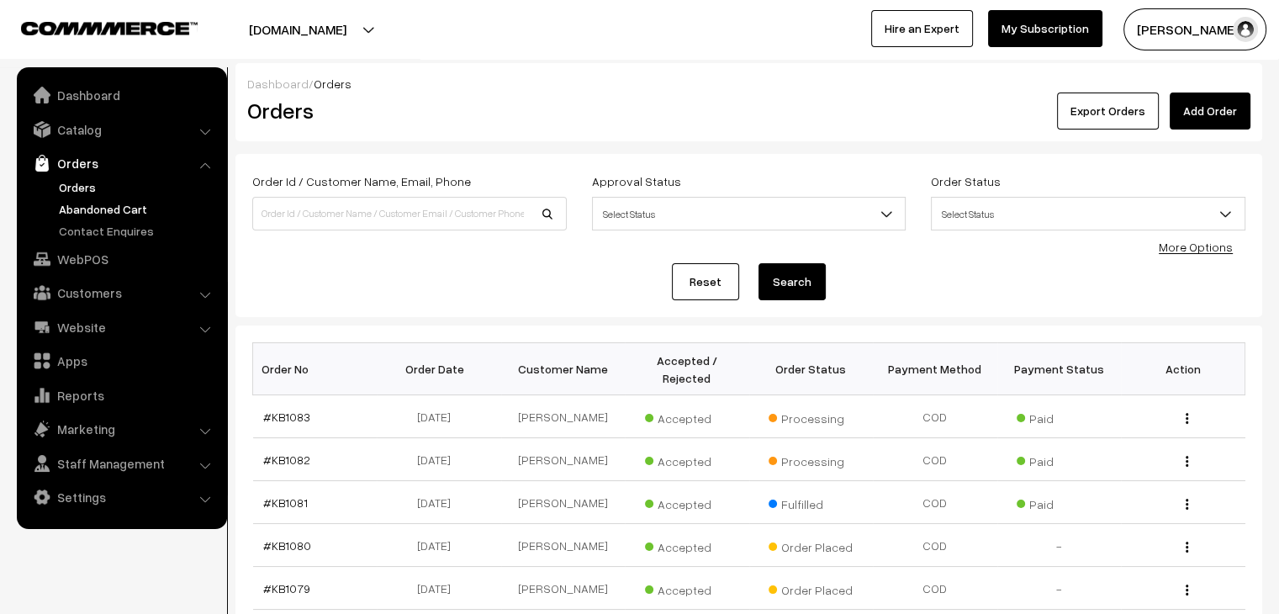
click at [114, 206] on link "Abandoned Cart" at bounding box center [138, 209] width 167 height 18
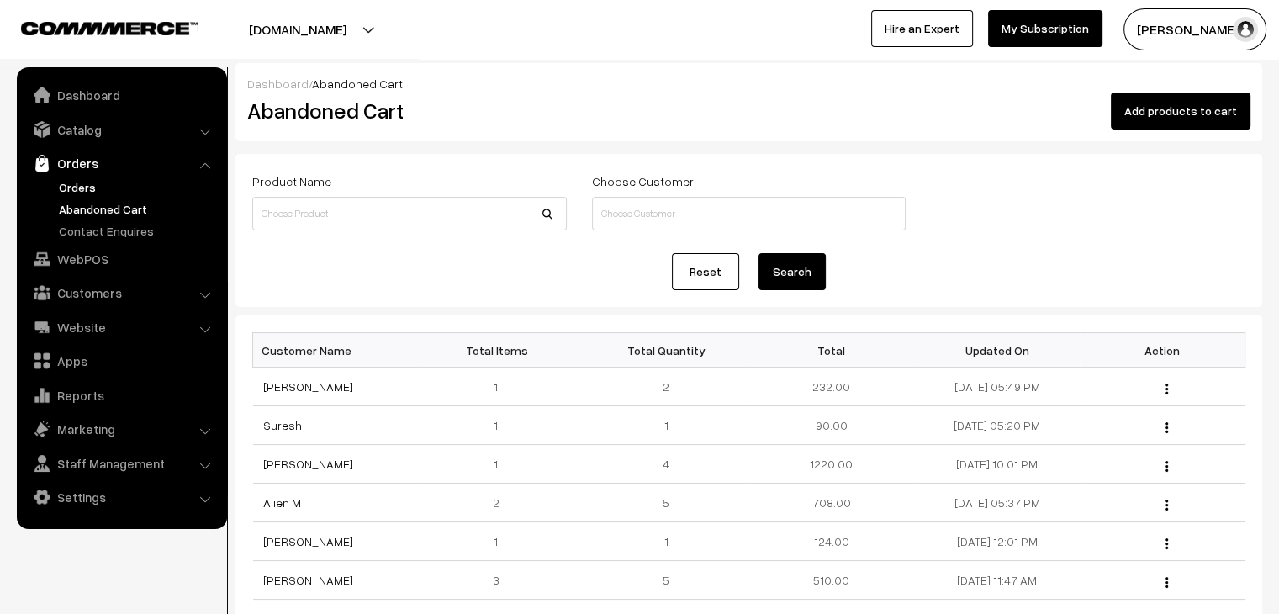
click at [88, 186] on link "Orders" at bounding box center [138, 187] width 167 height 18
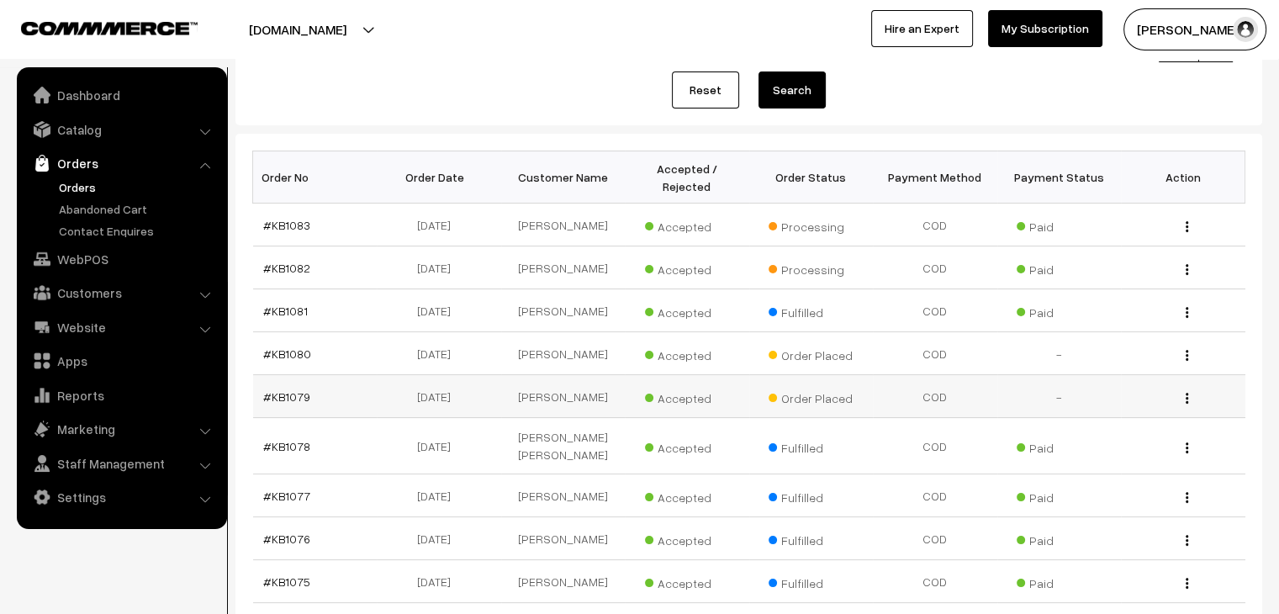
scroll to position [168, 0]
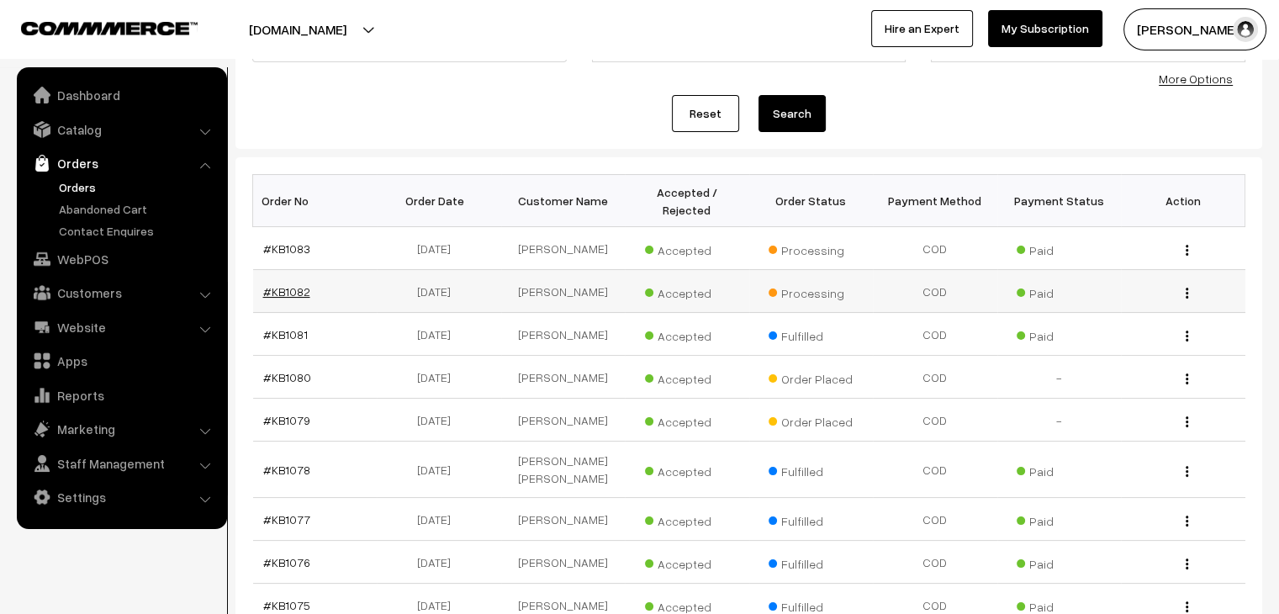
click at [279, 284] on link "#KB1082" at bounding box center [286, 291] width 47 height 14
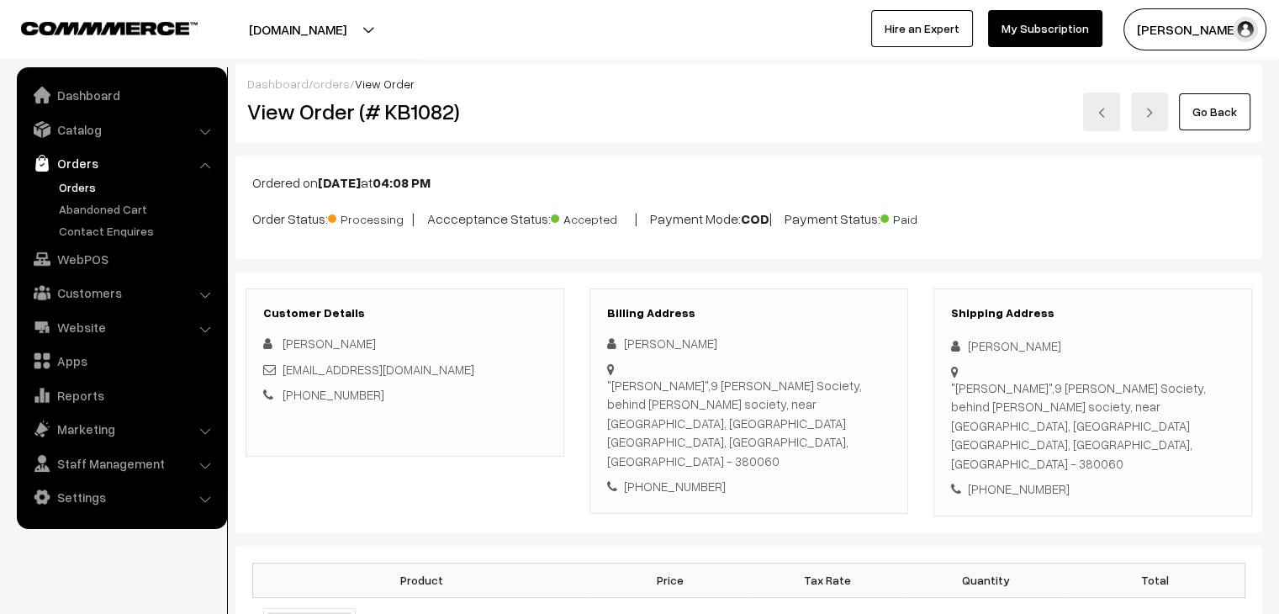
click at [321, 82] on link "orders" at bounding box center [331, 84] width 37 height 14
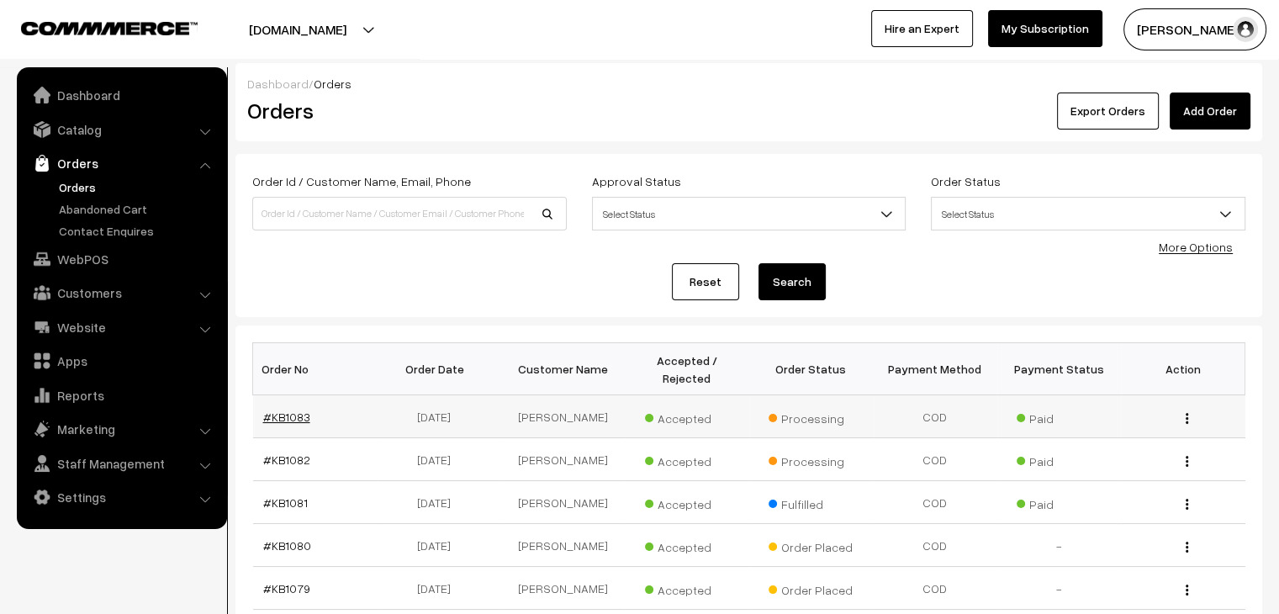
click at [302, 410] on link "#KB1083" at bounding box center [286, 417] width 47 height 14
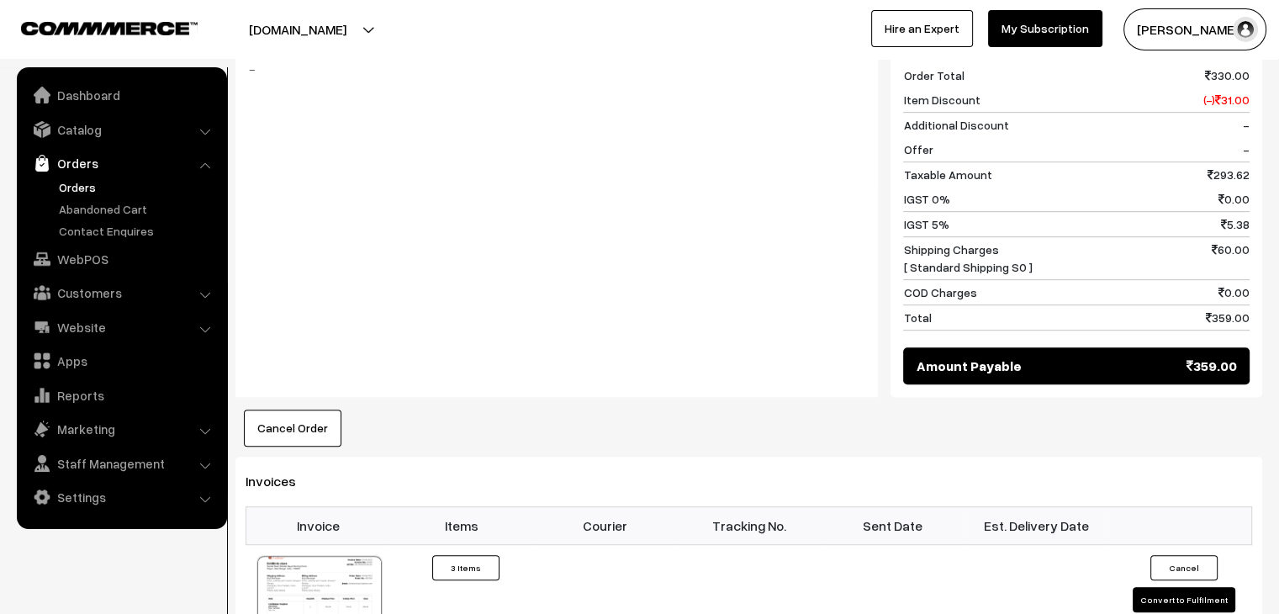
scroll to position [589, 0]
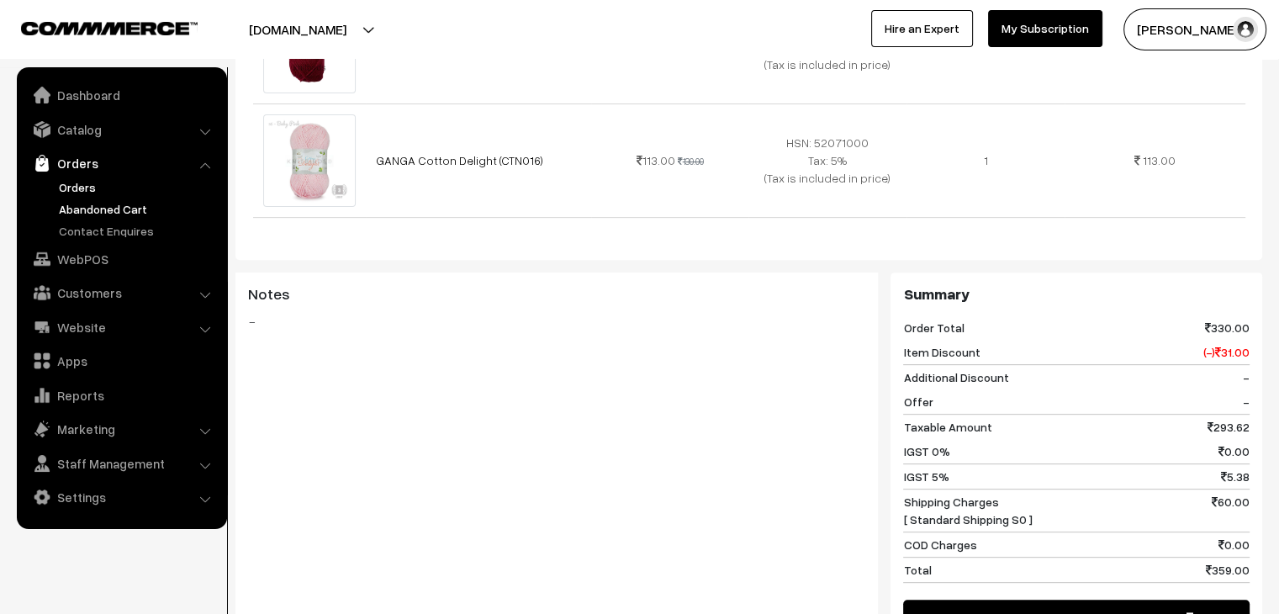
click at [104, 204] on link "Abandoned Cart" at bounding box center [138, 209] width 167 height 18
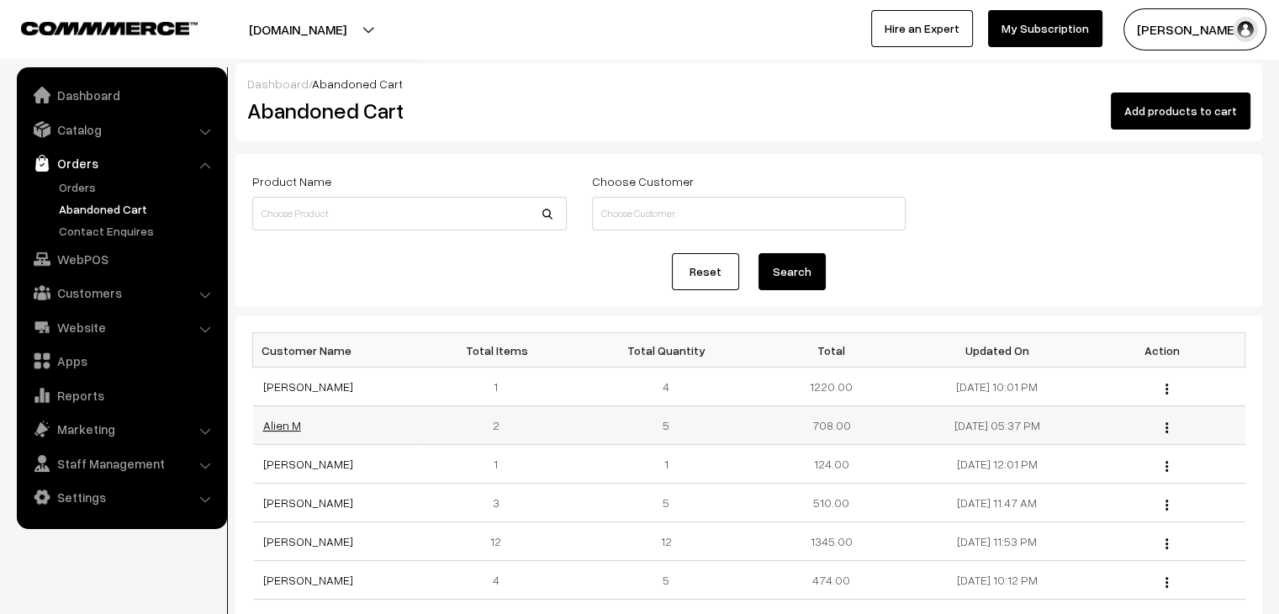
click at [270, 426] on link "Alien M" at bounding box center [282, 425] width 38 height 14
click at [77, 183] on link "Orders" at bounding box center [138, 187] width 167 height 18
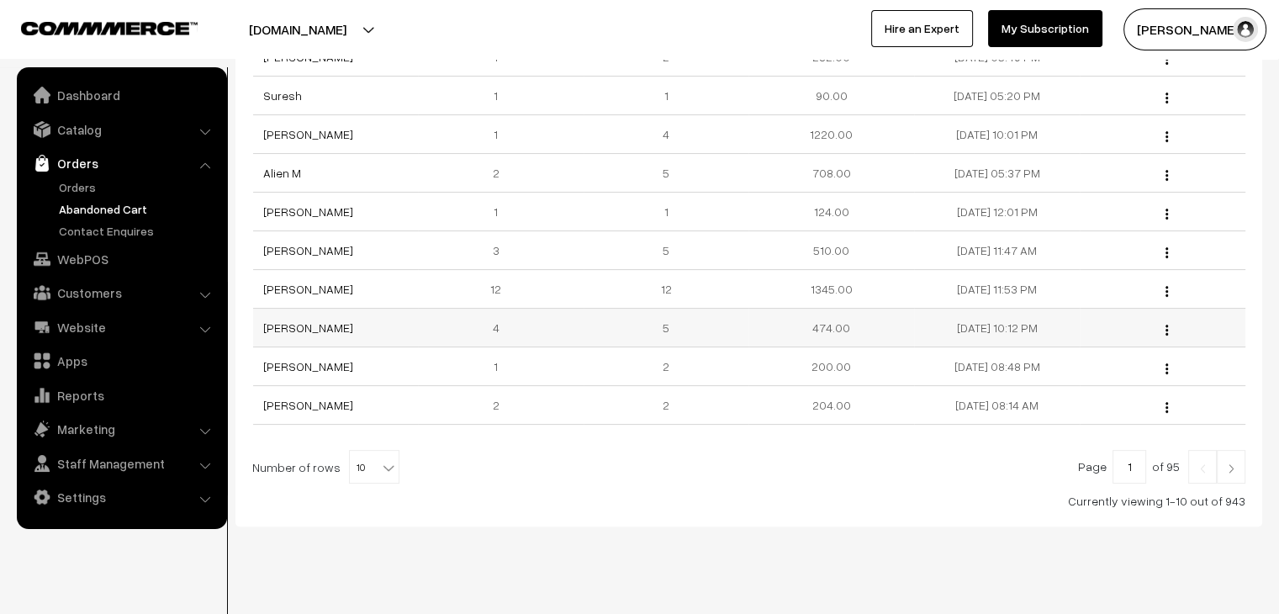
scroll to position [336, 0]
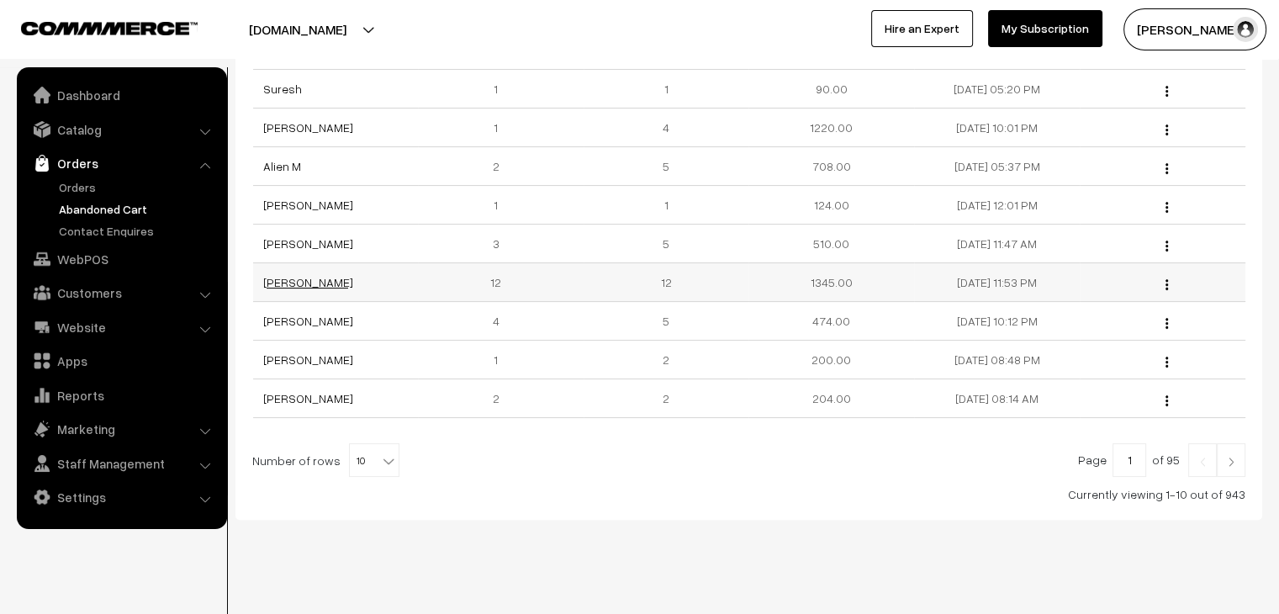
click at [298, 283] on link "[PERSON_NAME]" at bounding box center [308, 282] width 90 height 14
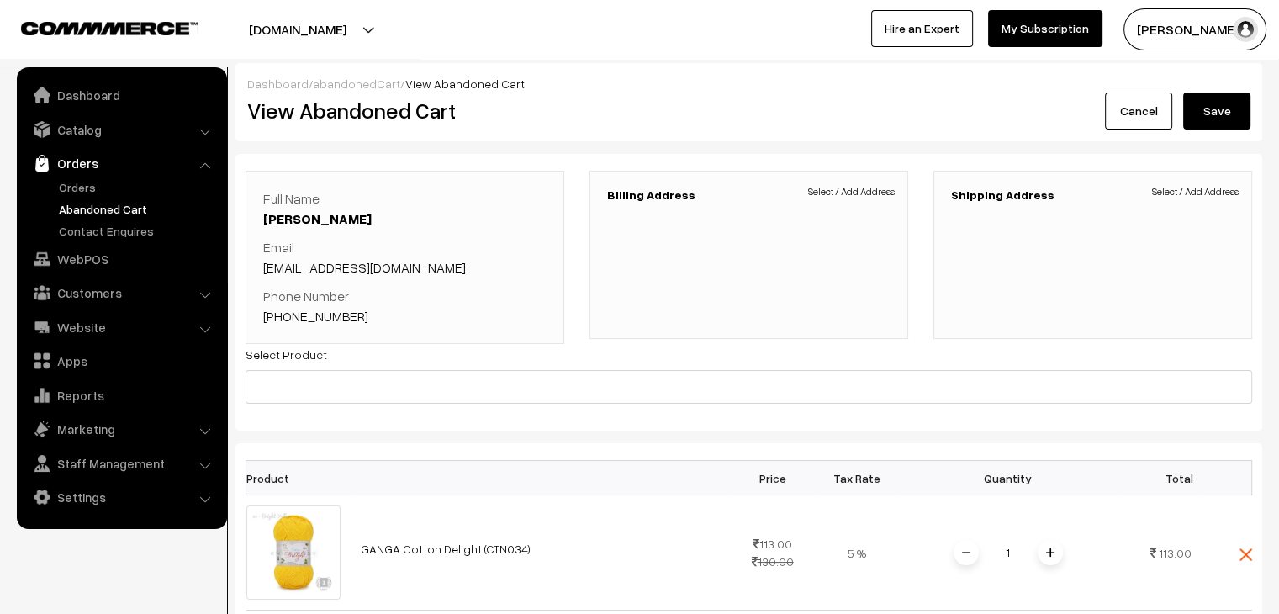
click at [354, 79] on link "abandonedCart" at bounding box center [356, 84] width 87 height 14
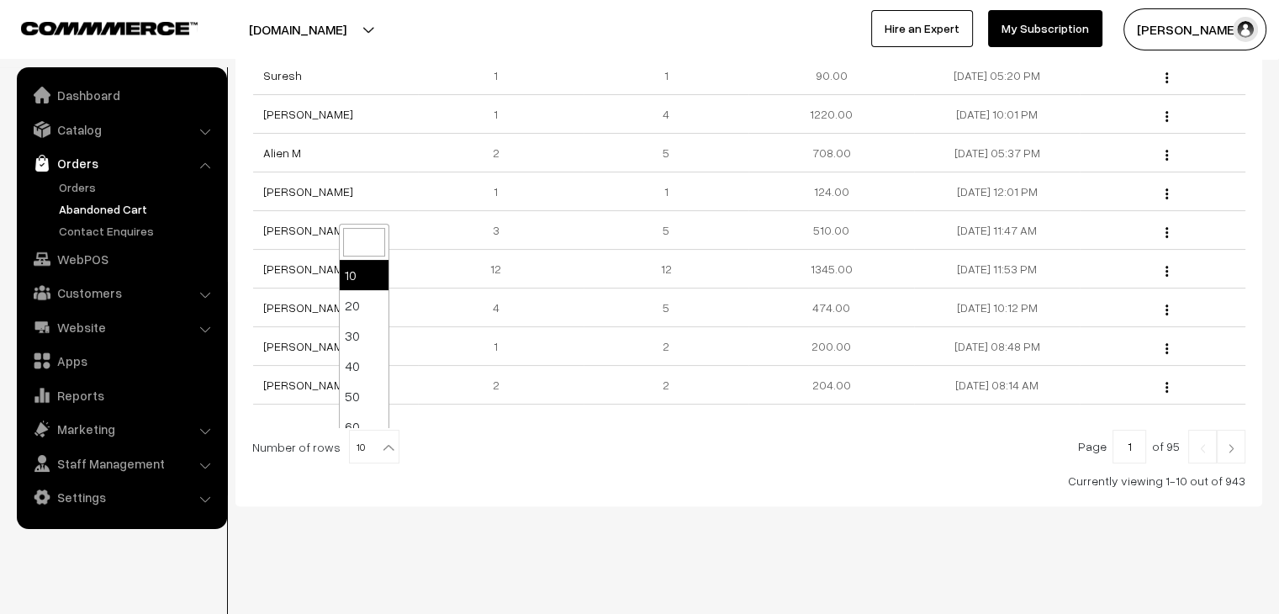
click at [384, 444] on b at bounding box center [388, 447] width 17 height 17
select select "100"
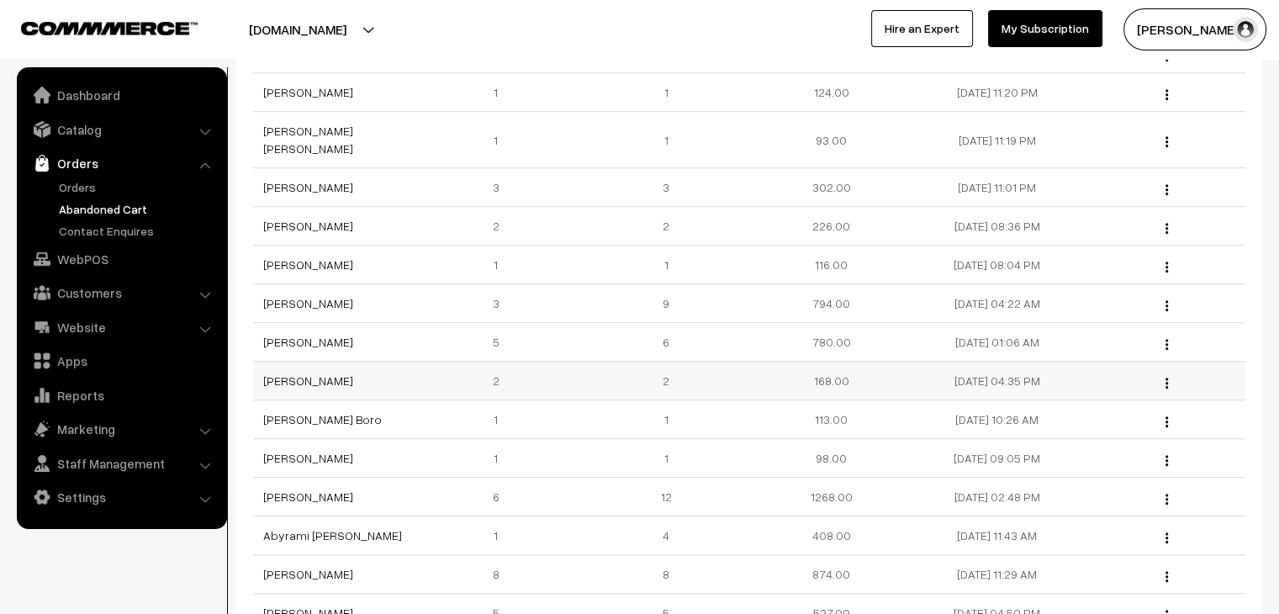
scroll to position [1178, 0]
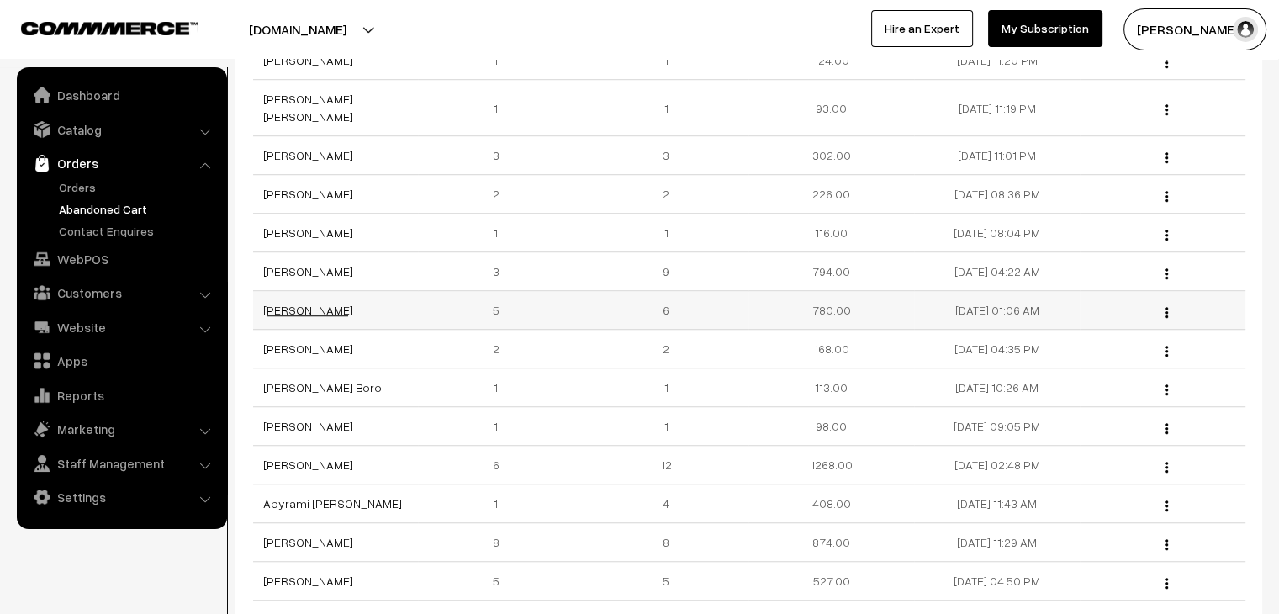
click at [311, 303] on link "Richa Agarwal" at bounding box center [308, 310] width 90 height 14
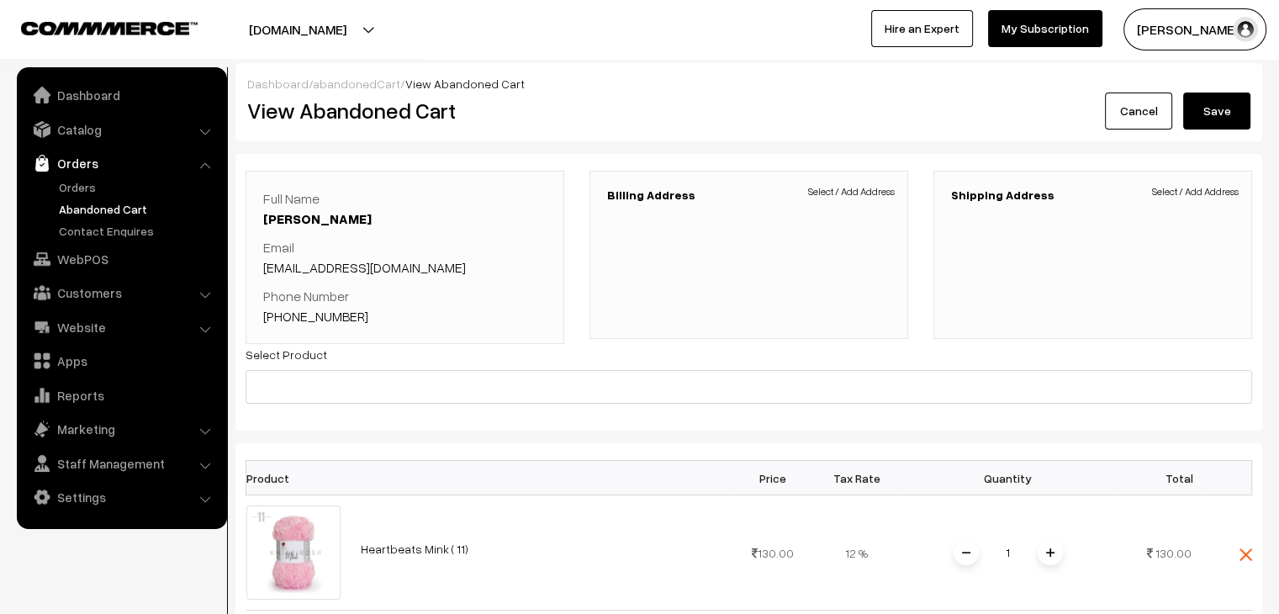
click at [352, 87] on link "abandonedCart" at bounding box center [356, 84] width 87 height 14
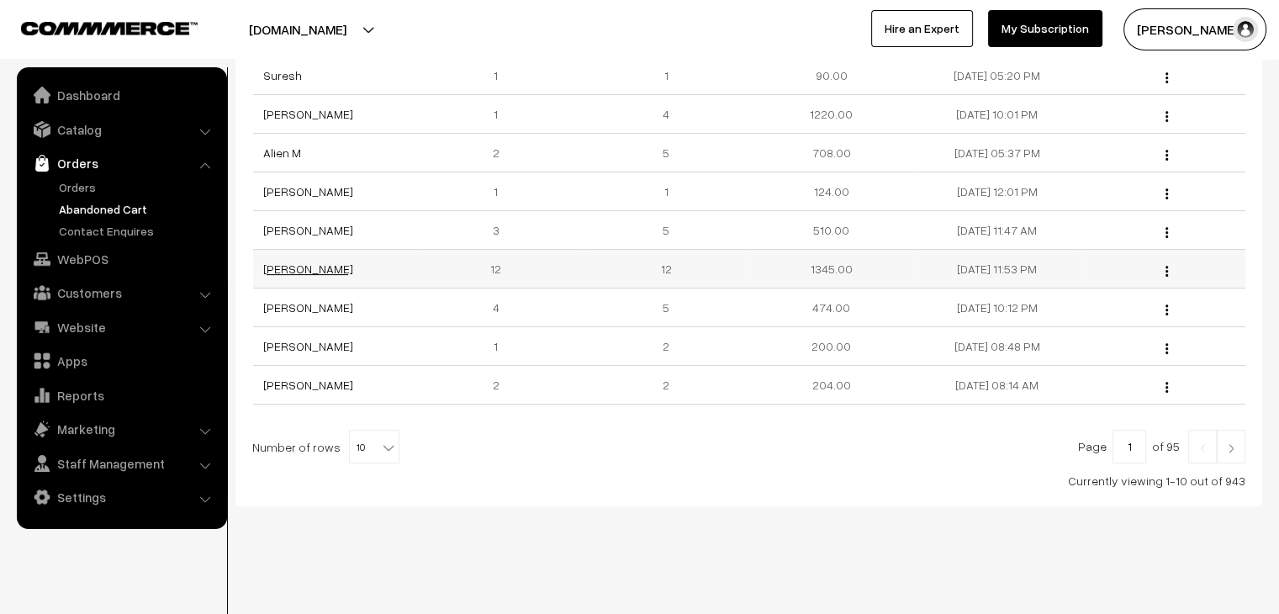
click at [323, 268] on link "[PERSON_NAME]" at bounding box center [308, 269] width 90 height 14
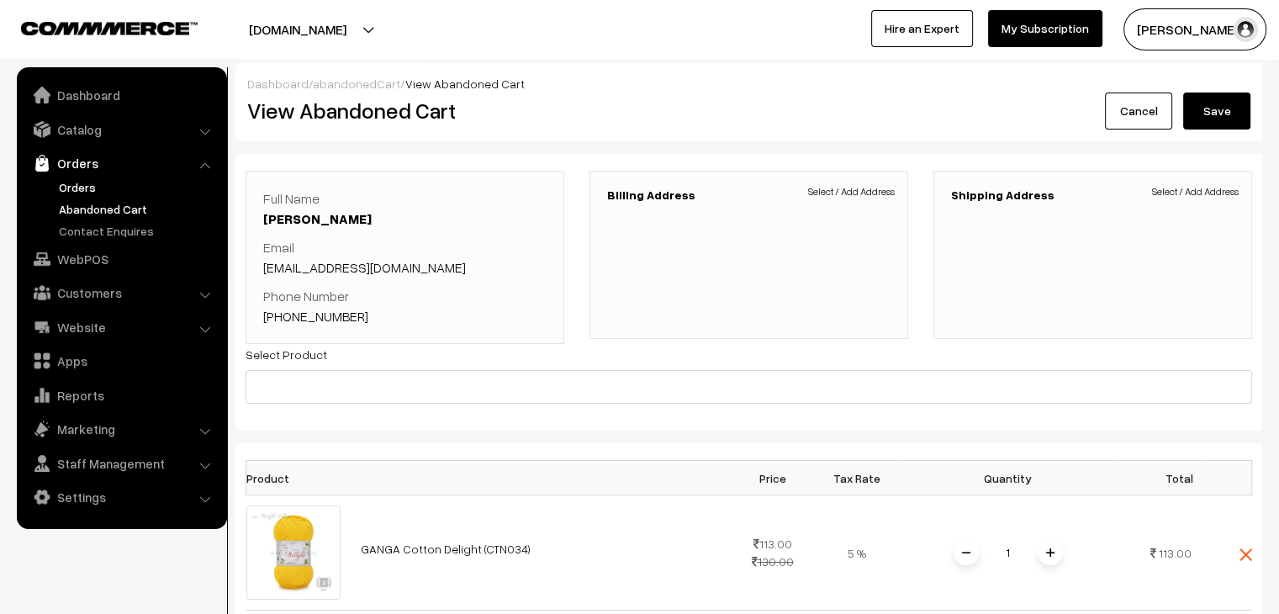
click at [72, 179] on link "Orders" at bounding box center [138, 187] width 167 height 18
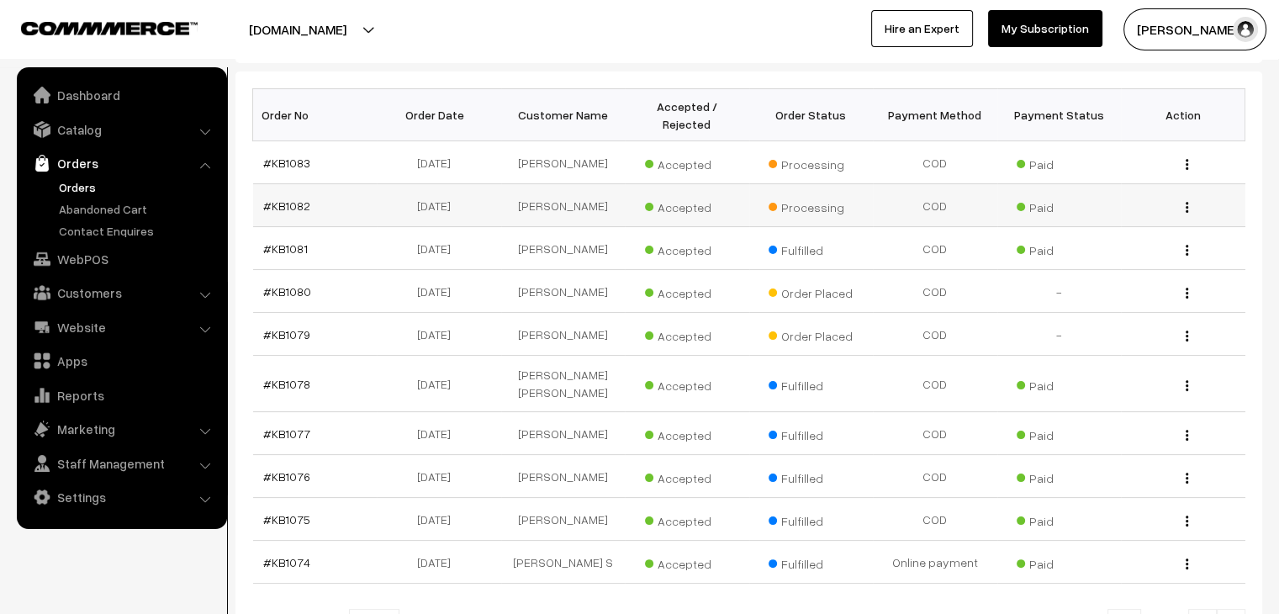
scroll to position [252, 0]
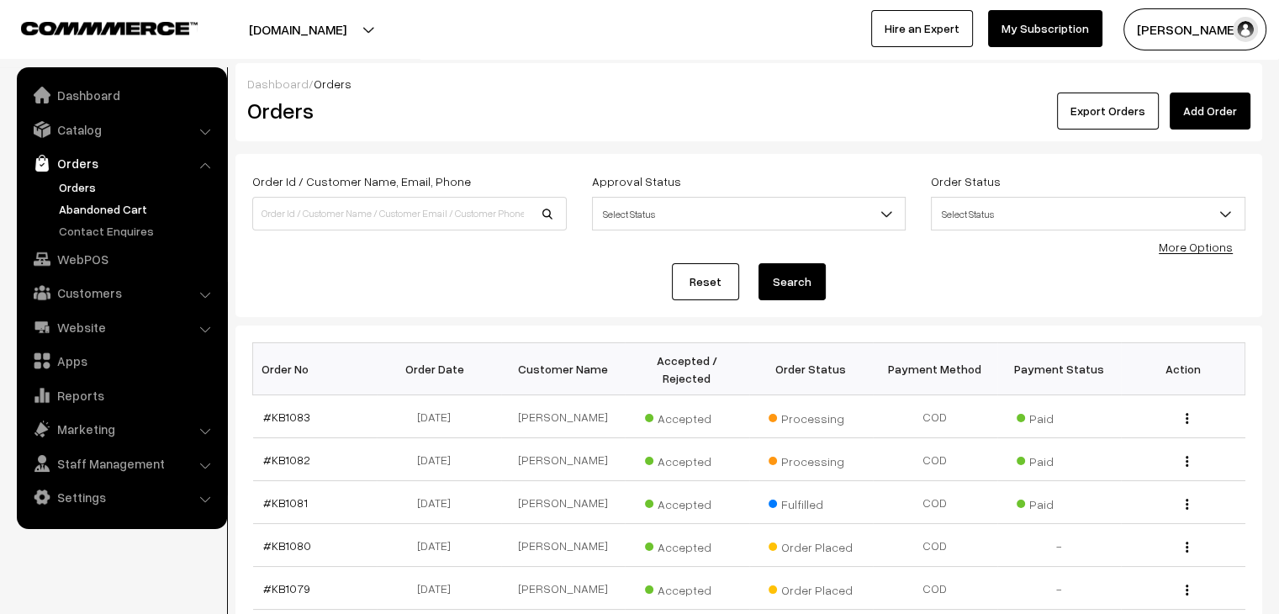
click at [129, 206] on link "Abandoned Cart" at bounding box center [138, 209] width 167 height 18
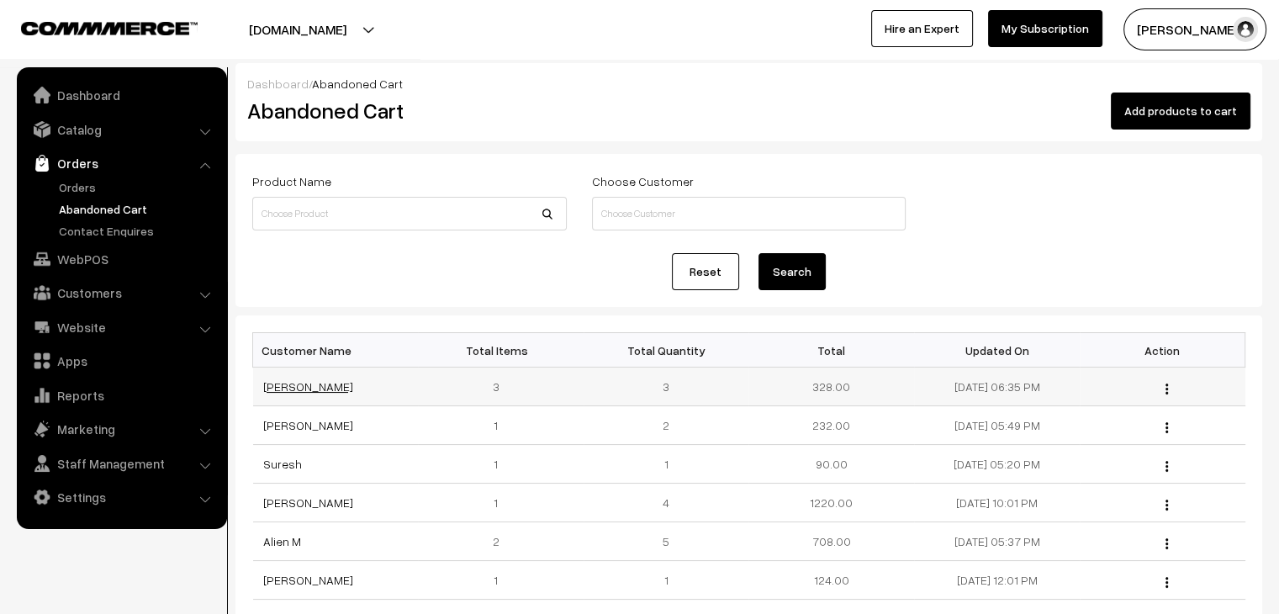
click at [307, 382] on link "[PERSON_NAME]" at bounding box center [308, 386] width 90 height 14
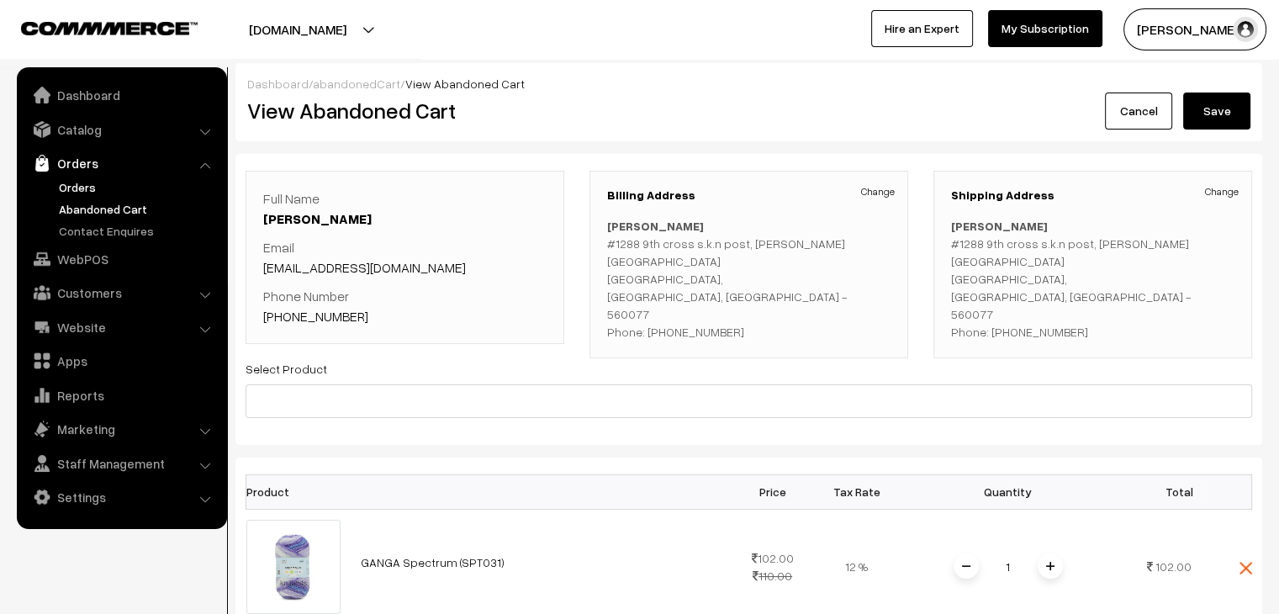
click at [72, 184] on link "Orders" at bounding box center [138, 187] width 167 height 18
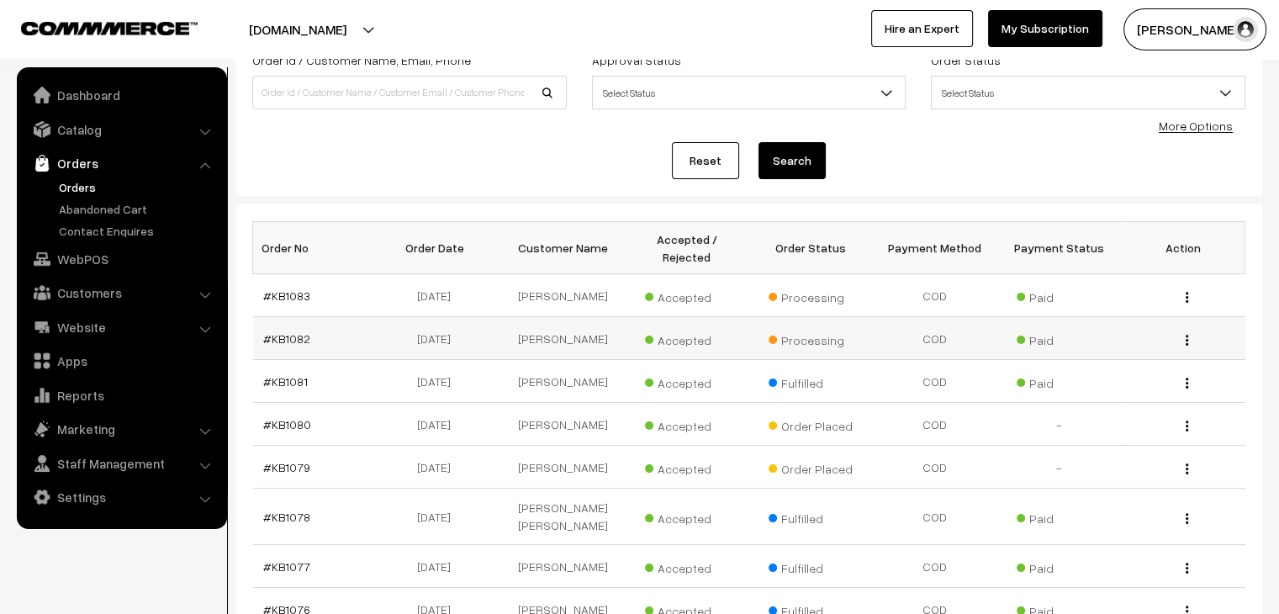
scroll to position [168, 0]
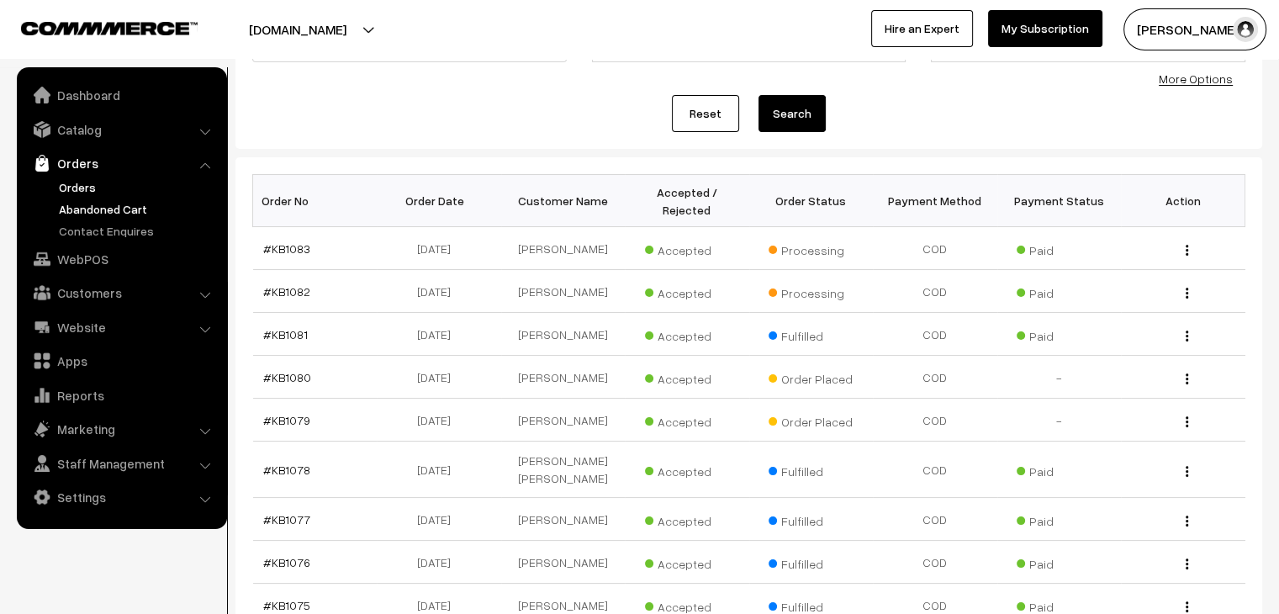
click at [114, 203] on link "Abandoned Cart" at bounding box center [138, 209] width 167 height 18
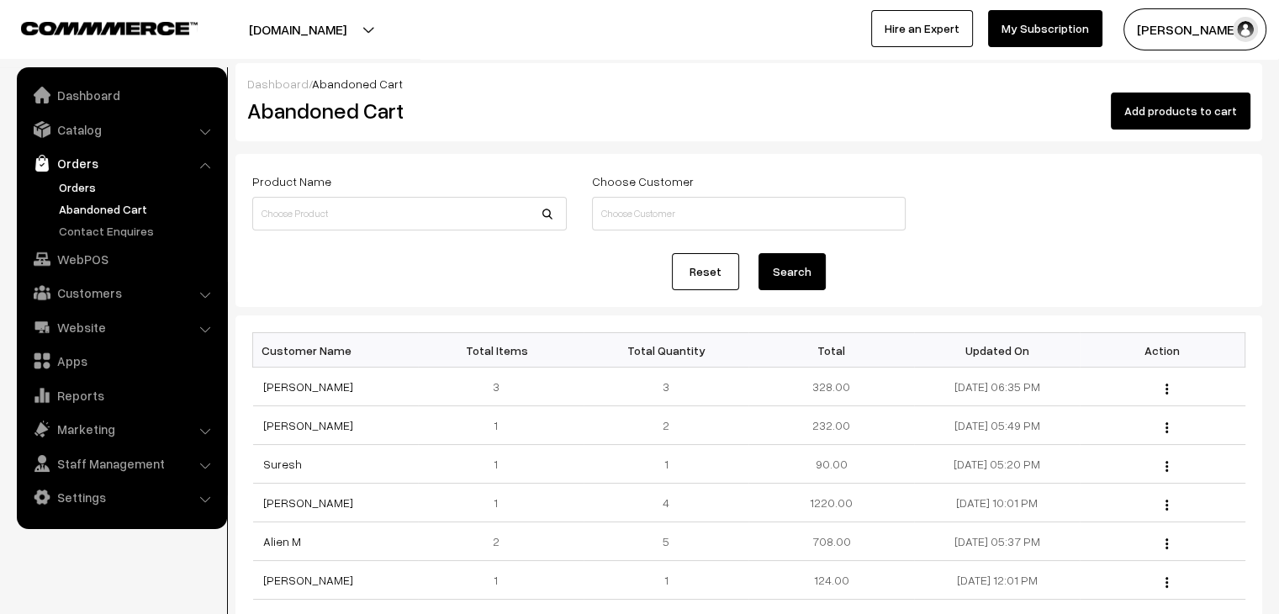
click at [83, 186] on link "Orders" at bounding box center [138, 187] width 167 height 18
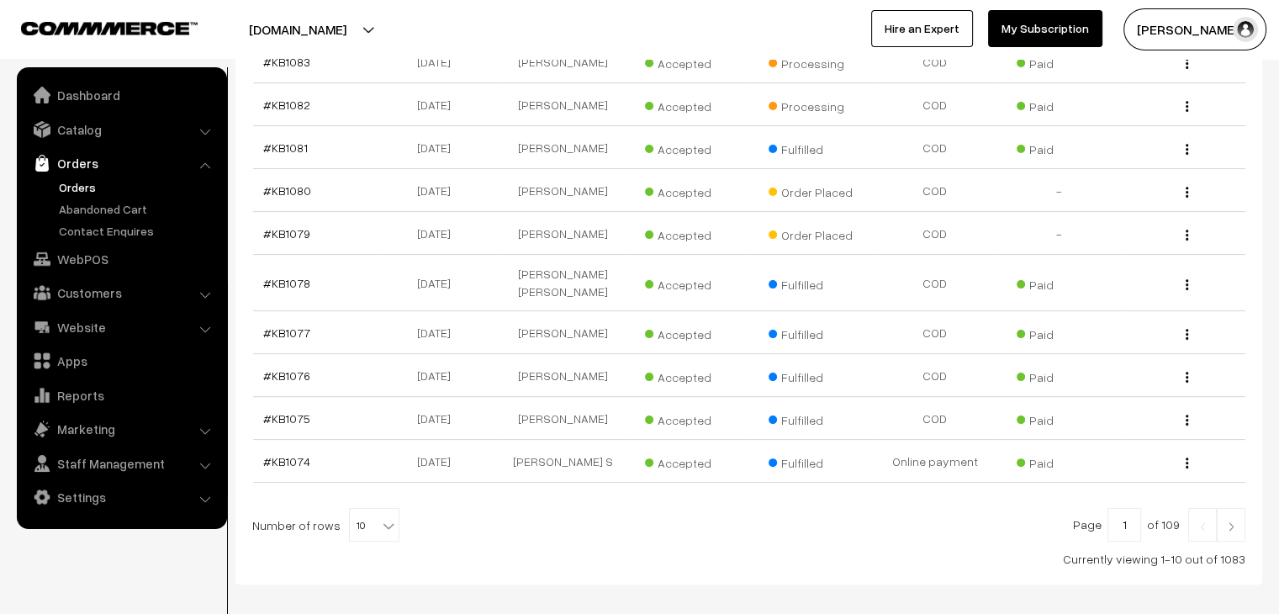
scroll to position [401, 0]
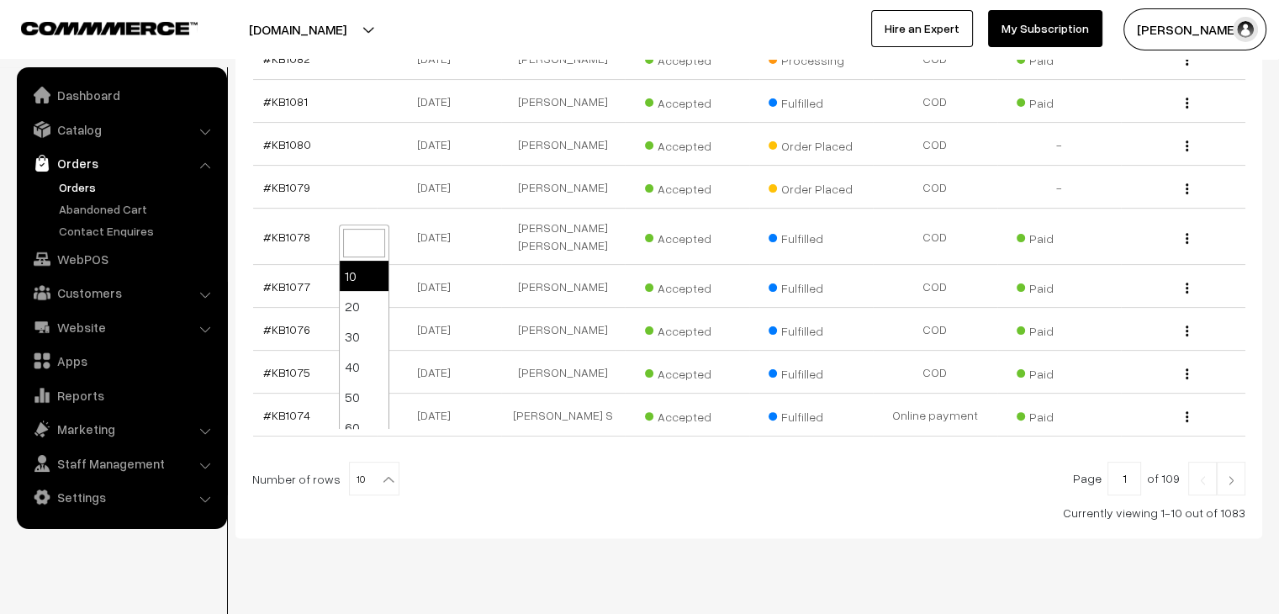
click at [363, 463] on span "10" at bounding box center [374, 480] width 49 height 34
select select "80"
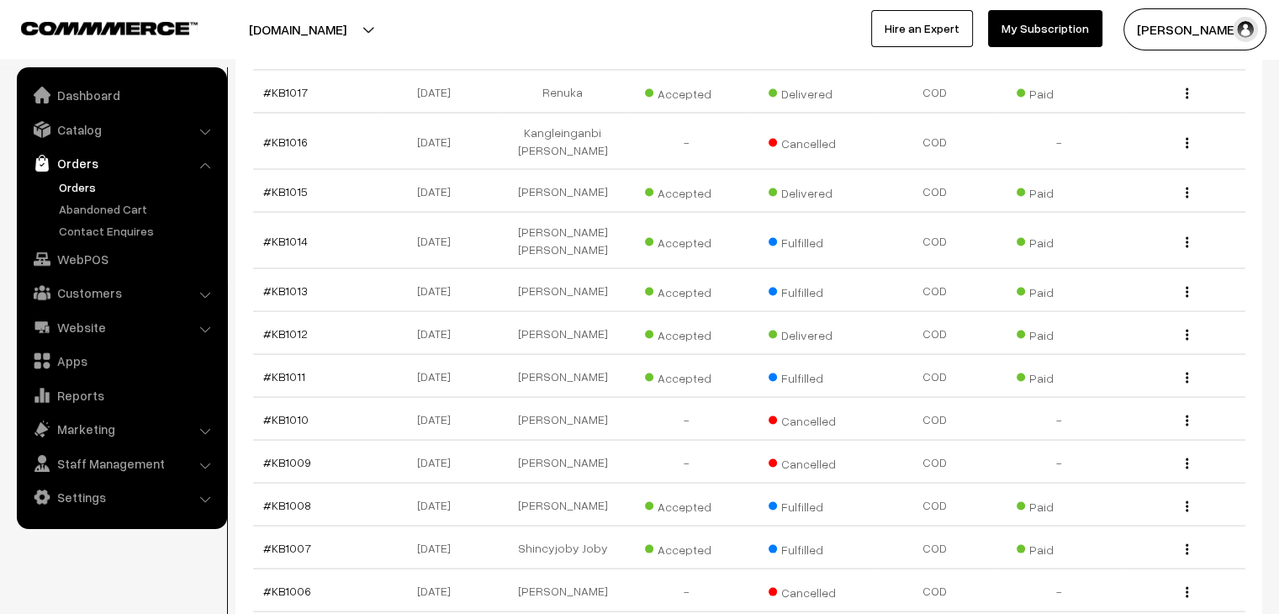
scroll to position [3406, 0]
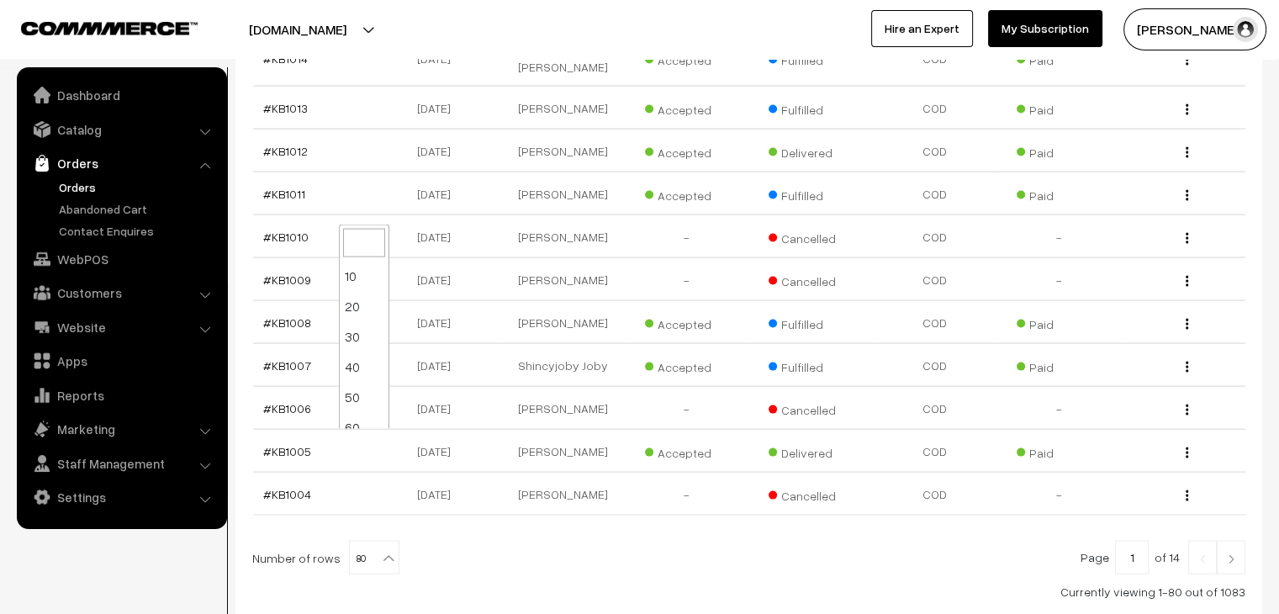
click at [382, 550] on b at bounding box center [388, 558] width 17 height 17
drag, startPoint x: 355, startPoint y: 424, endPoint x: 381, endPoint y: 426, distance: 26.2
select select "100"
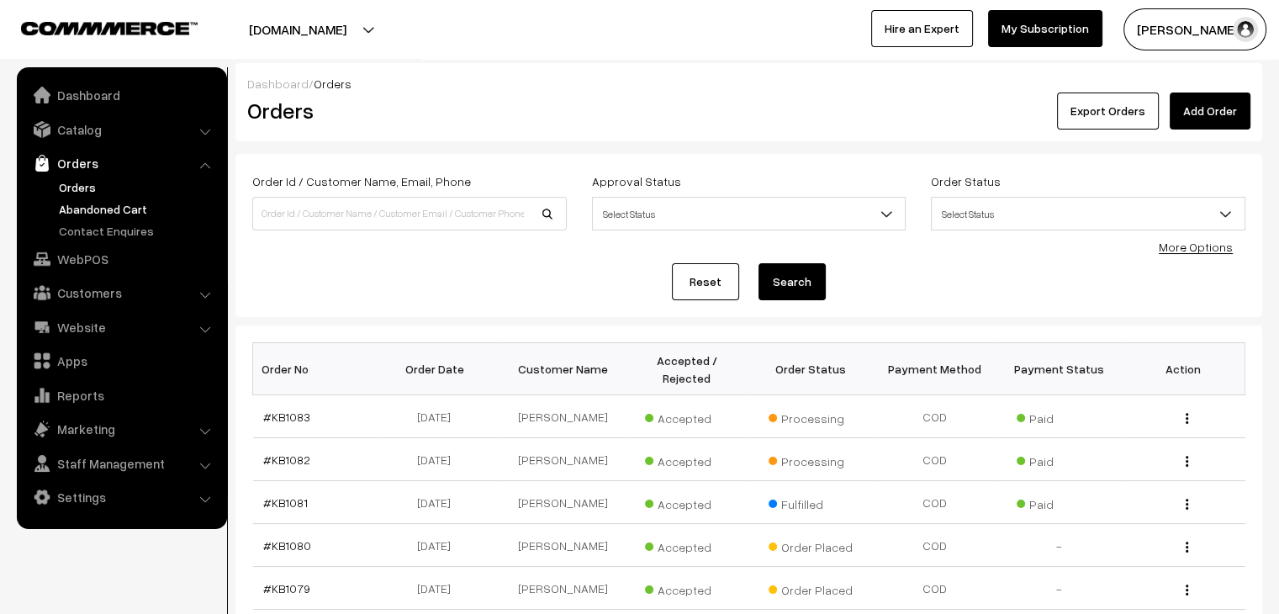
click at [122, 209] on link "Abandoned Cart" at bounding box center [138, 209] width 167 height 18
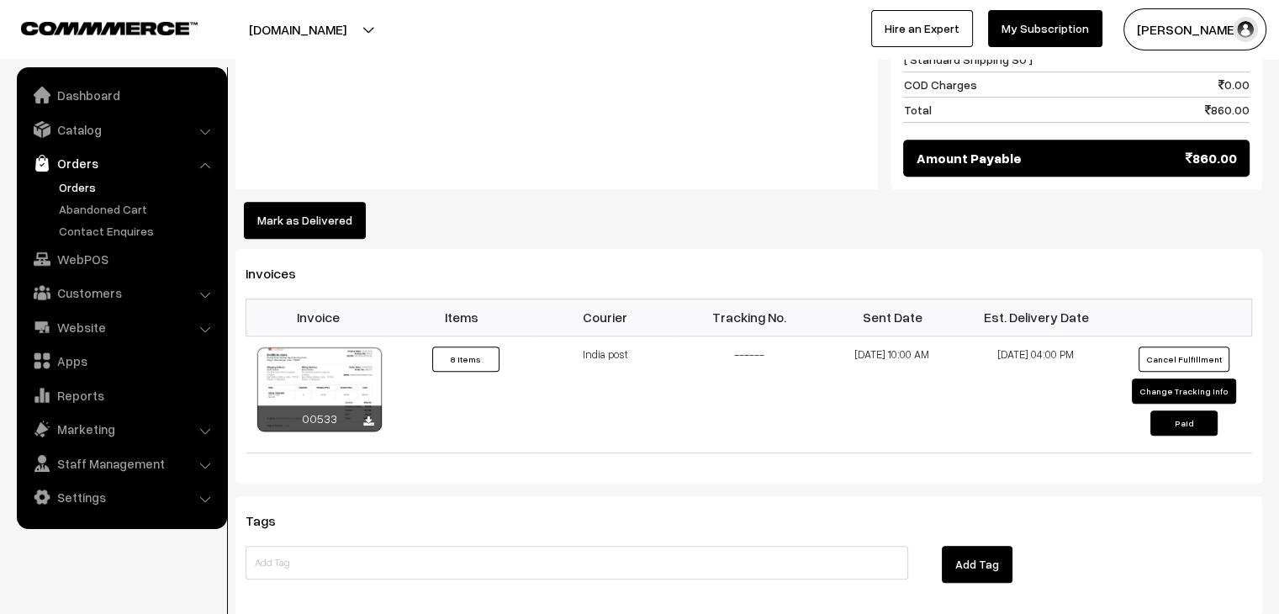
click at [311, 203] on button "Mark as Delivered" at bounding box center [305, 220] width 122 height 37
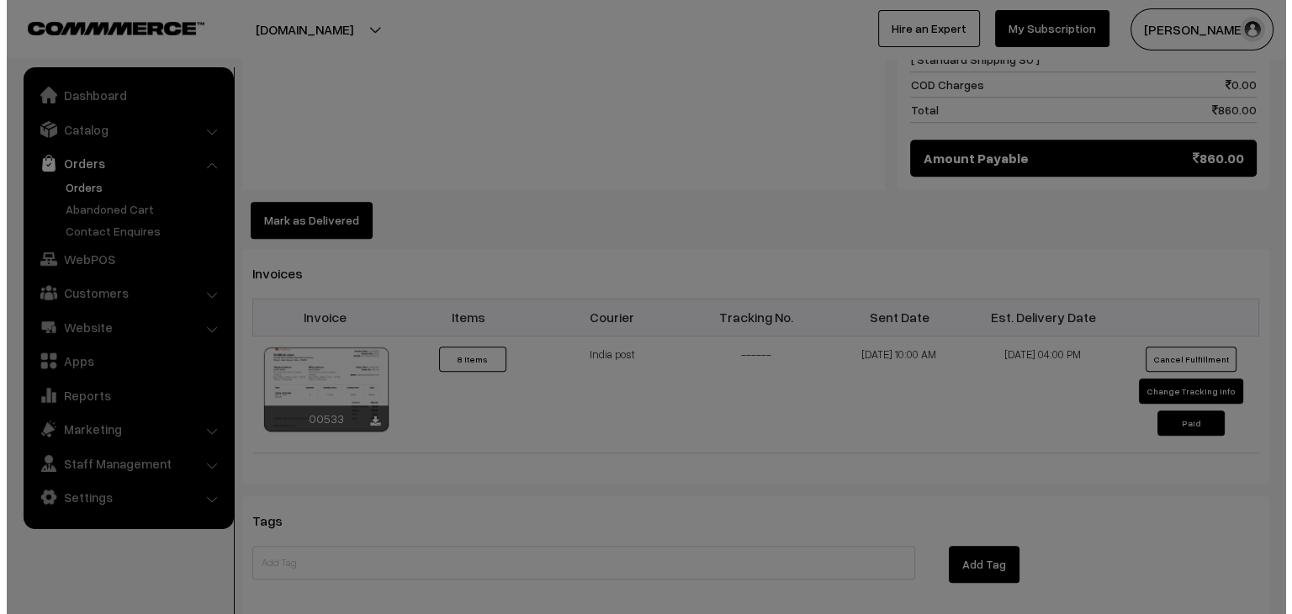
scroll to position [926, 0]
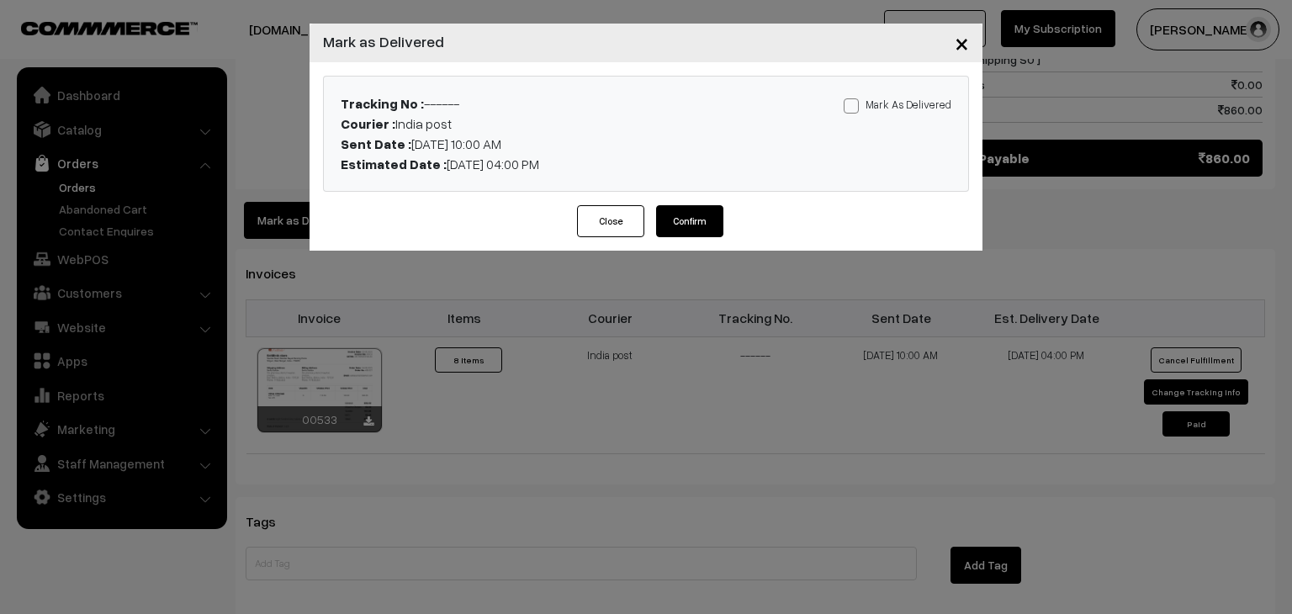
drag, startPoint x: 861, startPoint y: 105, endPoint x: 768, endPoint y: 152, distance: 104.6
click at [859, 105] on span at bounding box center [851, 105] width 15 height 15
click at [855, 105] on input "Mark As Delivered" at bounding box center [849, 103] width 11 height 11
checkbox input "true"
drag, startPoint x: 691, startPoint y: 226, endPoint x: 629, endPoint y: 186, distance: 74.2
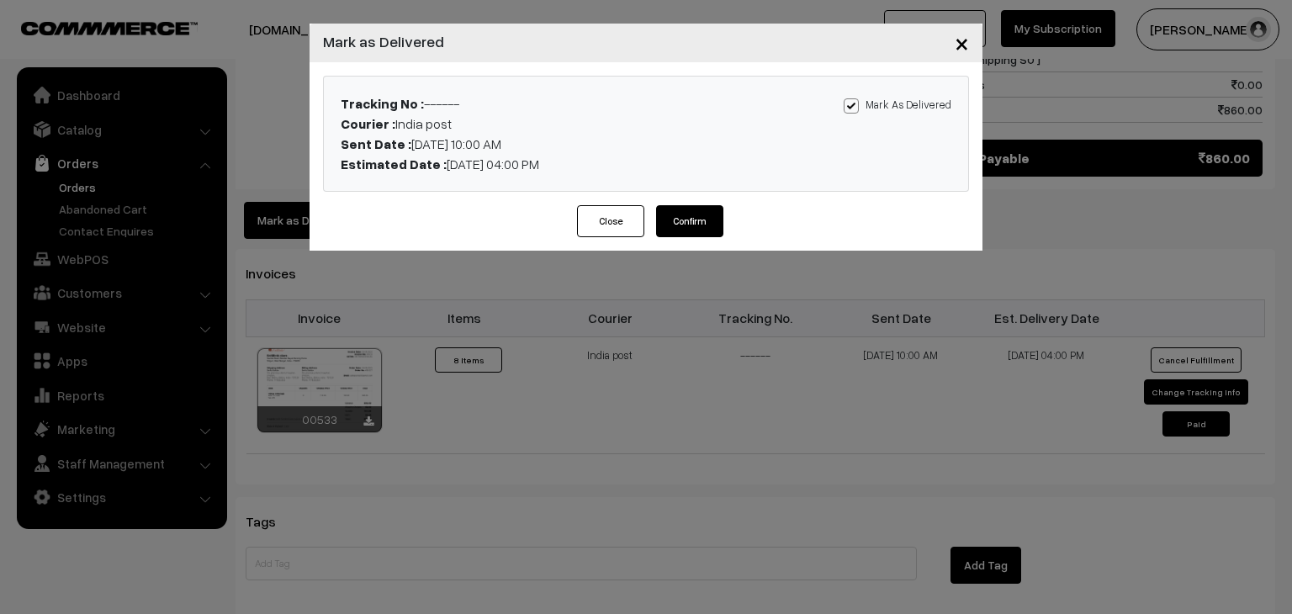
click at [691, 227] on button "Confirm" at bounding box center [689, 221] width 67 height 32
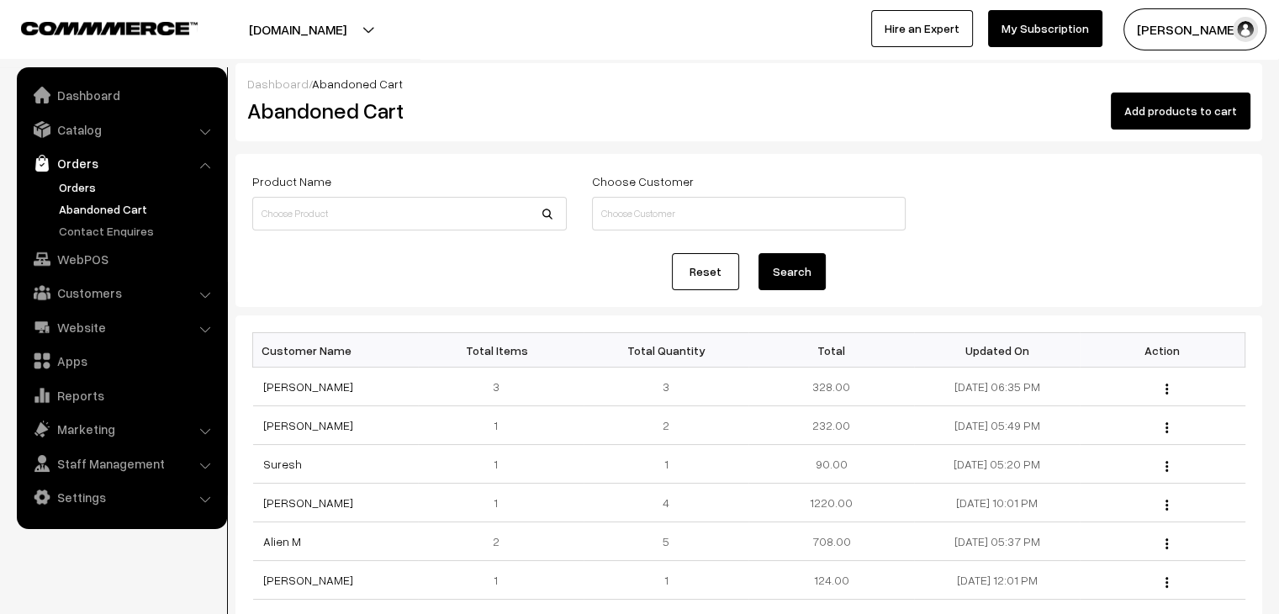
click at [87, 180] on link "Orders" at bounding box center [138, 187] width 167 height 18
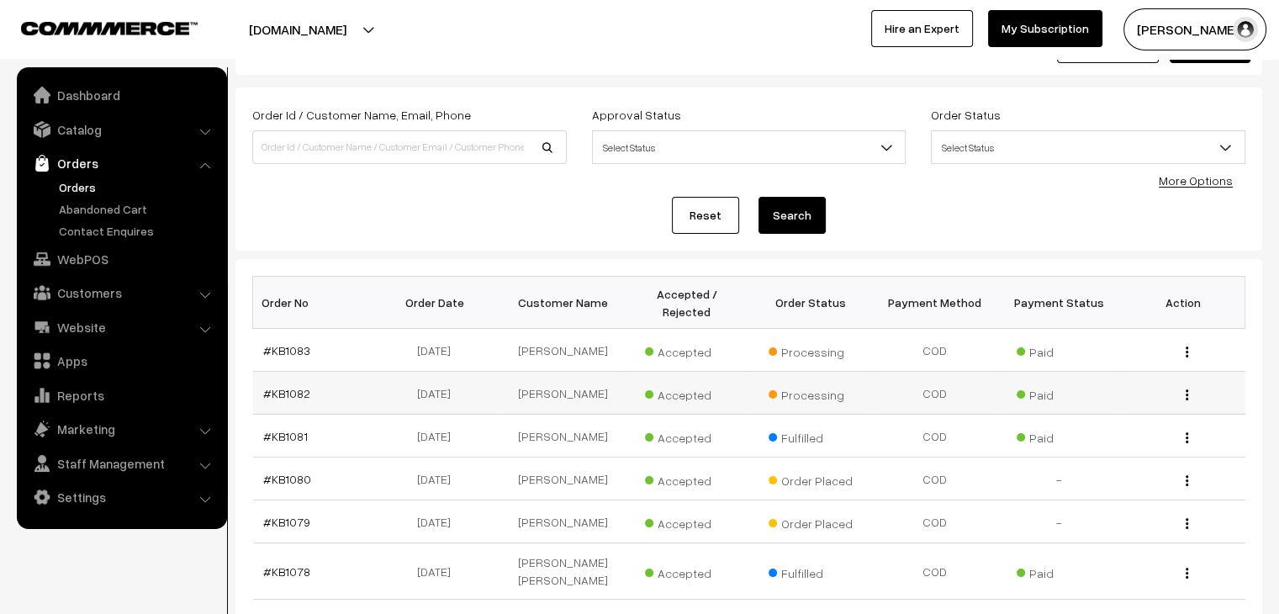
scroll to position [65, 0]
click at [115, 210] on link "Abandoned Cart" at bounding box center [138, 209] width 167 height 18
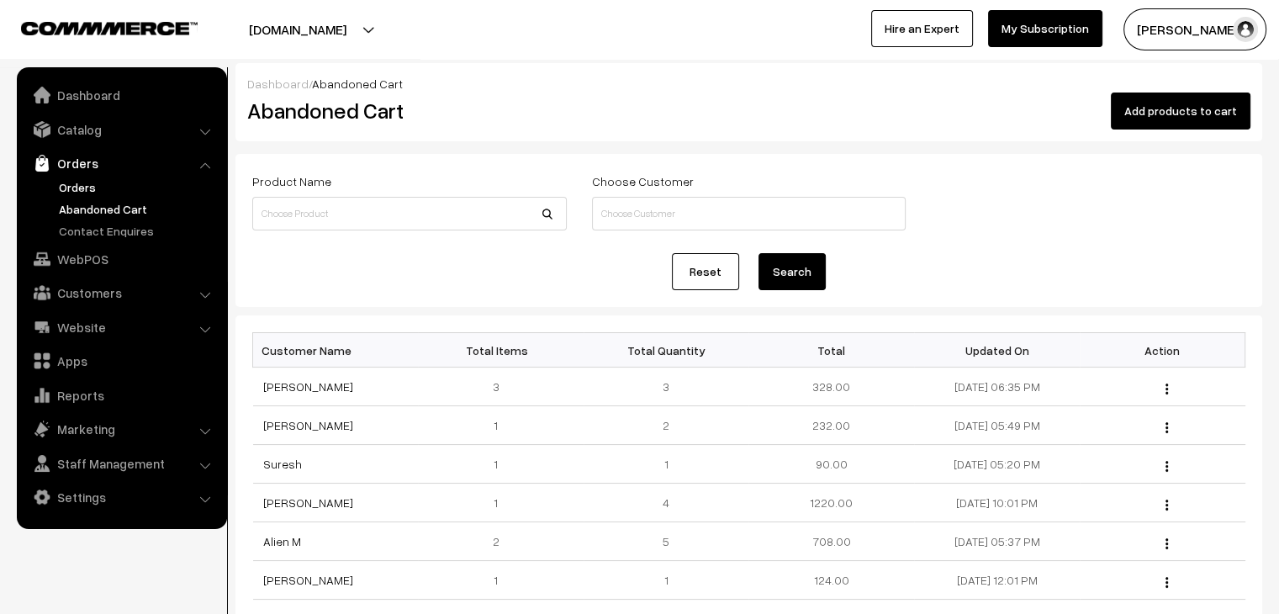
drag, startPoint x: 70, startPoint y: 202, endPoint x: 66, endPoint y: 193, distance: 9.8
click at [70, 202] on link "Abandoned Cart" at bounding box center [138, 209] width 167 height 18
click at [67, 186] on link "Orders" at bounding box center [138, 187] width 167 height 18
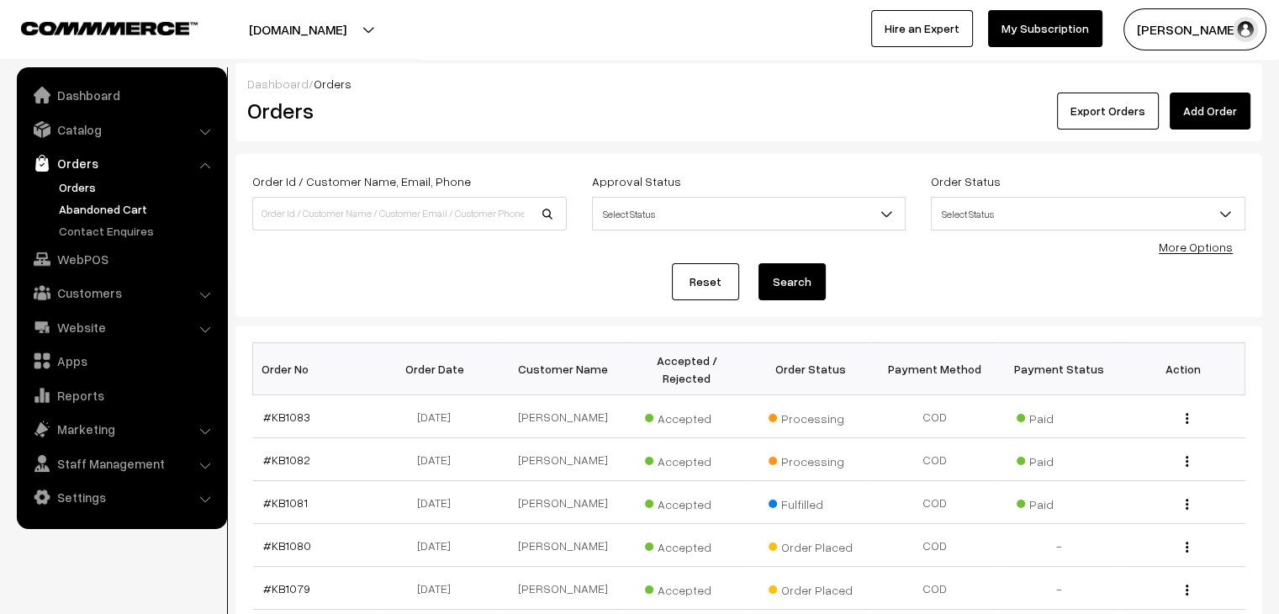
click at [71, 213] on link "Abandoned Cart" at bounding box center [138, 209] width 167 height 18
